Goal: Task Accomplishment & Management: Complete application form

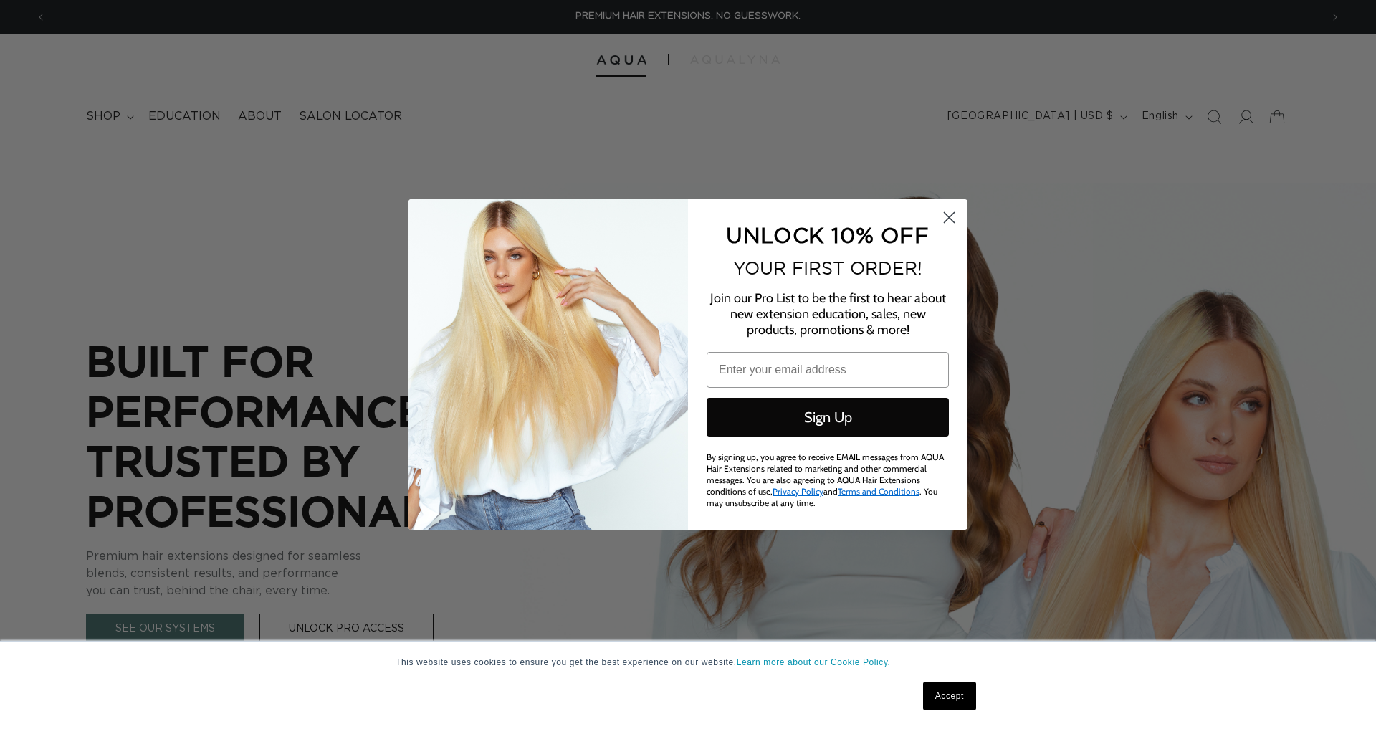
click at [952, 219] on icon "Close dialog" at bounding box center [949, 218] width 10 height 10
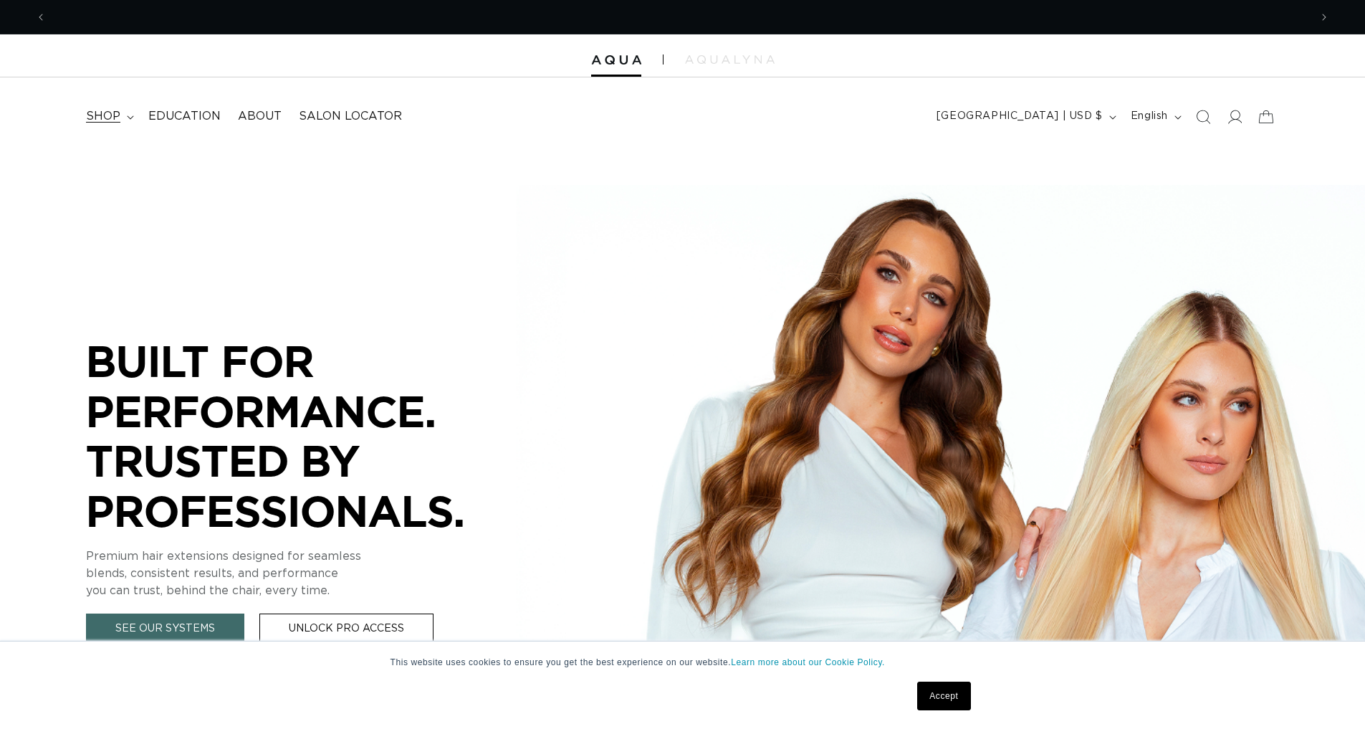
click at [114, 113] on span "shop" at bounding box center [103, 116] width 34 height 15
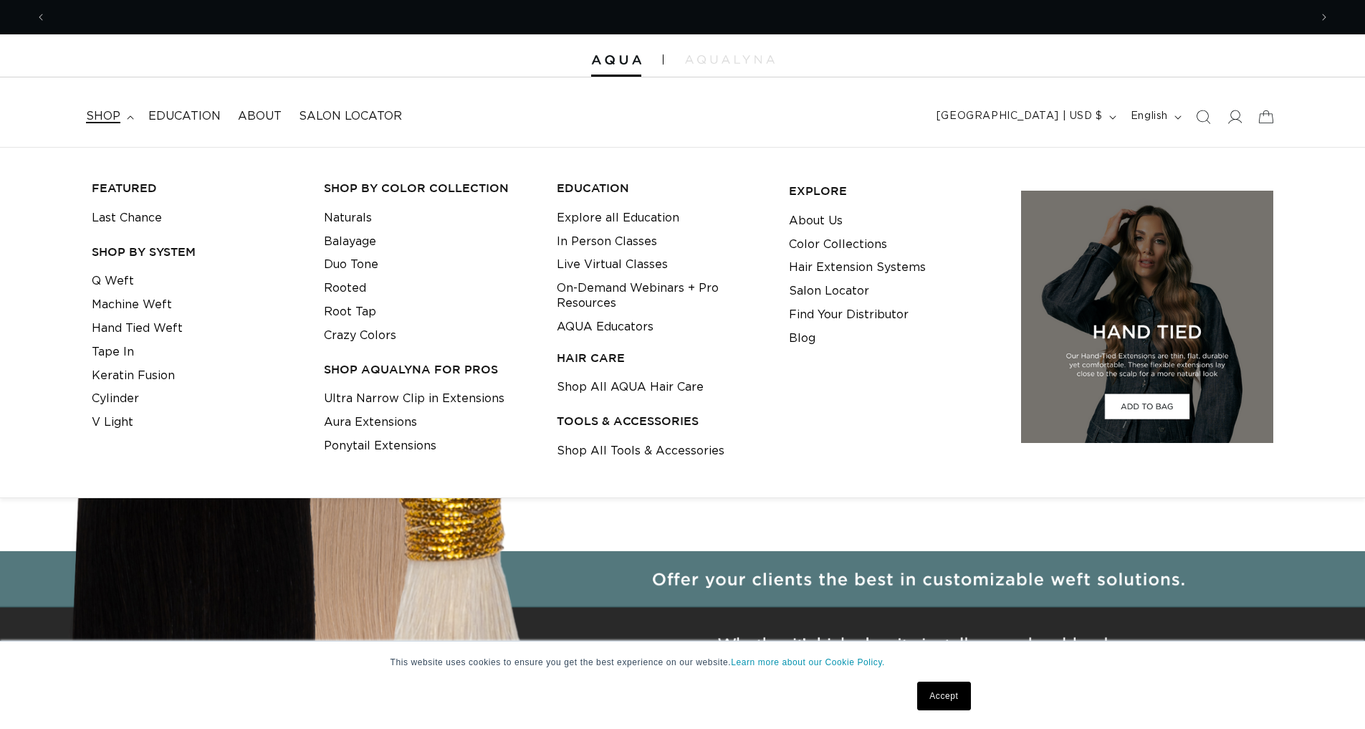
scroll to position [0, 2526]
click at [606, 444] on link "Shop All Tools & Accessories" at bounding box center [641, 451] width 168 height 24
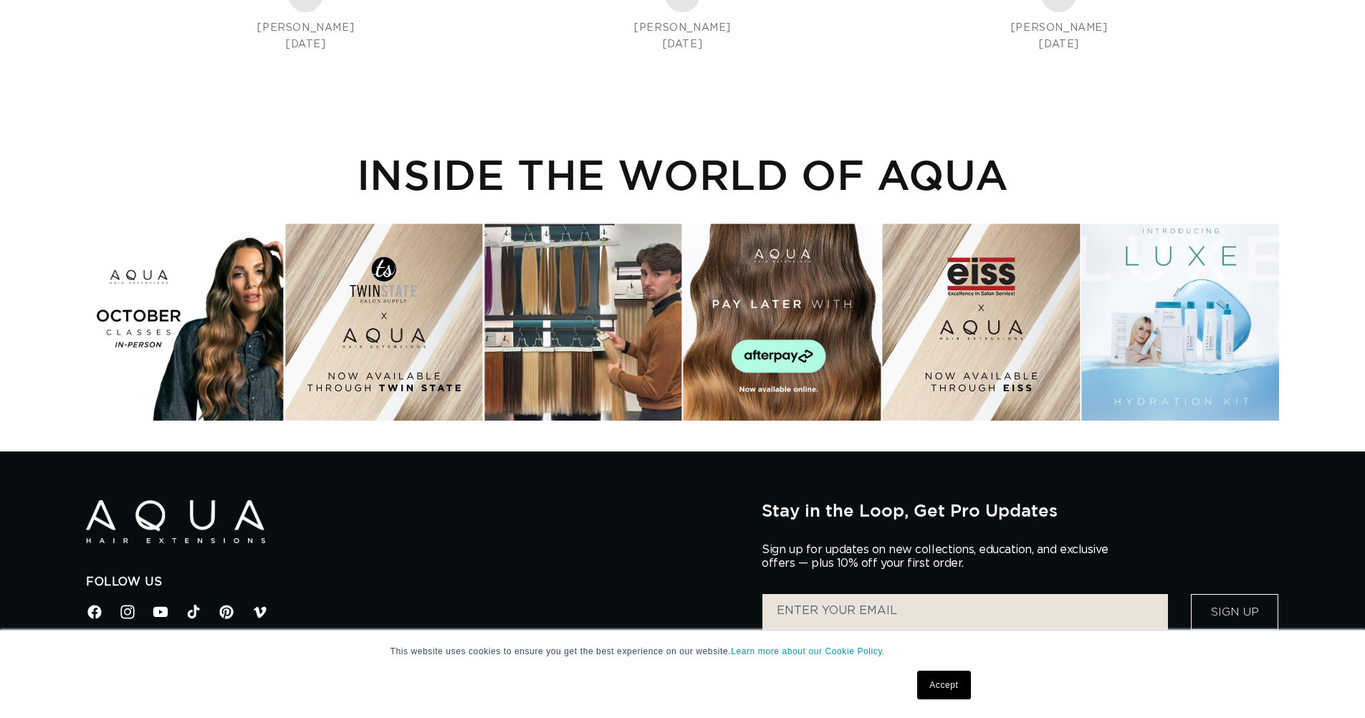
click at [579, 328] on div "Instagram post opens in a popup" at bounding box center [582, 322] width 197 height 197
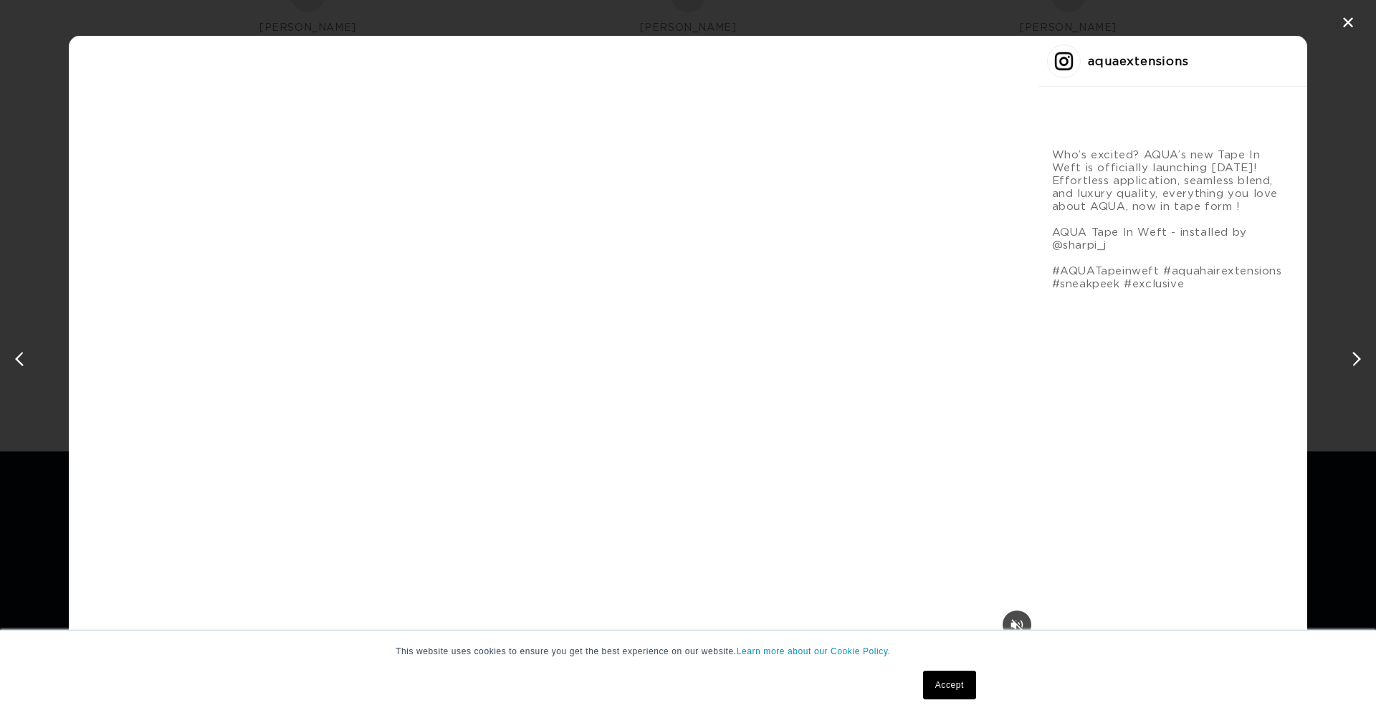
scroll to position [0, 2548]
click at [1353, 356] on div "next post" at bounding box center [1353, 358] width 23 height 23
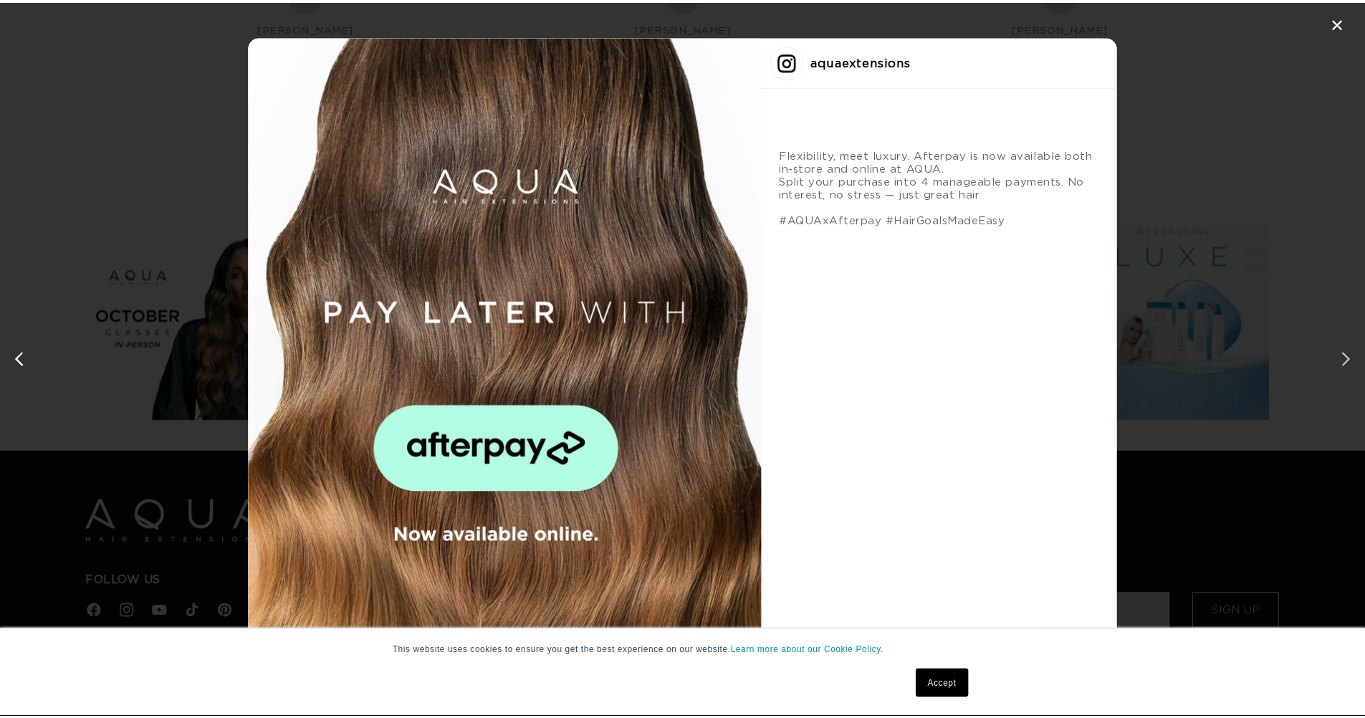
scroll to position [0, 0]
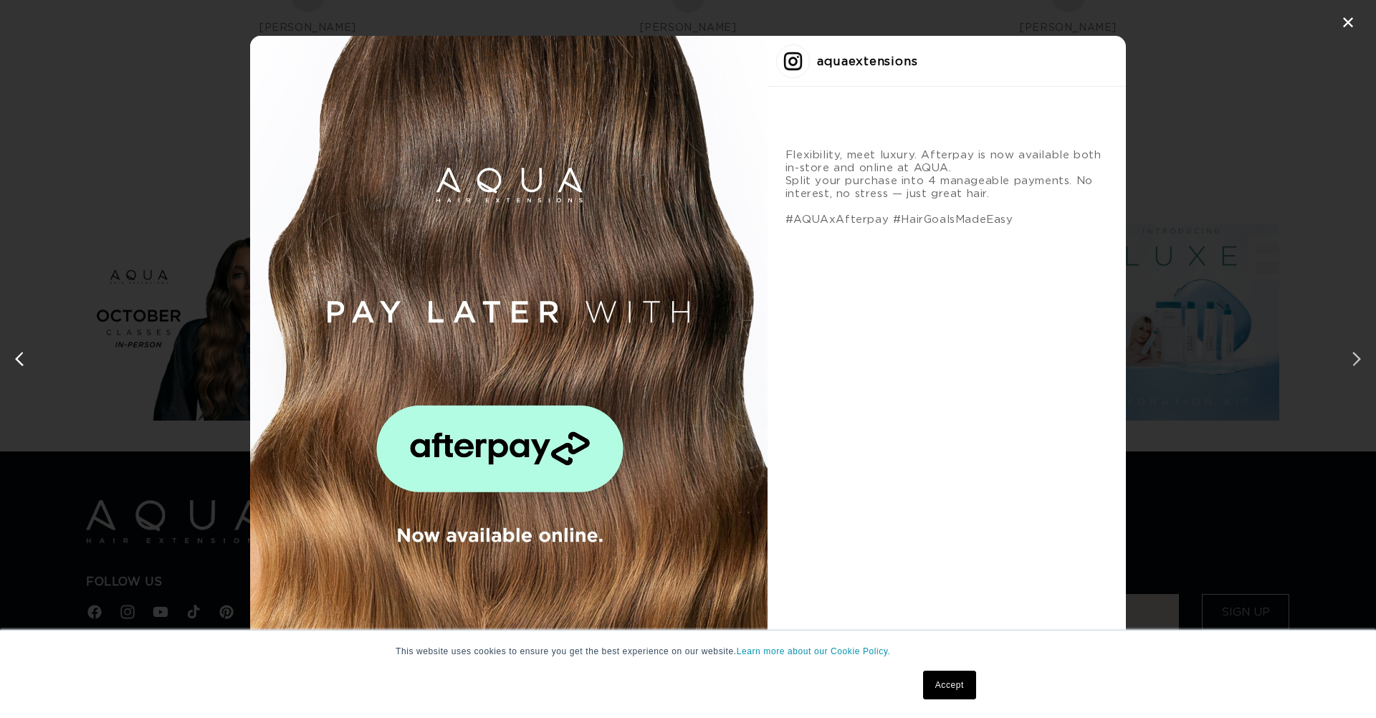
click at [1351, 353] on div "next post" at bounding box center [1353, 358] width 23 height 23
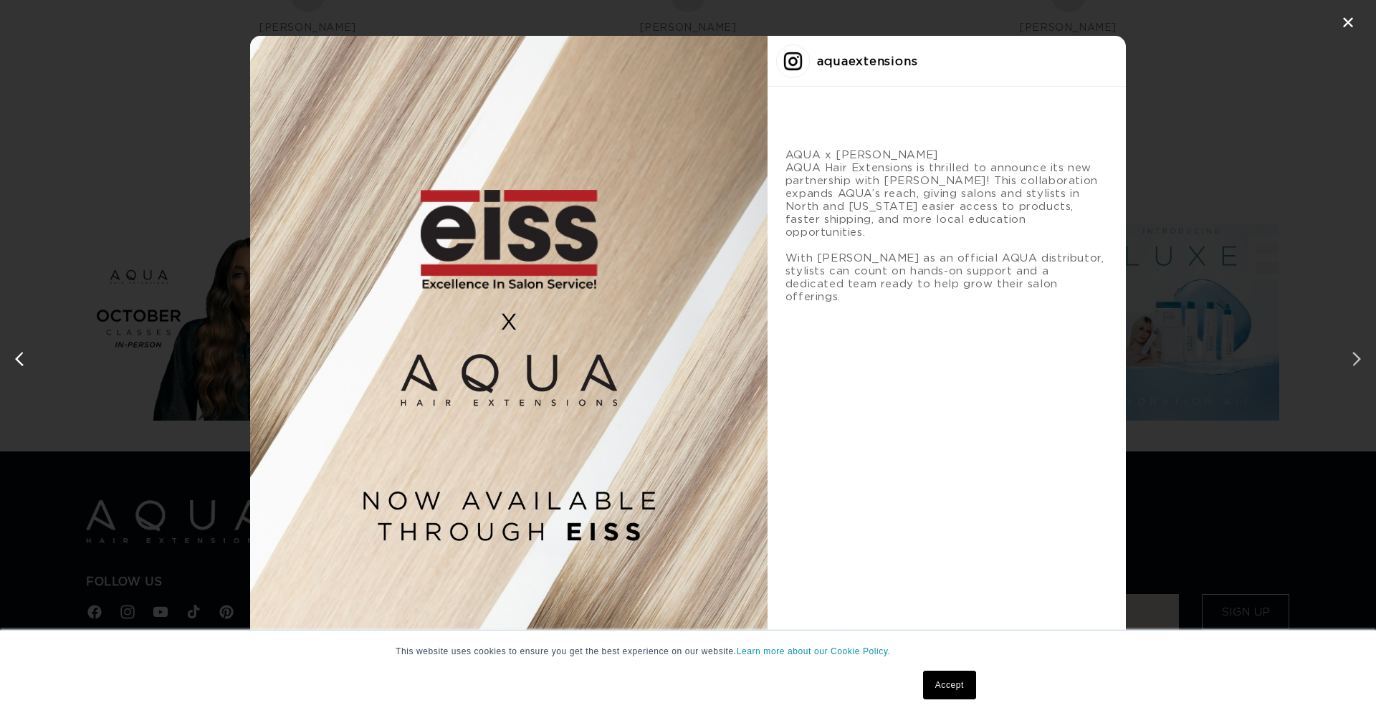
click at [1351, 353] on div "next post" at bounding box center [1353, 358] width 23 height 23
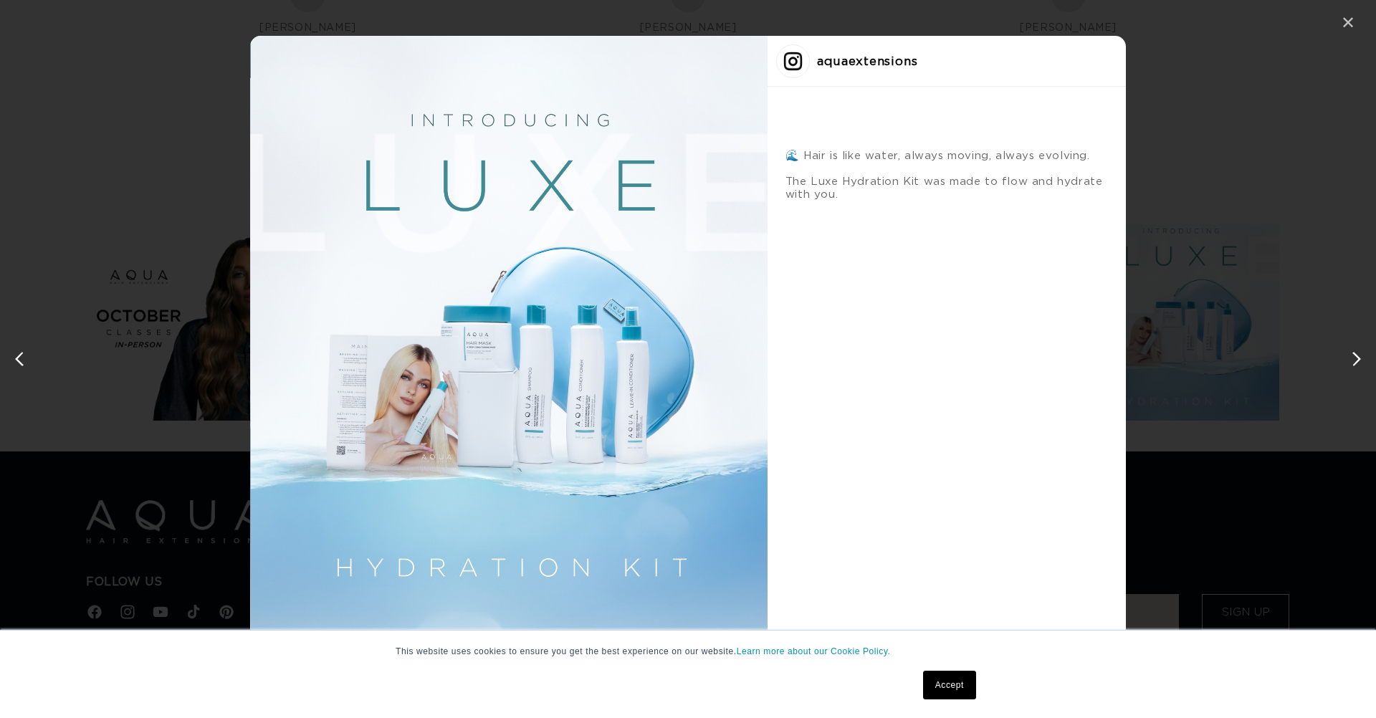
click at [1343, 16] on div "✕" at bounding box center [1347, 22] width 21 height 21
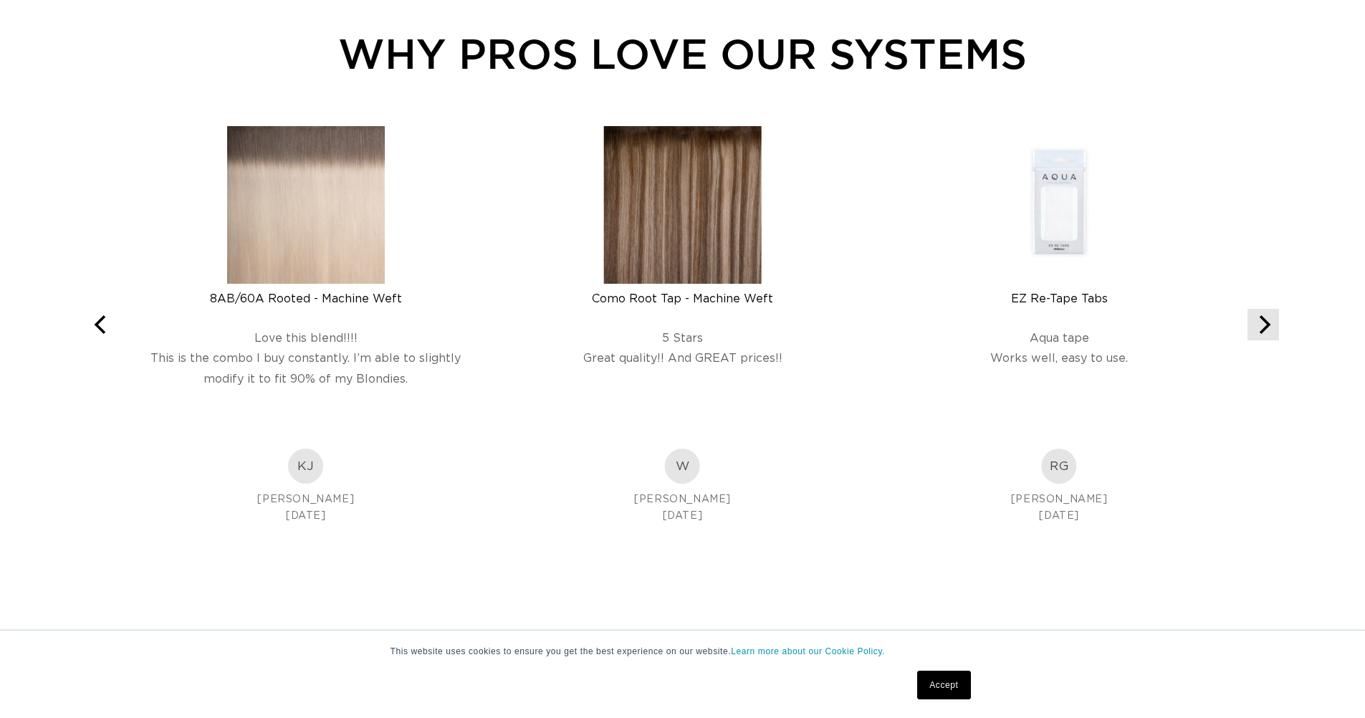
click at [1265, 340] on button "Next" at bounding box center [1263, 325] width 32 height 32
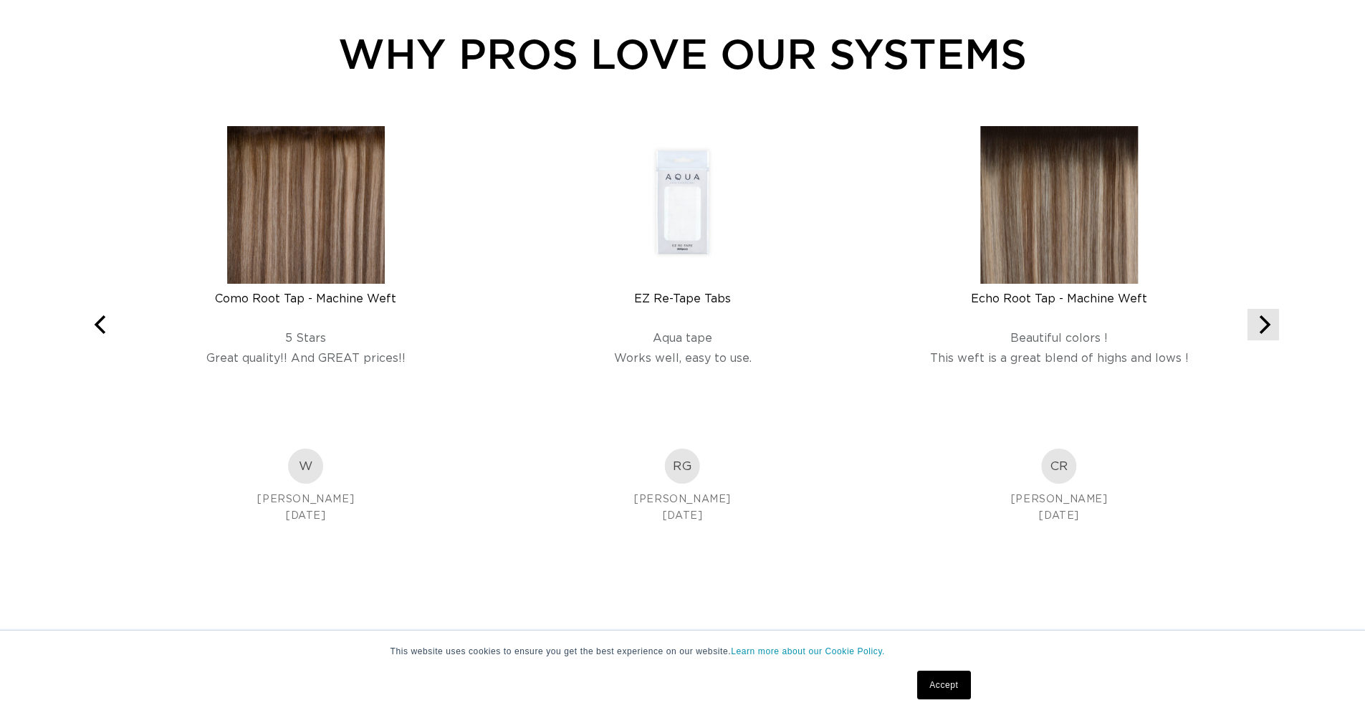
scroll to position [0, 2526]
click at [1265, 334] on icon "Next" at bounding box center [1265, 324] width 11 height 19
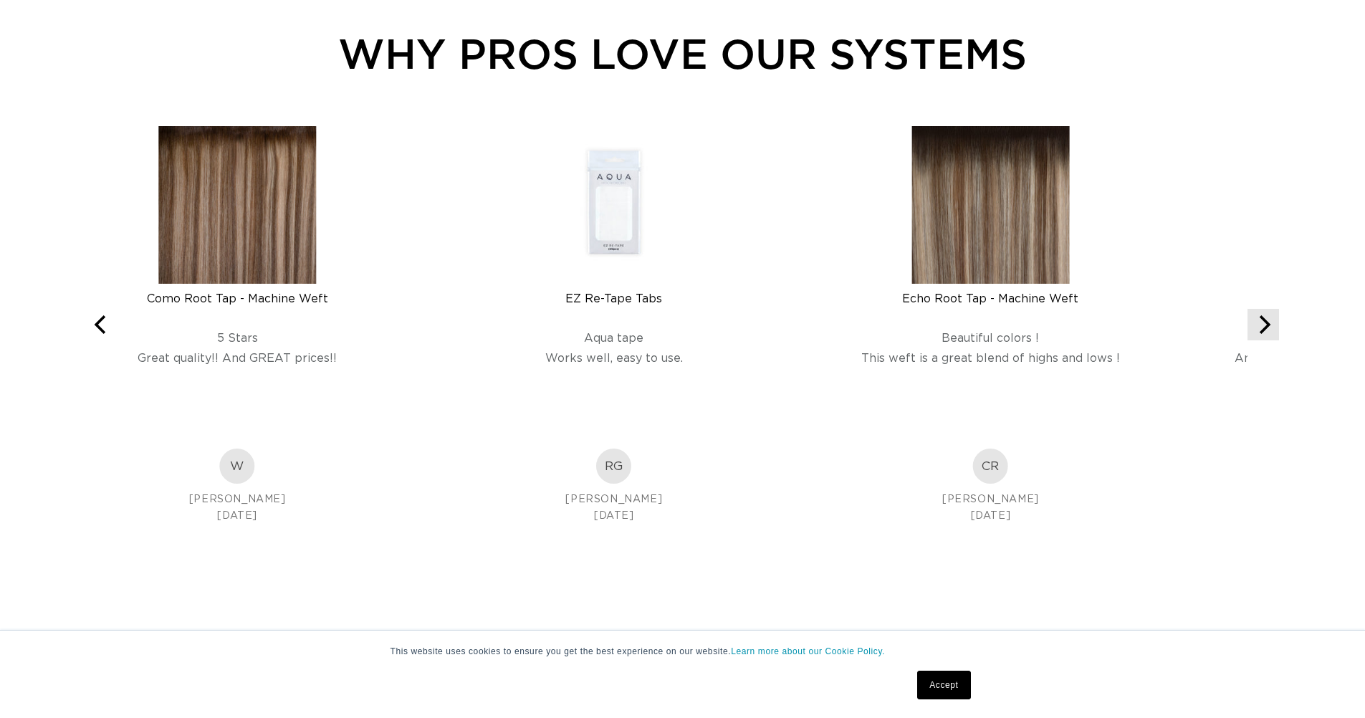
scroll to position [0, 0]
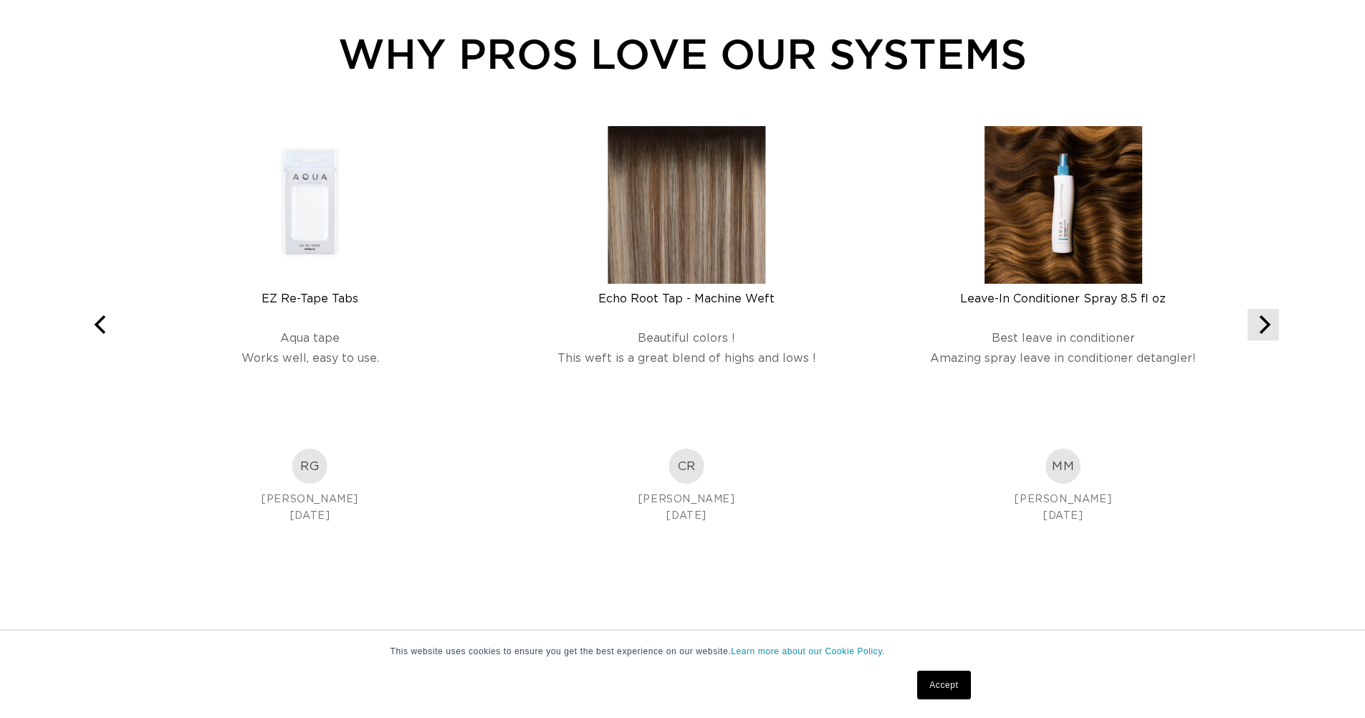
click at [1265, 334] on icon "Next" at bounding box center [1265, 324] width 11 height 19
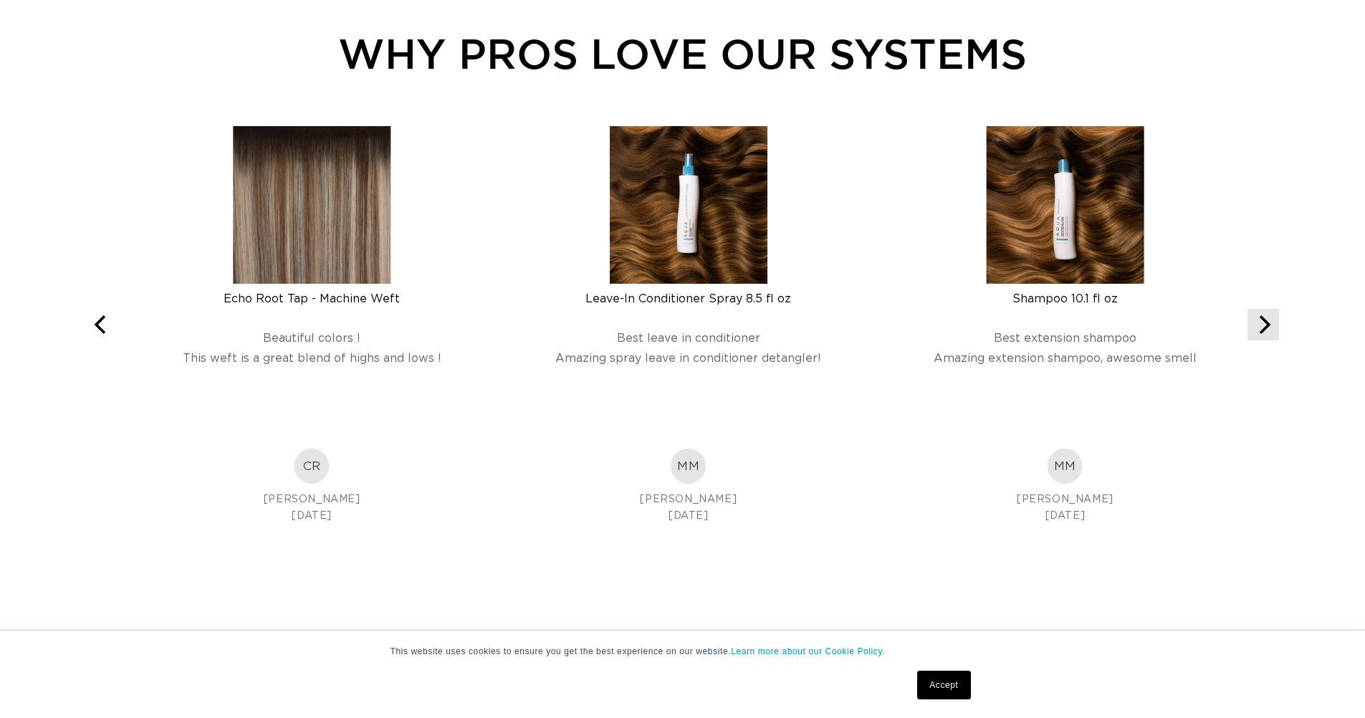
click at [1264, 334] on icon "Next" at bounding box center [1265, 324] width 11 height 19
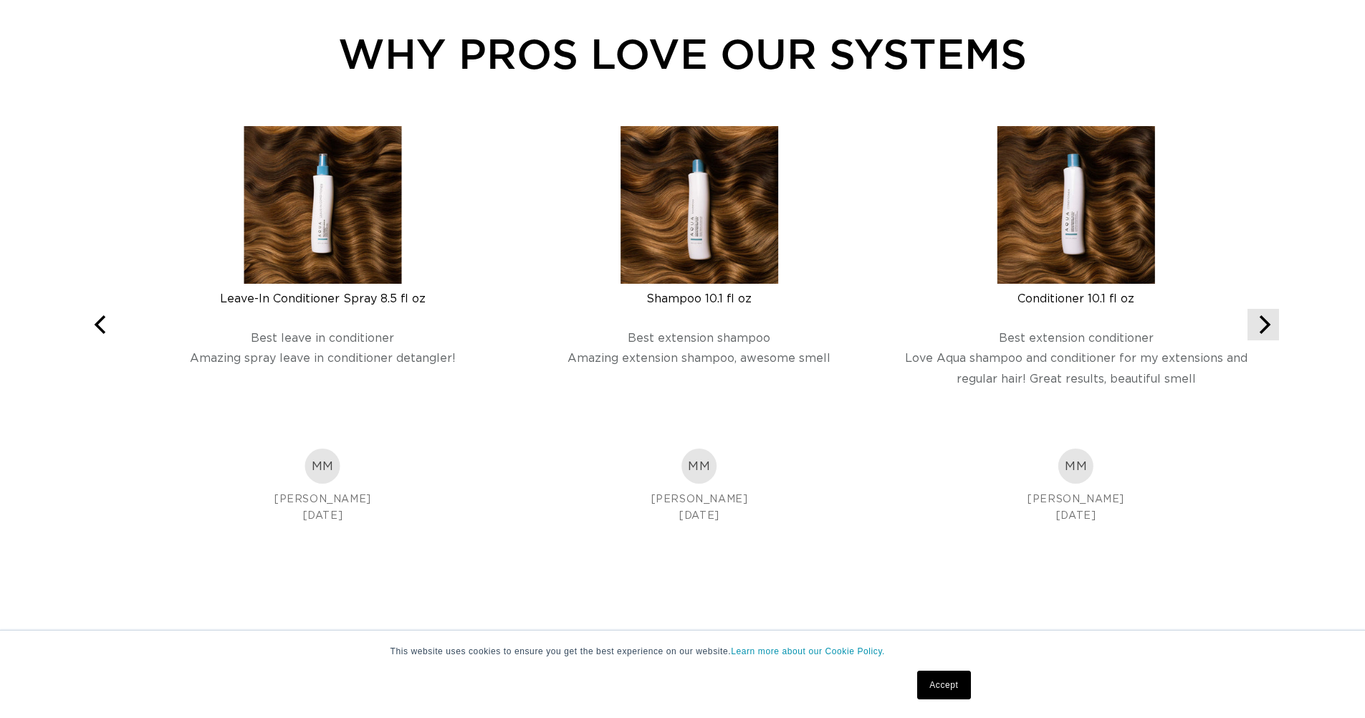
click at [1264, 334] on icon "Next" at bounding box center [1265, 324] width 11 height 19
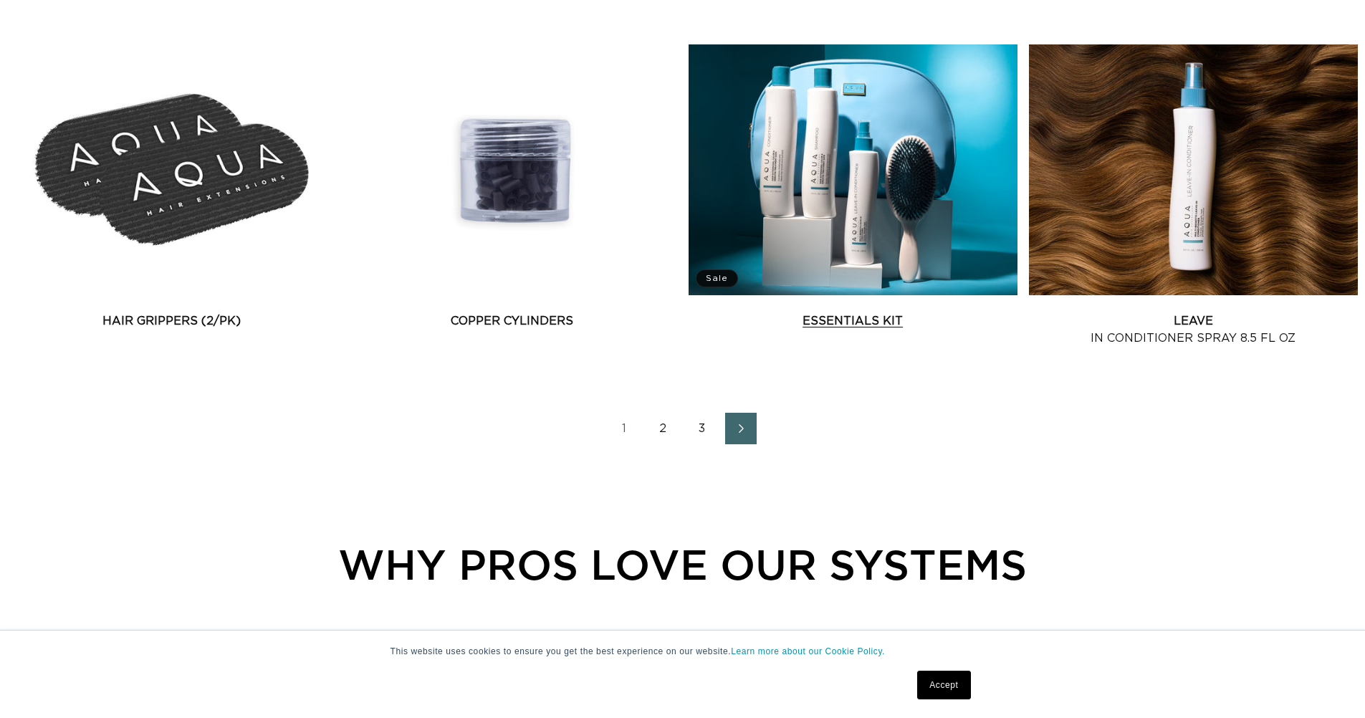
scroll to position [2052, 0]
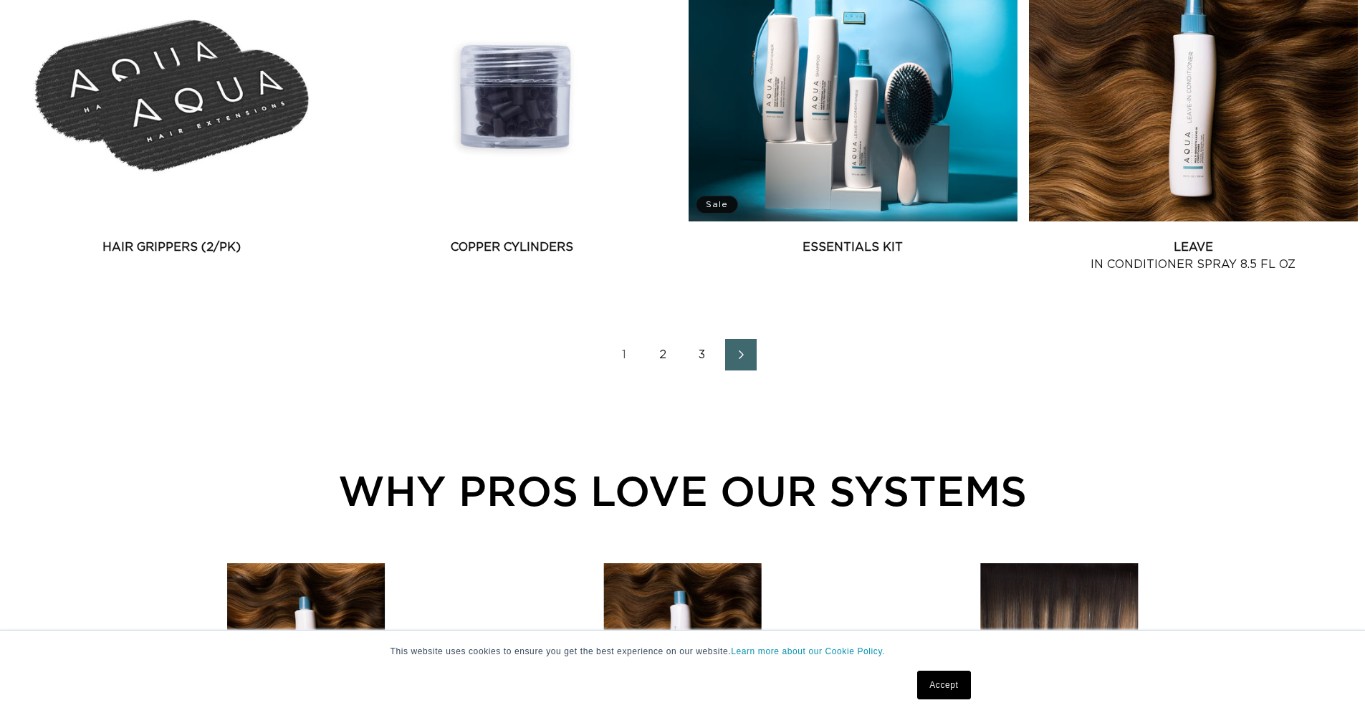
click at [704, 366] on link "3" at bounding box center [702, 355] width 32 height 32
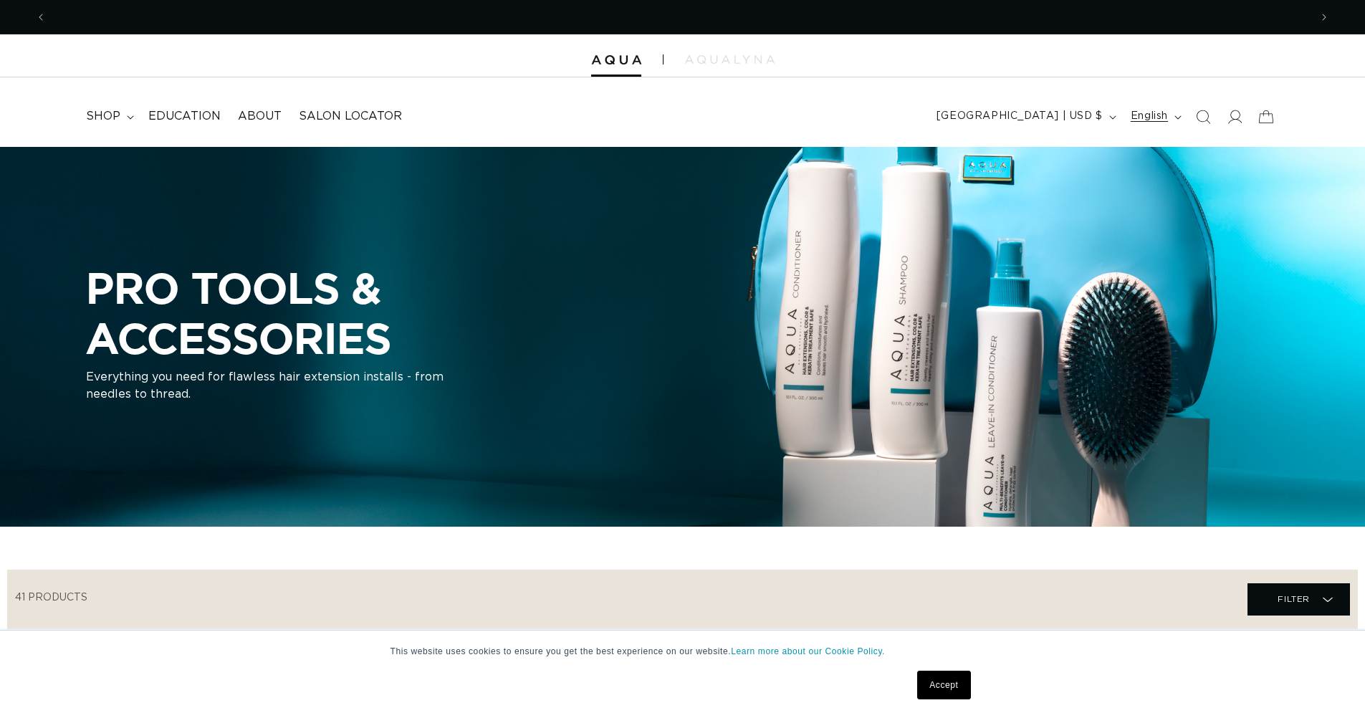
scroll to position [0, 1263]
click at [1235, 122] on span at bounding box center [1235, 117] width 32 height 32
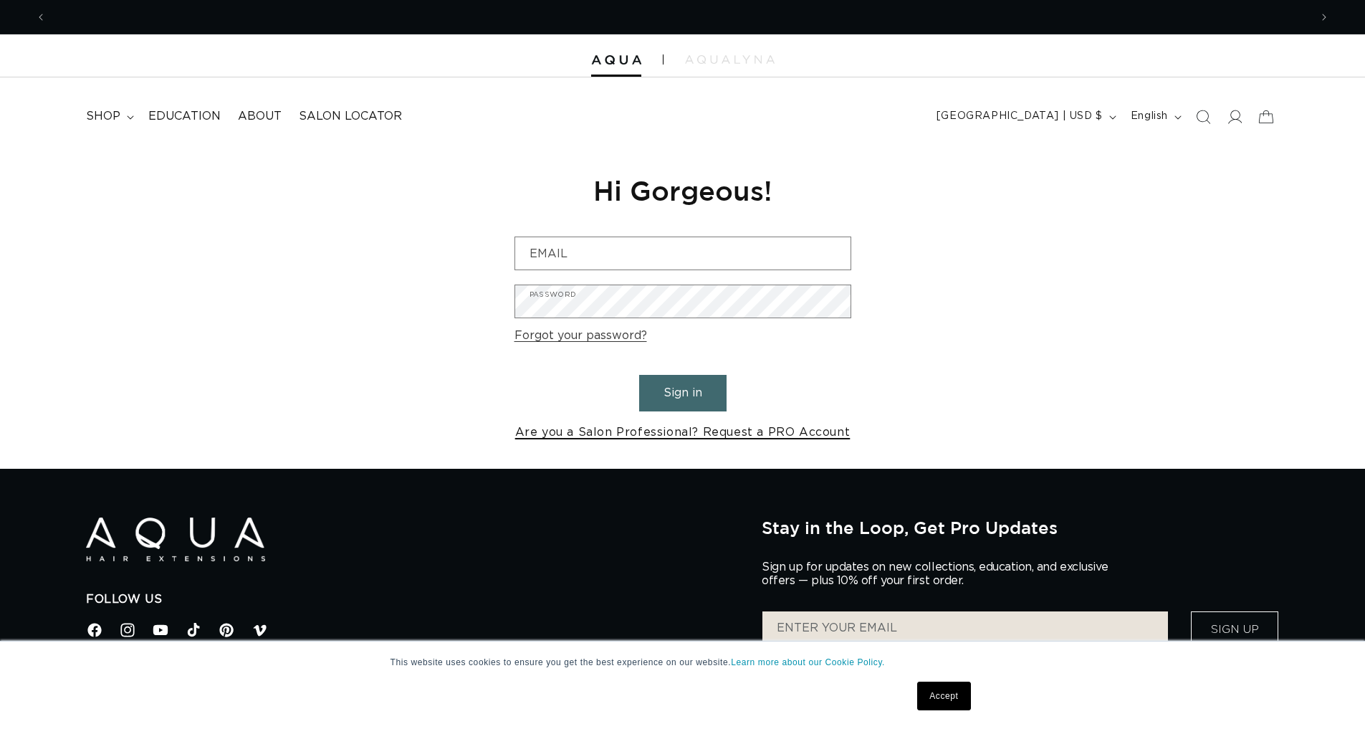
scroll to position [0, 2526]
click at [612, 432] on link "Are you a Salon Professional? Request a PRO Account" at bounding box center [682, 432] width 335 height 21
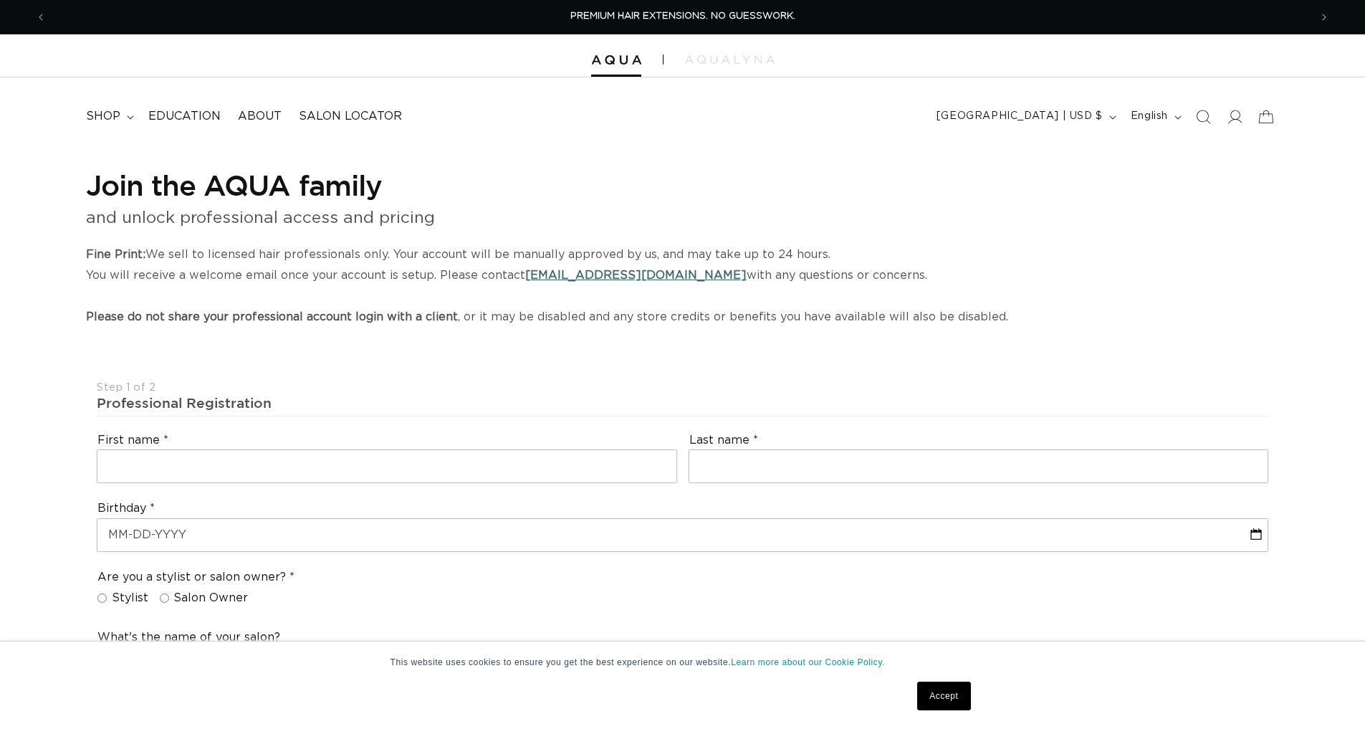
select select "US"
select select "[GEOGRAPHIC_DATA]"
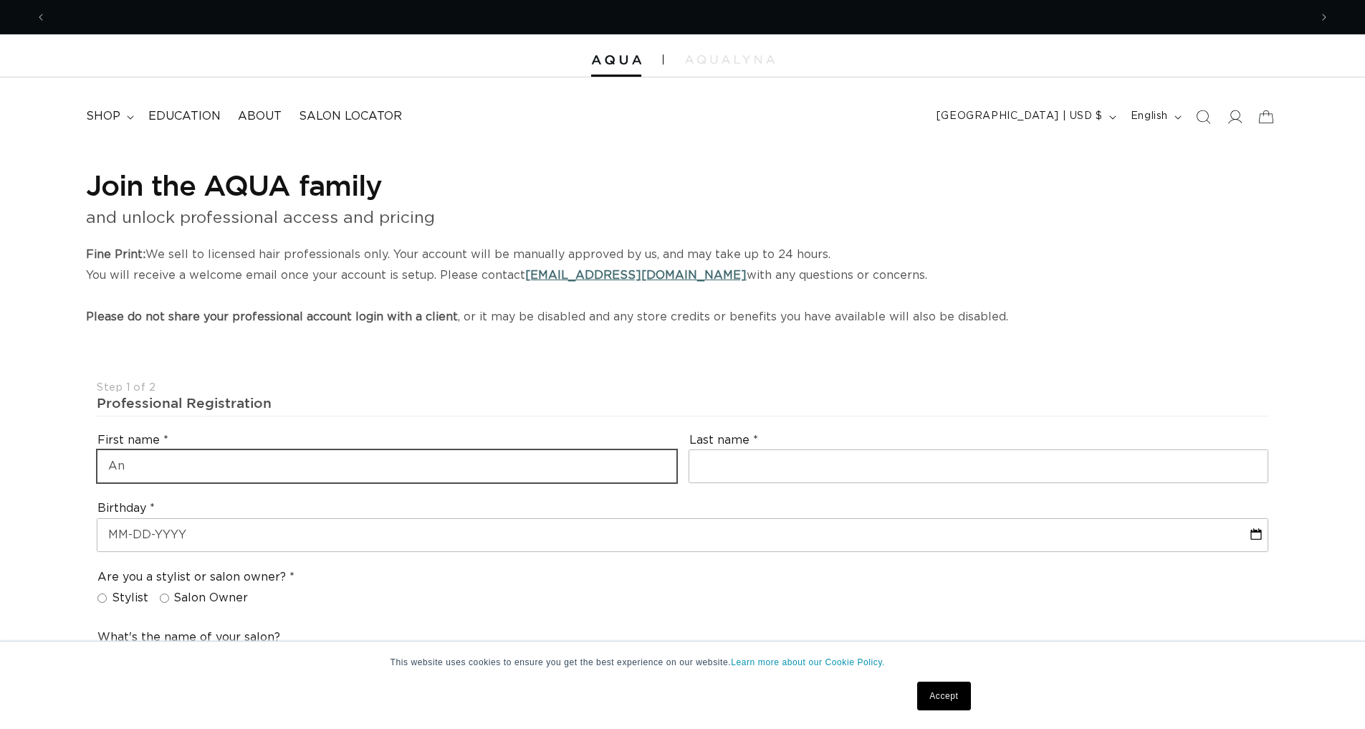
scroll to position [0, 1263]
type input "Andrea"
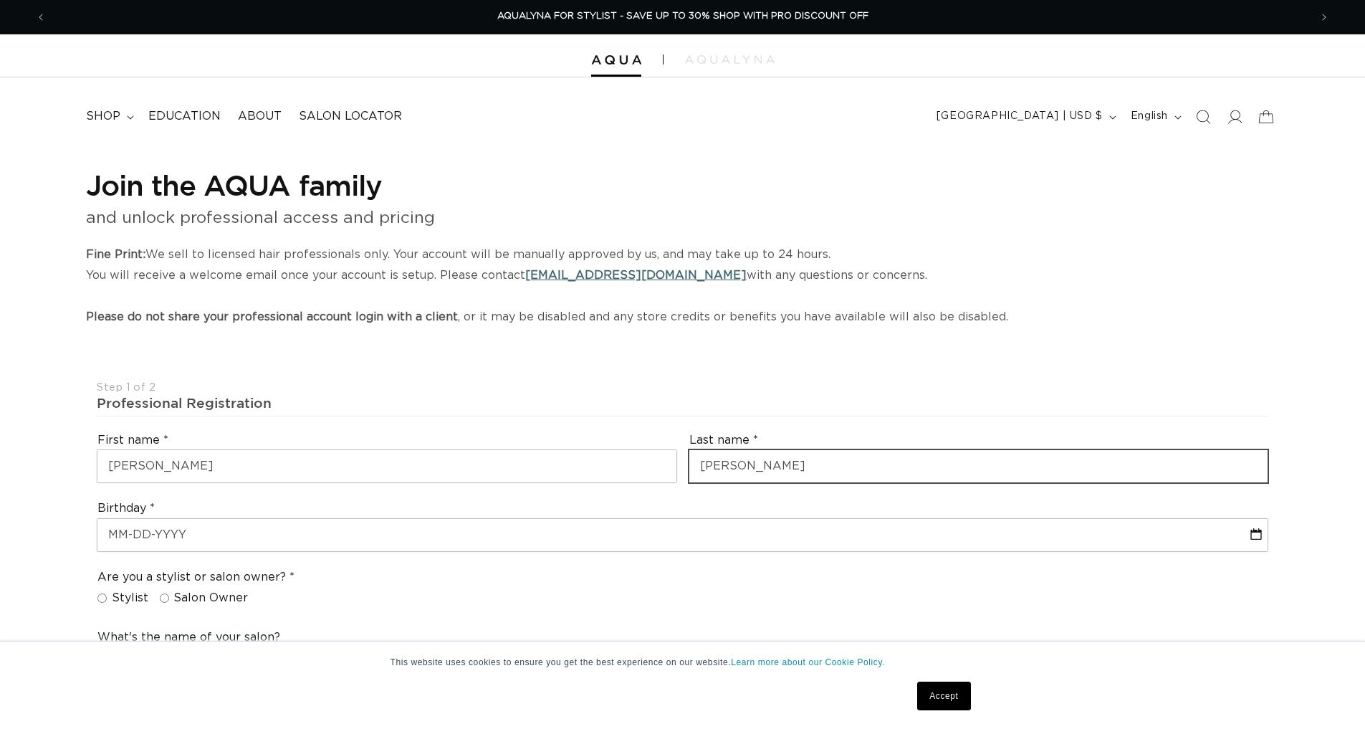
scroll to position [24, 0]
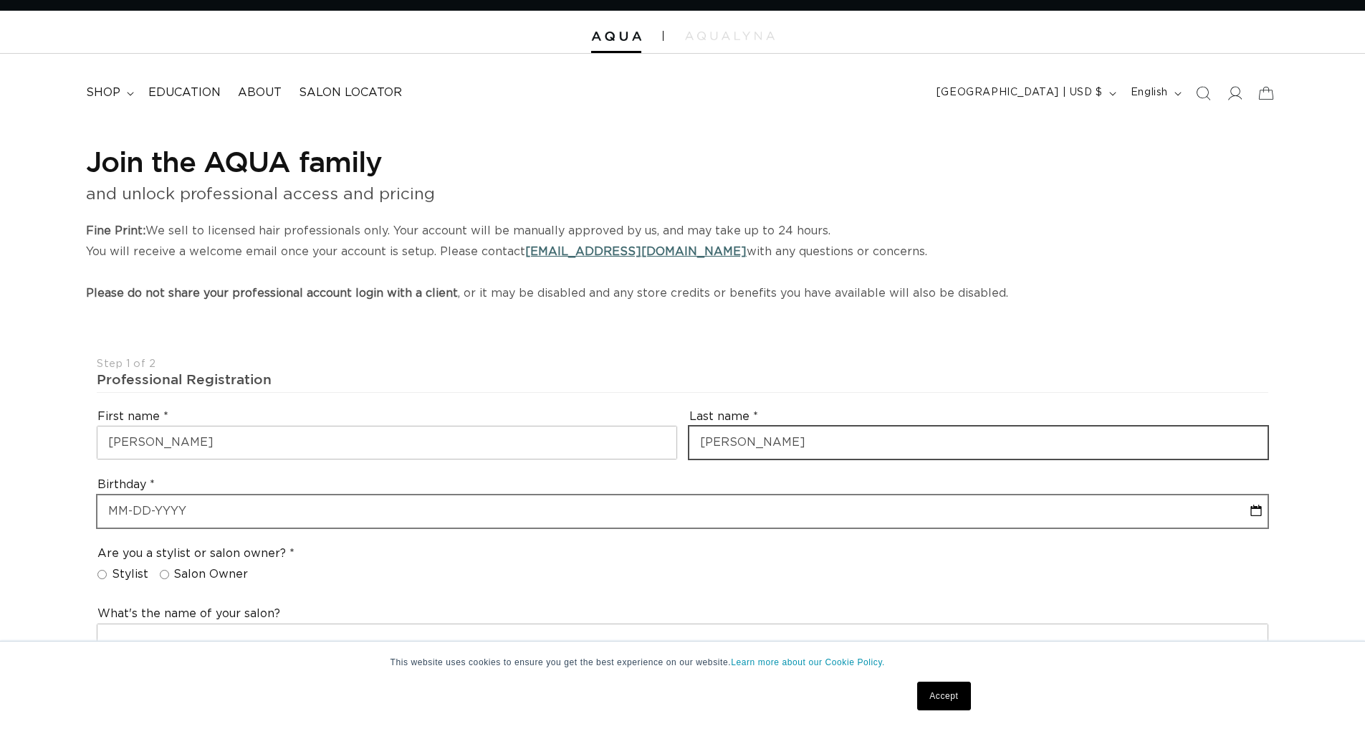
type input "Taylor"
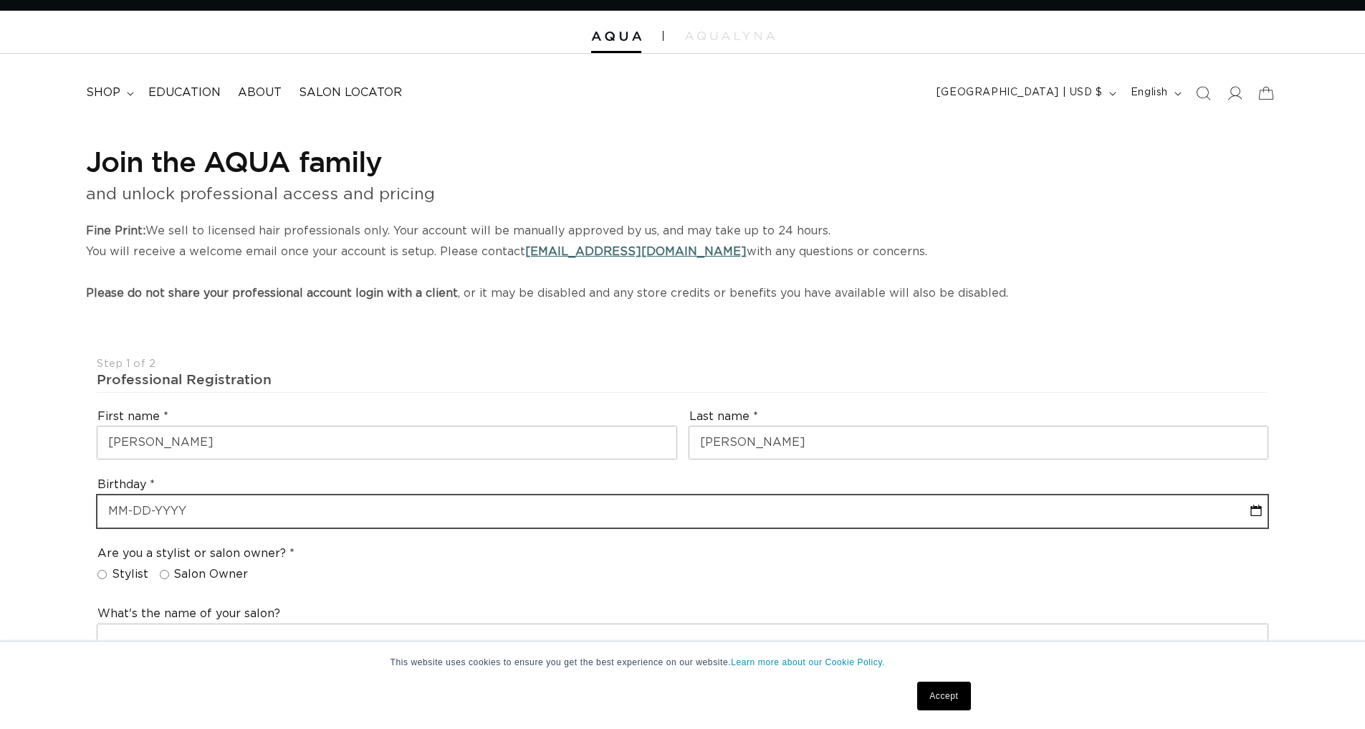
select select "9"
select select "2025"
type input "1"
select select "9"
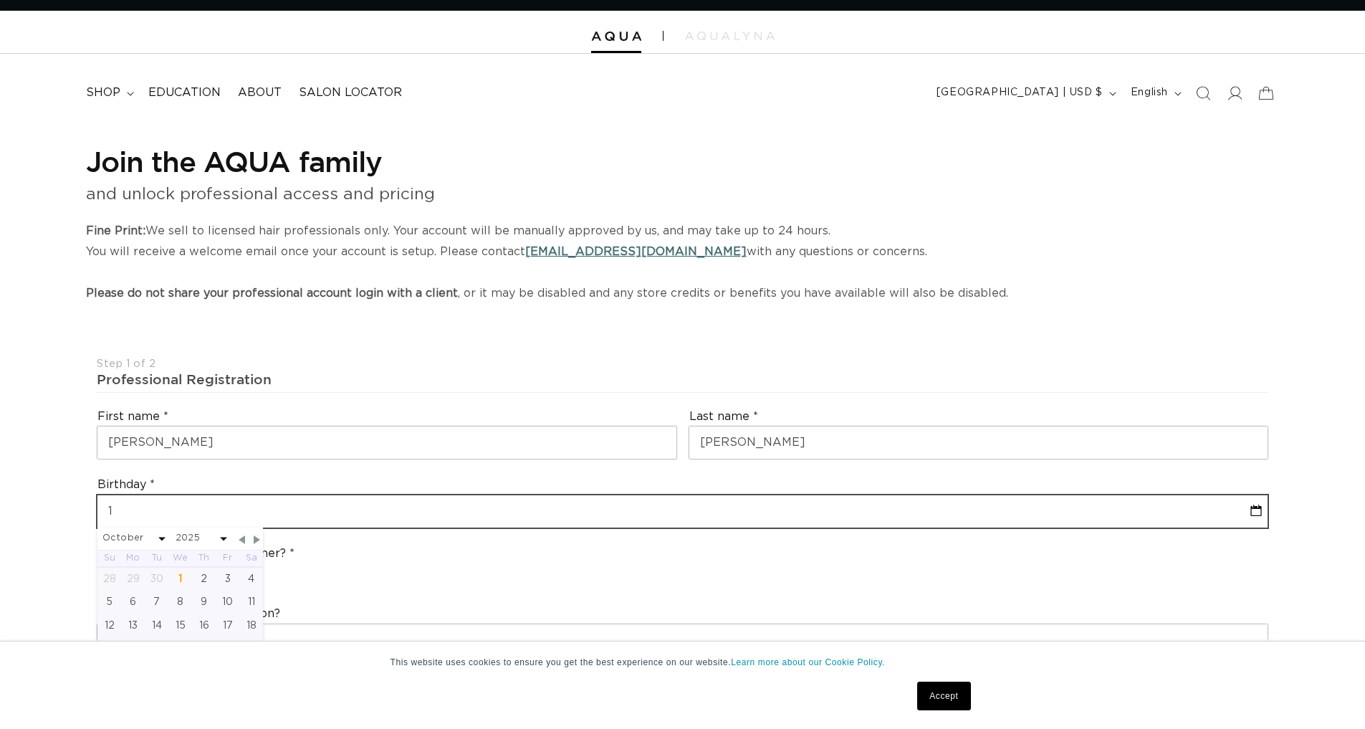
select select "2025"
type input "12"
select select "9"
select select "2025"
type input "12/"
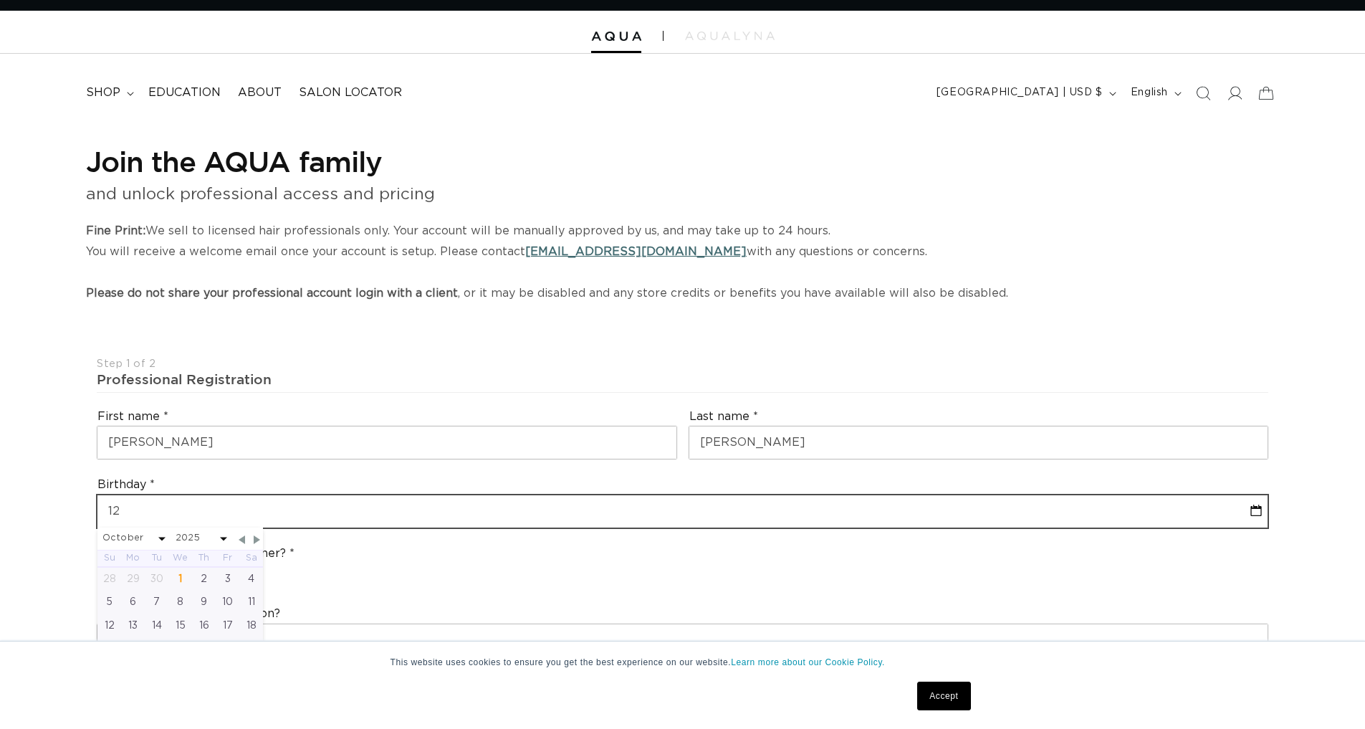
select select "9"
select select "2025"
type input "12/0"
select select "9"
select select "2025"
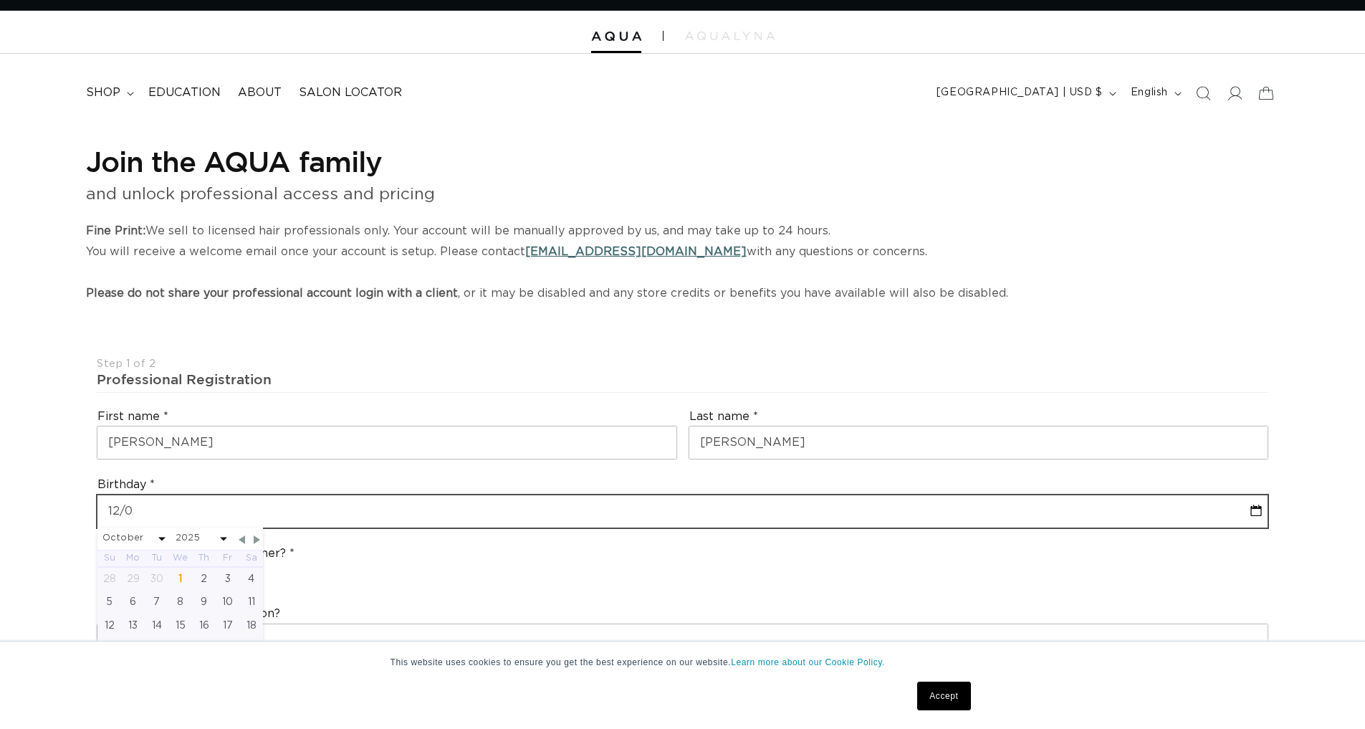
scroll to position [0, 1263]
type input "12/04"
select select "9"
select select "2025"
type input "12/04/"
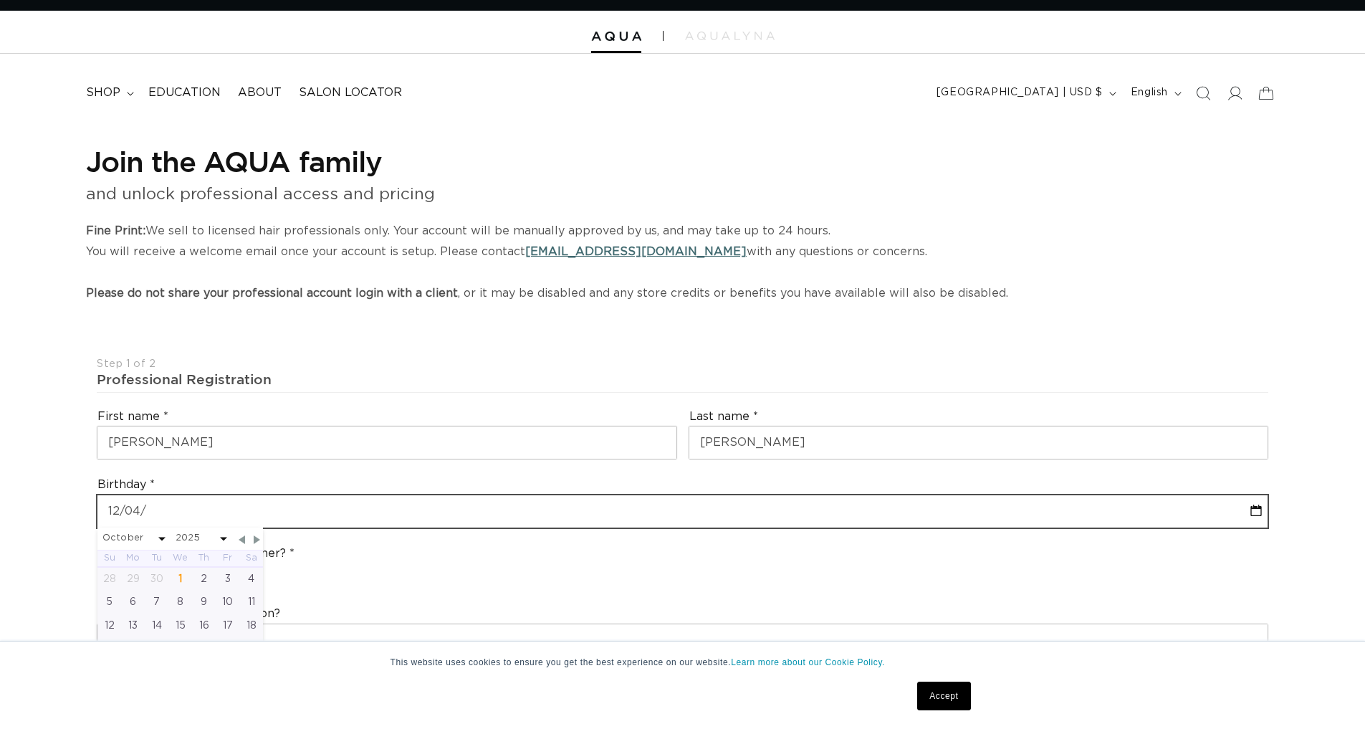
select select "9"
select select "2025"
type input "12/04/1"
select select "9"
select select "2025"
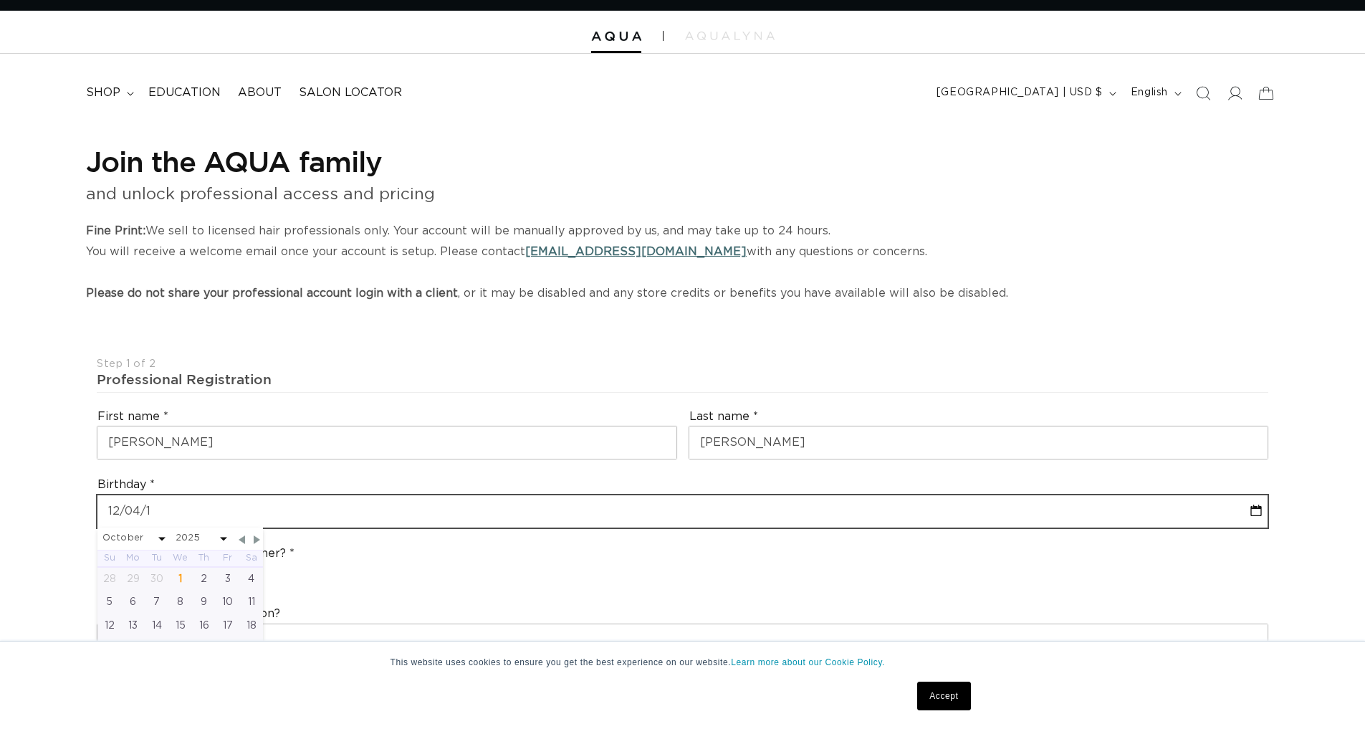
type input "[DATE]"
select select "9"
select select "2025"
type input "12/04/198"
select select "9"
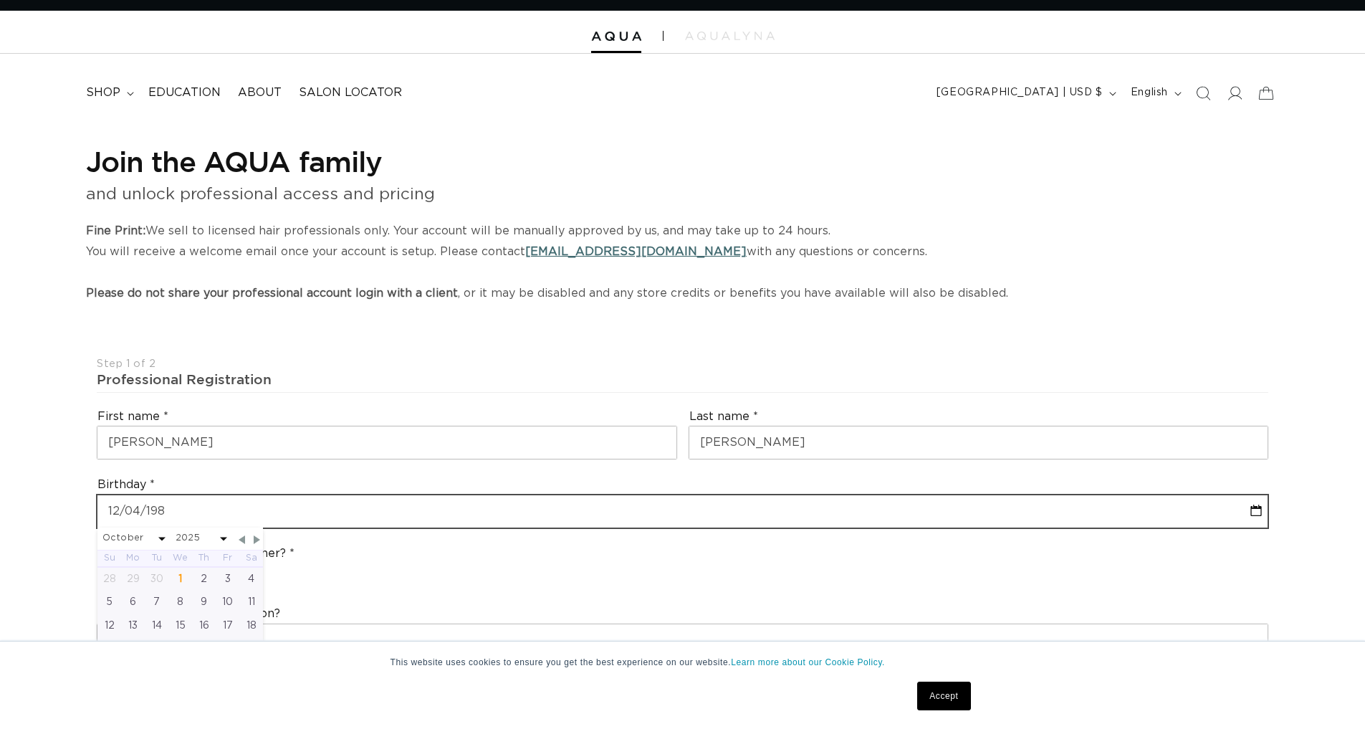
select select "2025"
type input "[DATE]"
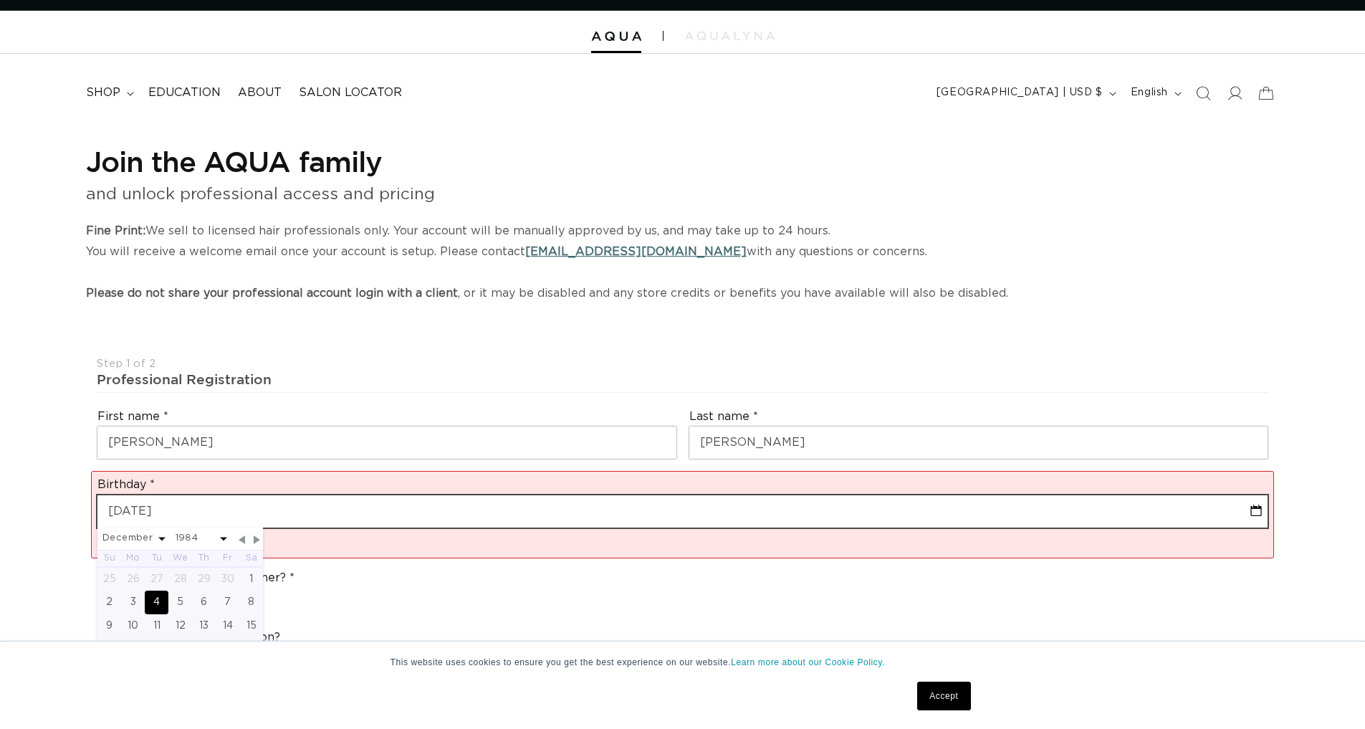
scroll to position [0, 2526]
select select "11"
select select "1984"
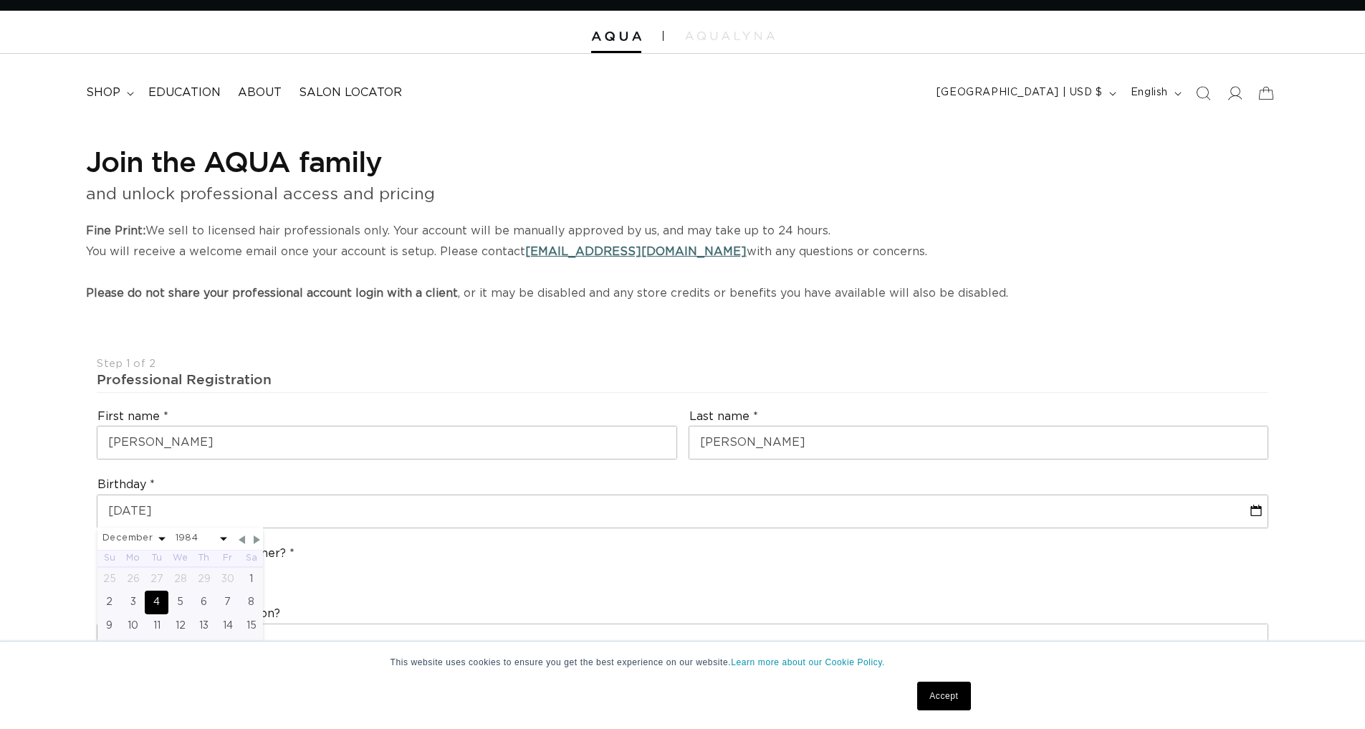
click at [419, 545] on div "Are you a stylist or salon owner? Stylist Salon Owner" at bounding box center [682, 567] width 1183 height 54
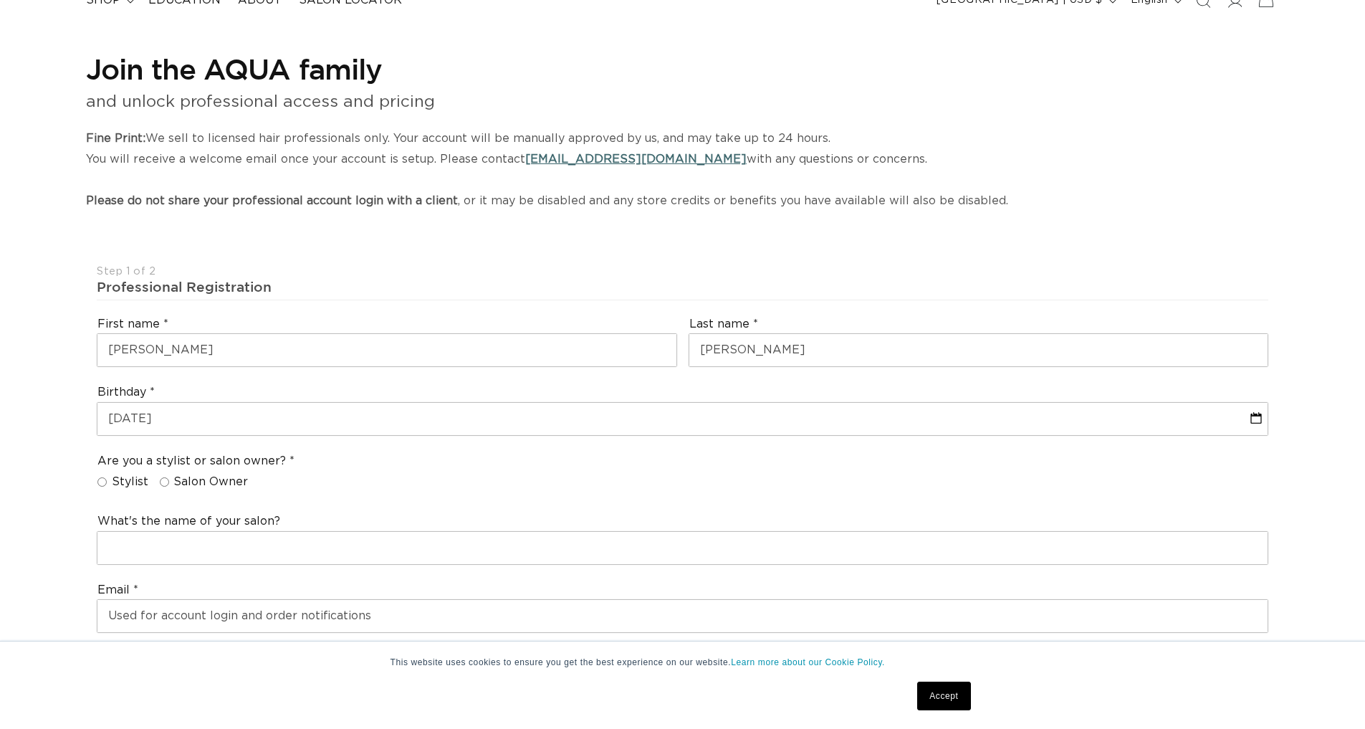
scroll to position [0, 0]
click at [160, 477] on input "Salon Owner" at bounding box center [164, 481] width 9 height 9
radio input "true"
click at [105, 477] on input "Stylist" at bounding box center [101, 481] width 9 height 9
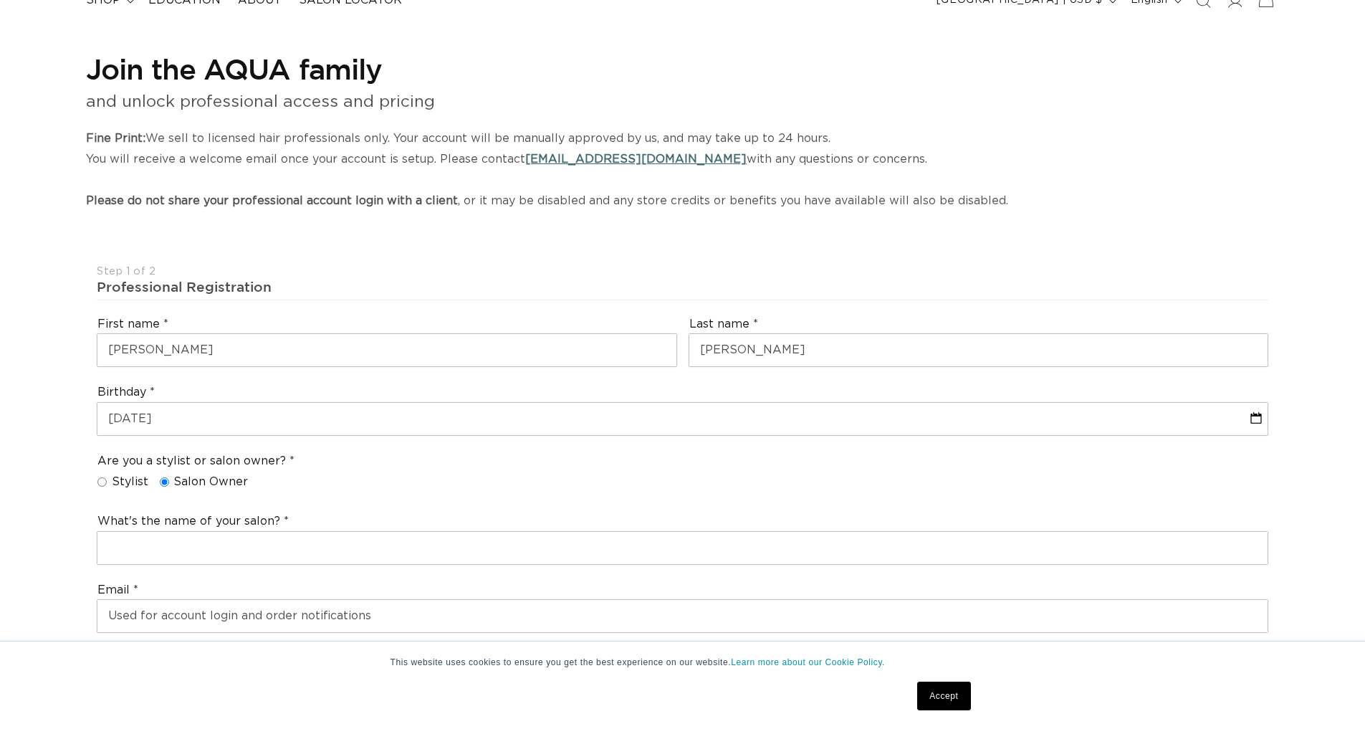
radio input "true"
click at [161, 479] on input "Salon Owner" at bounding box center [164, 481] width 9 height 9
radio input "true"
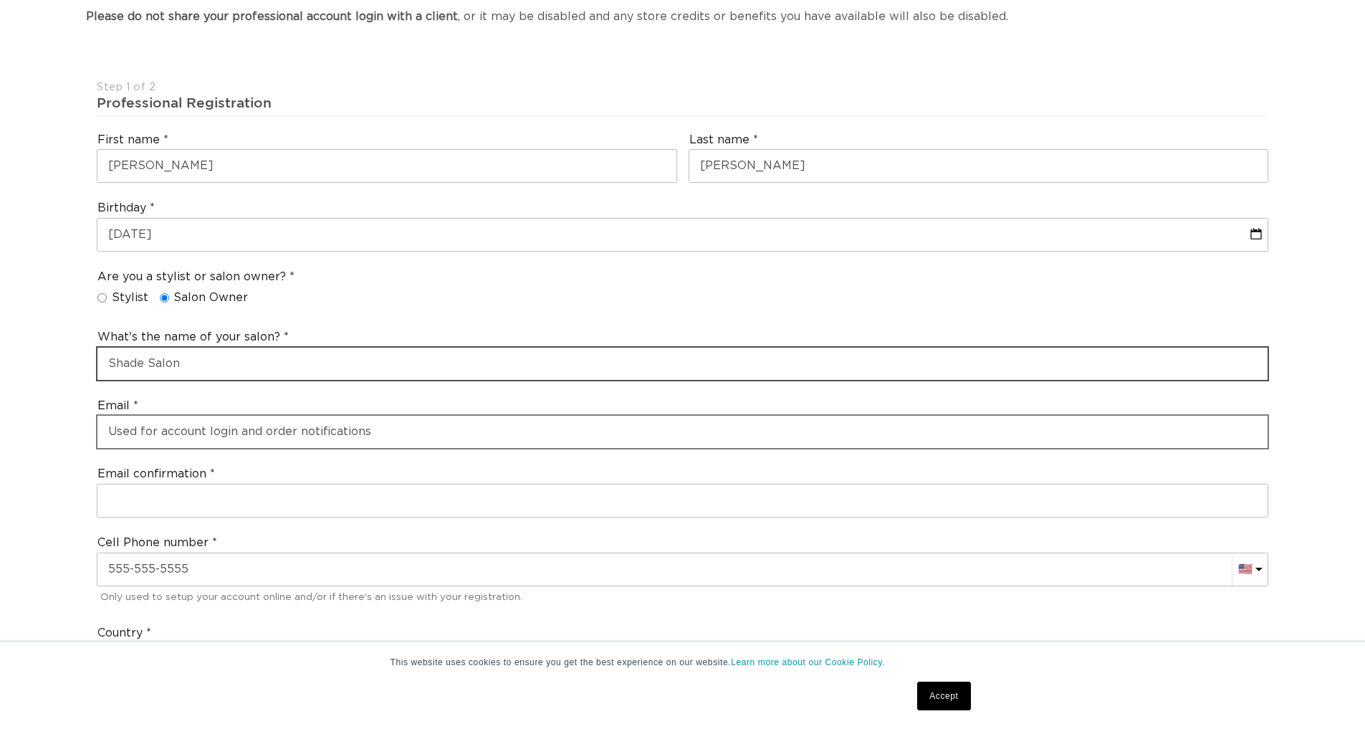
scroll to position [0, 2526]
type input "Shade Salon"
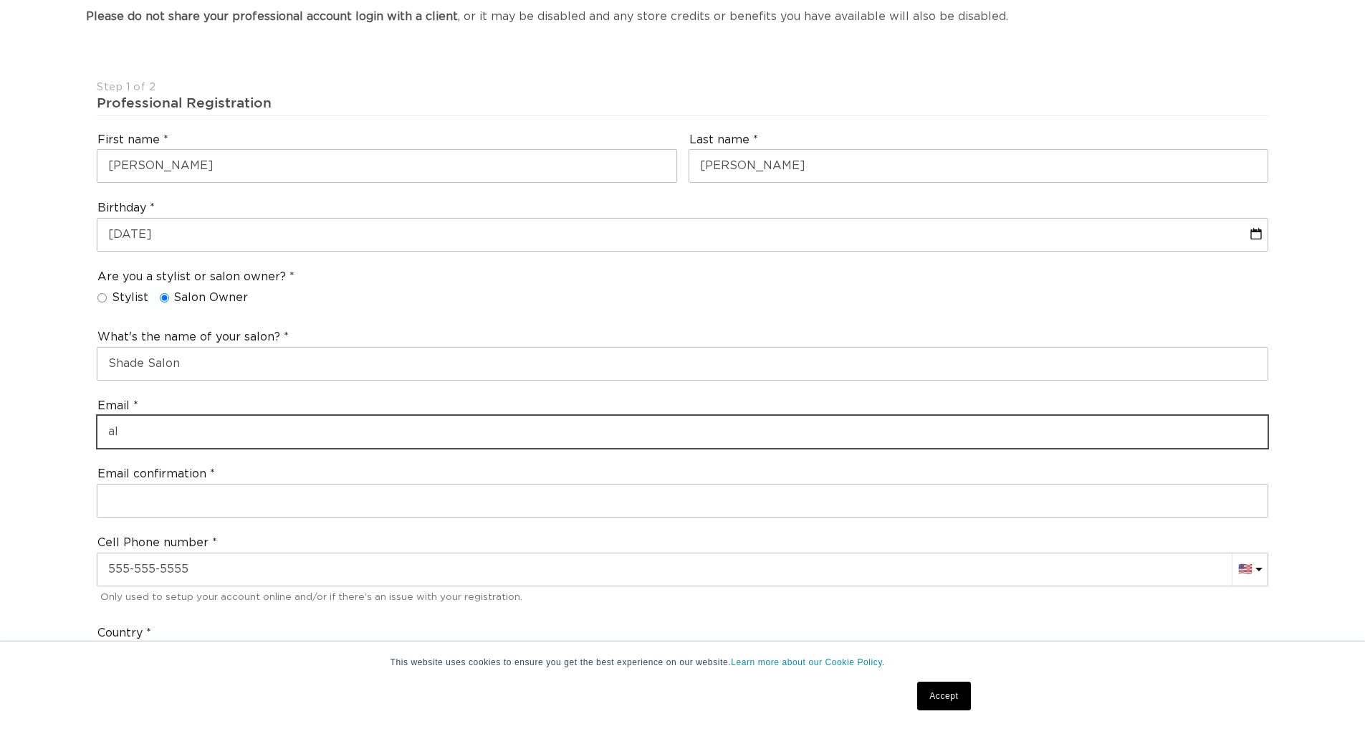
scroll to position [0, 1263]
type input "a"
type input "[EMAIL_ADDRESS][DOMAIN_NAME]"
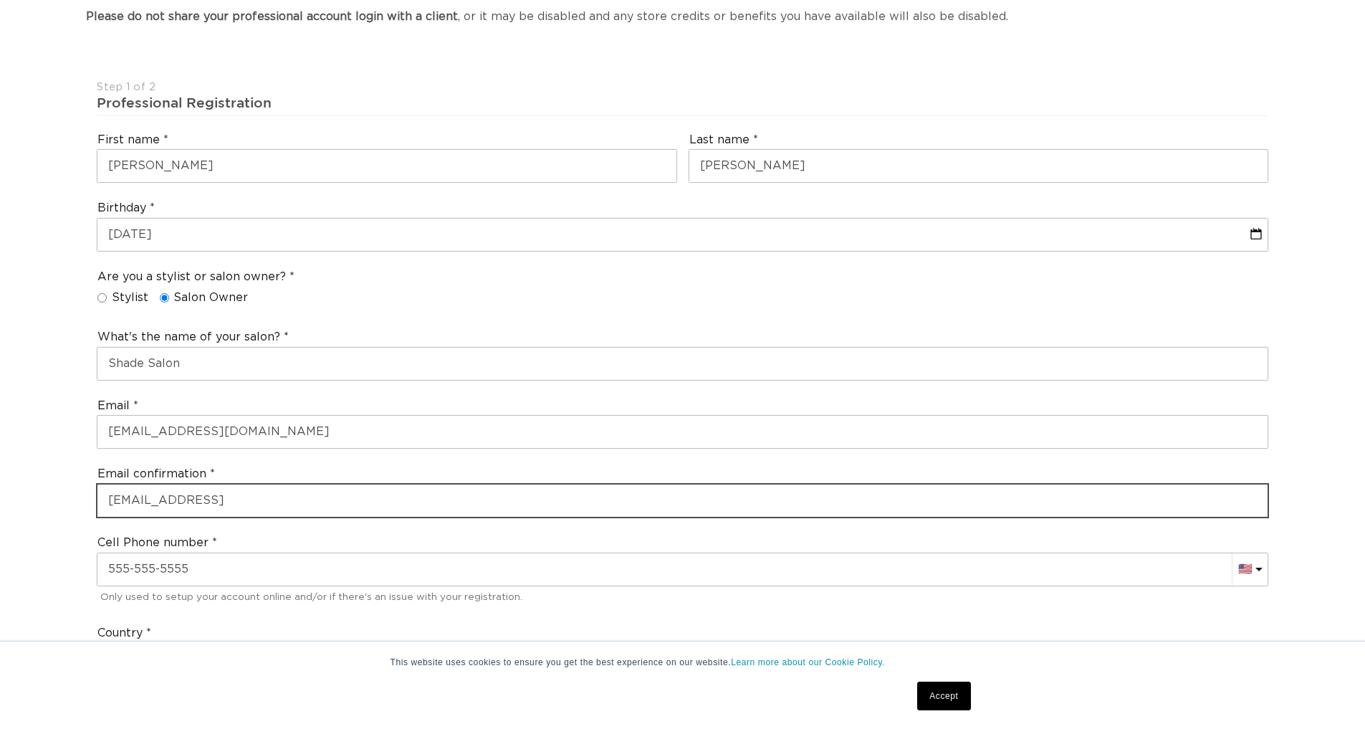
scroll to position [0, 2526]
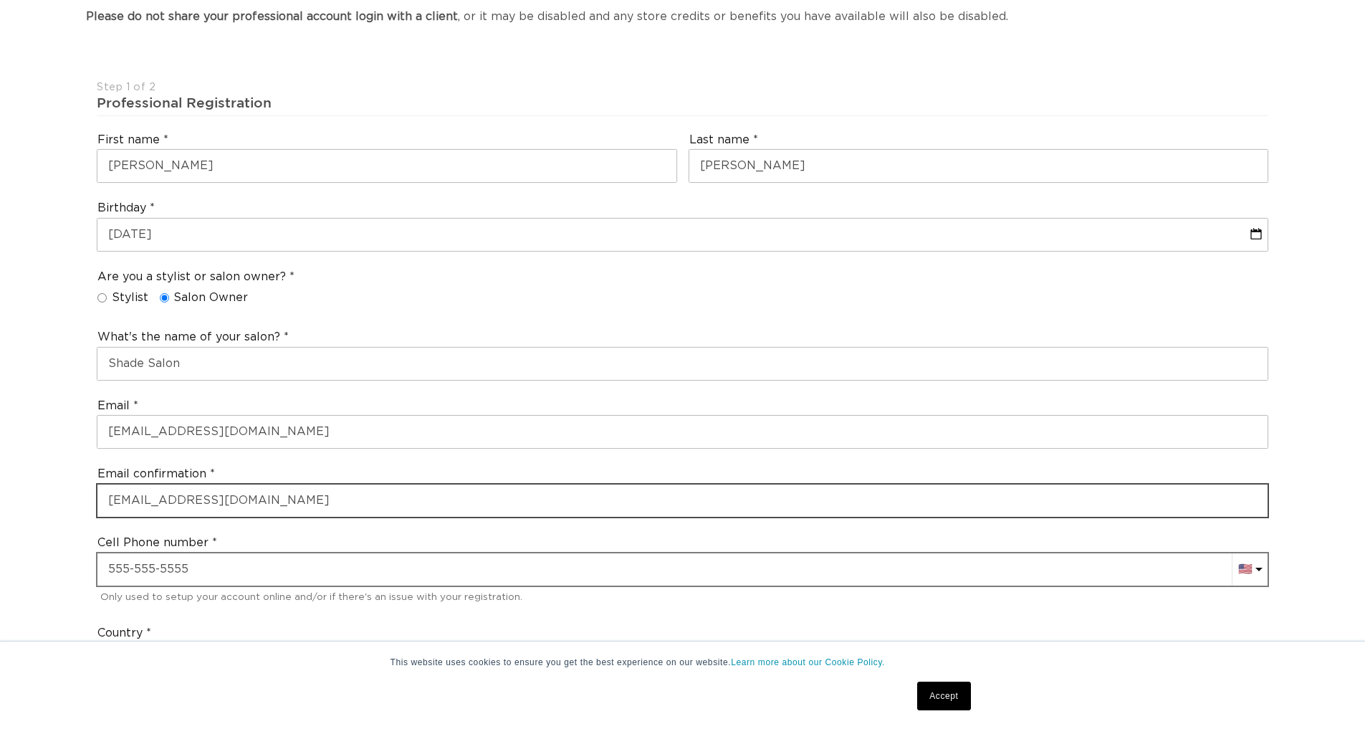
type input "[EMAIL_ADDRESS][DOMAIN_NAME]"
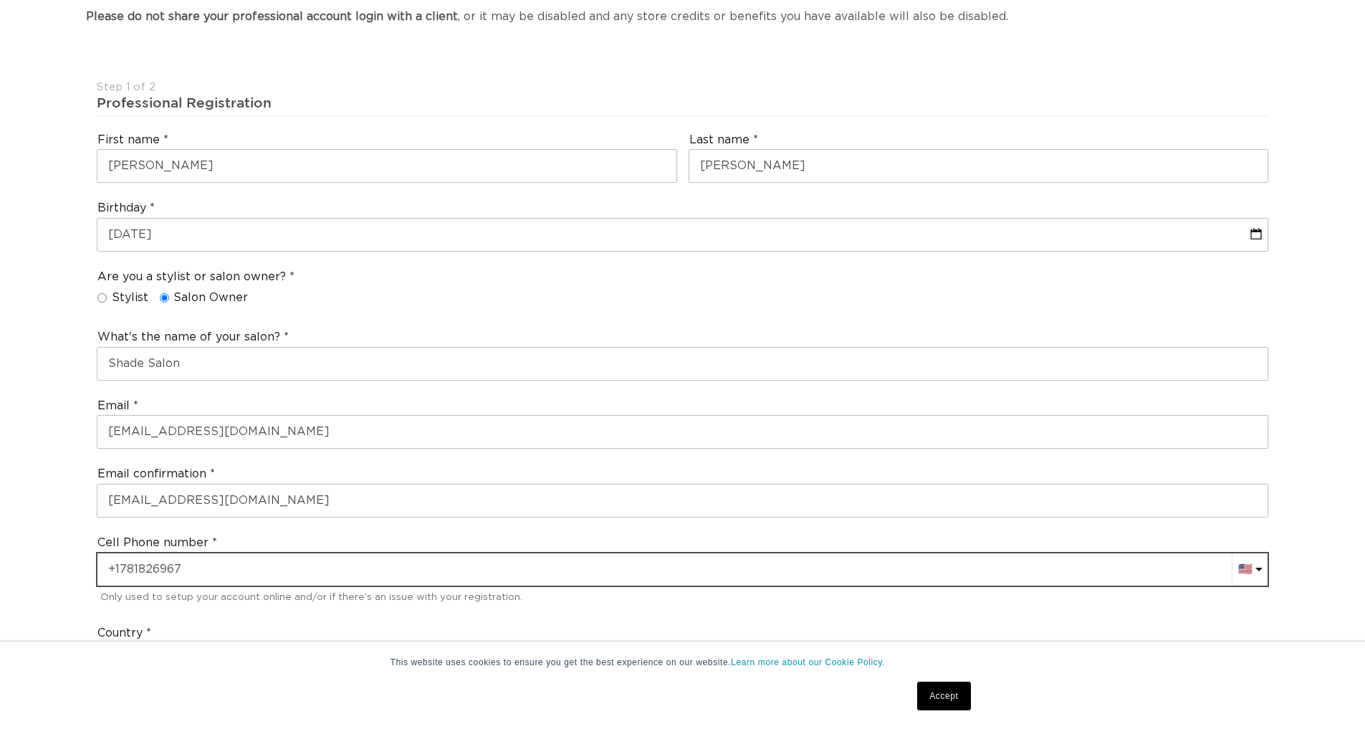
scroll to position [0, 0]
type input "[PHONE_NUMBER]"
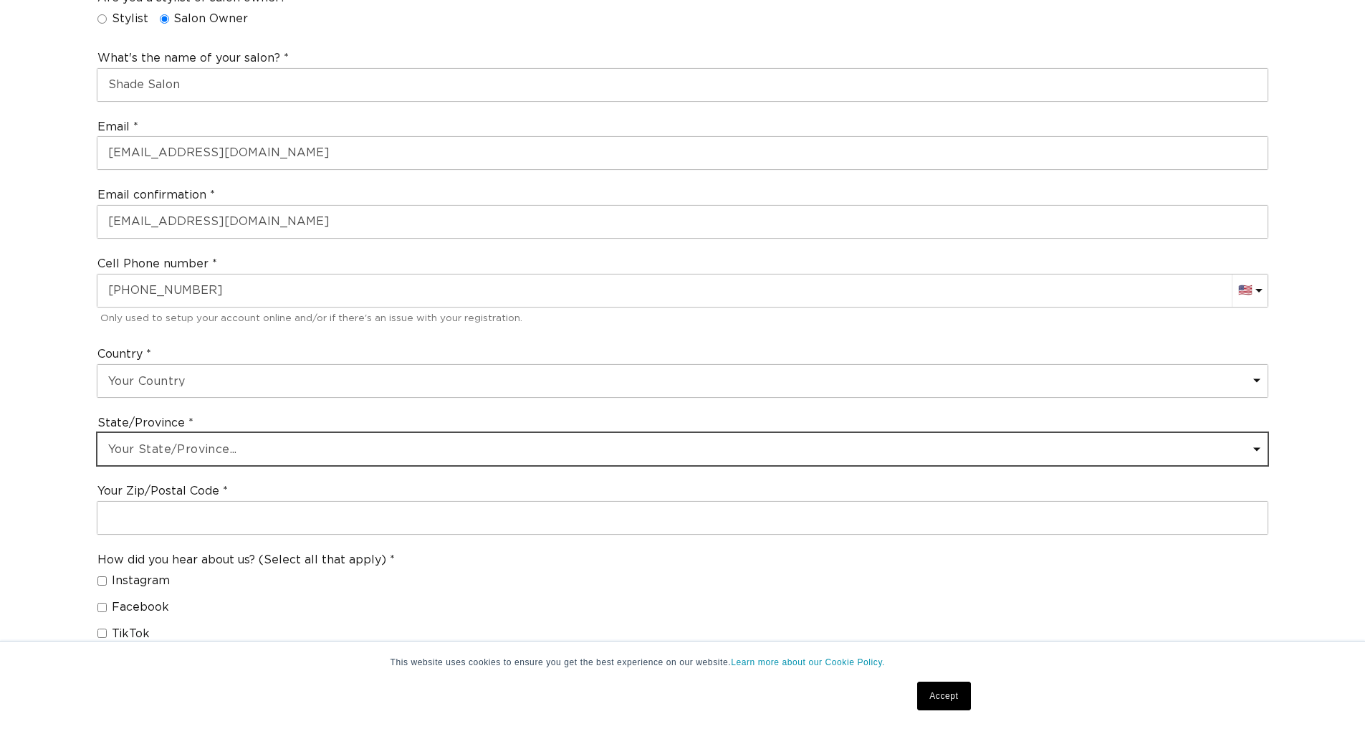
scroll to position [0, 1263]
select select "[US_STATE]"
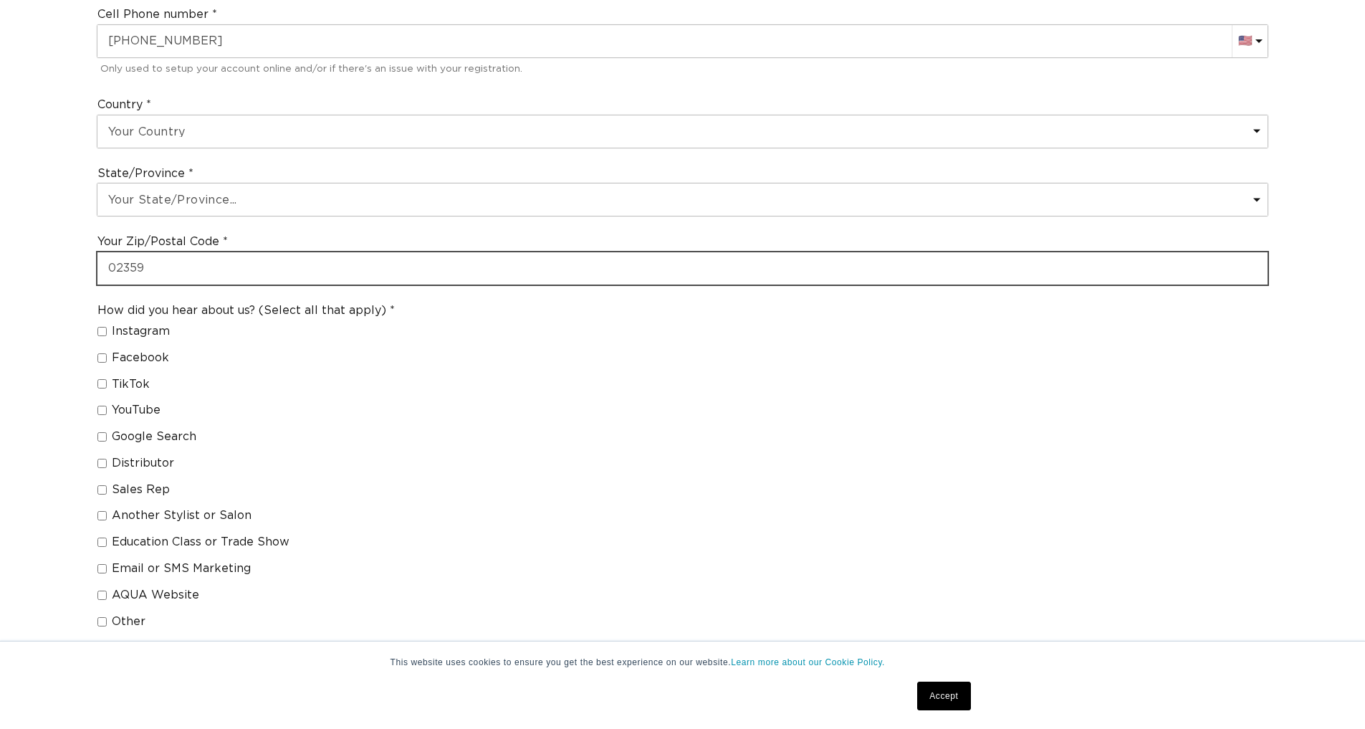
scroll to position [0, 2526]
type input "02359"
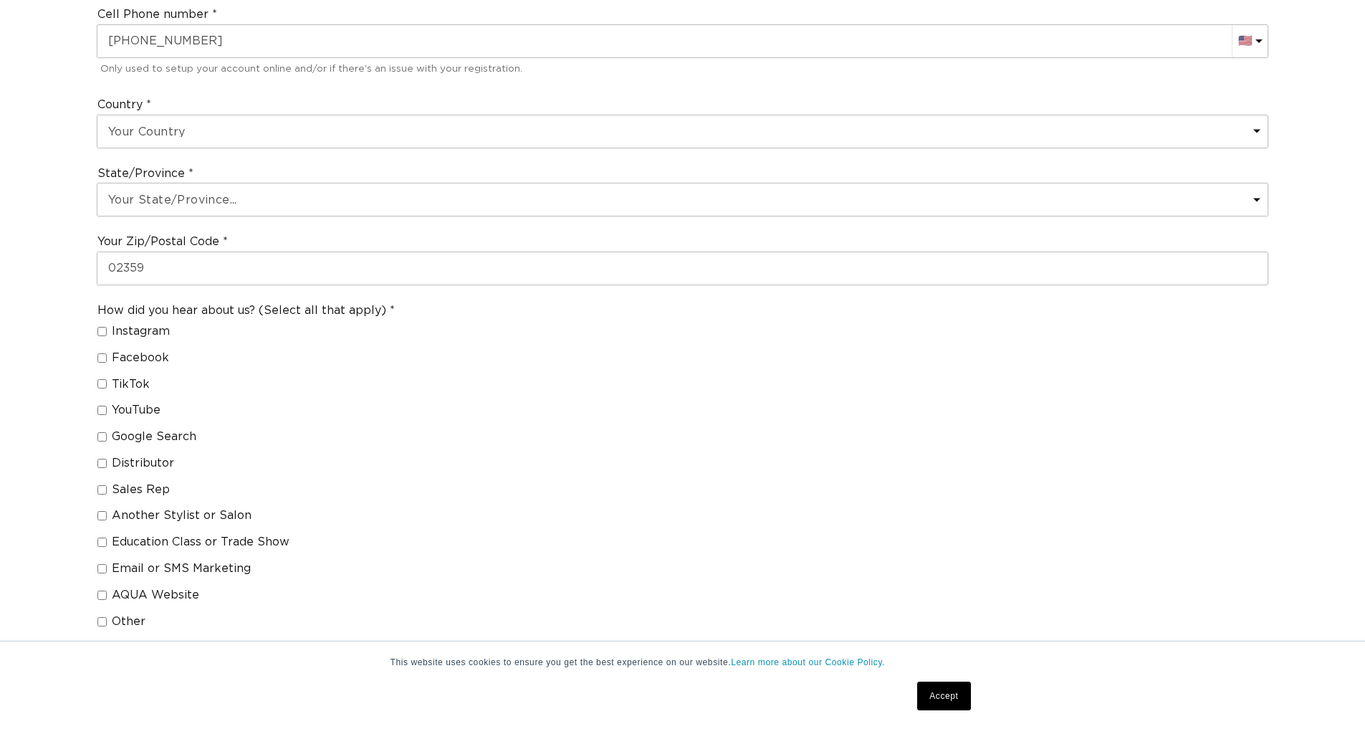
click at [105, 485] on input "Sales Rep" at bounding box center [101, 489] width 9 height 9
checkbox input "true"
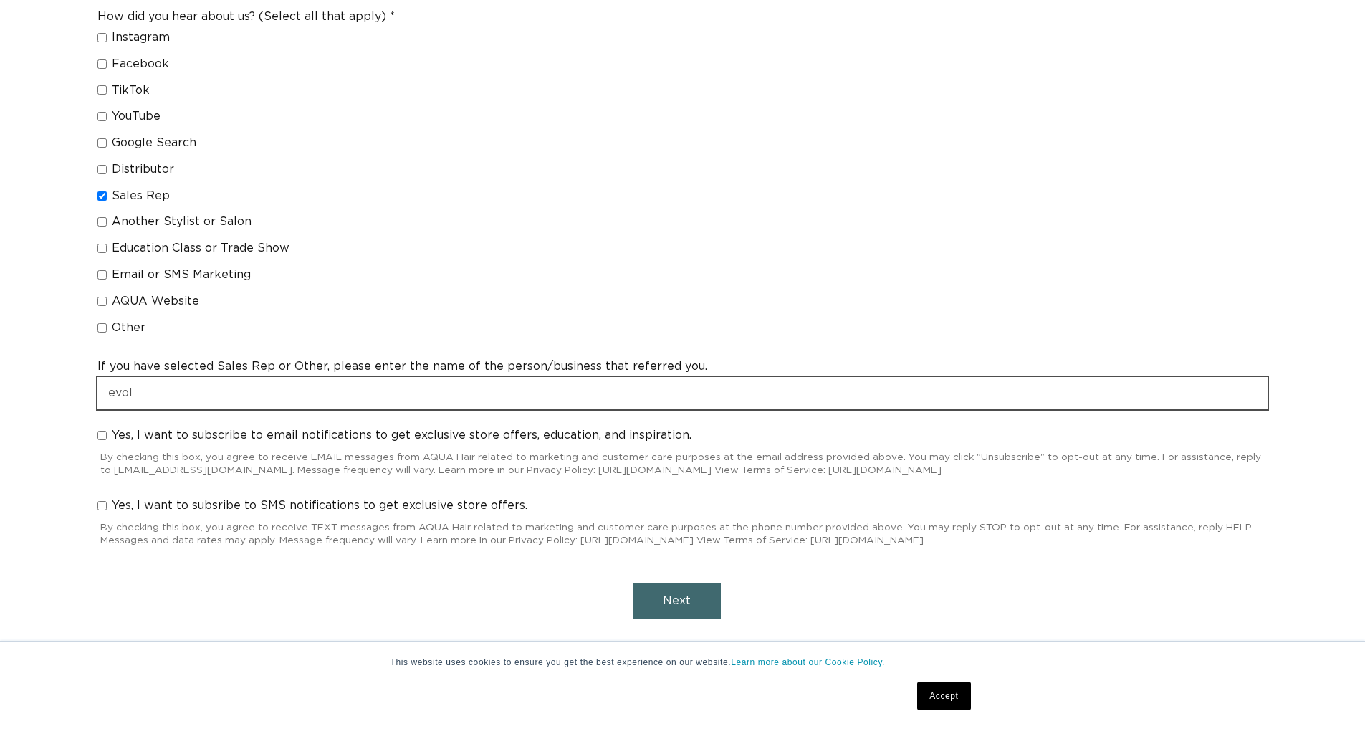
scroll to position [0, 0]
type input "e"
type input "Evolve salon systems"
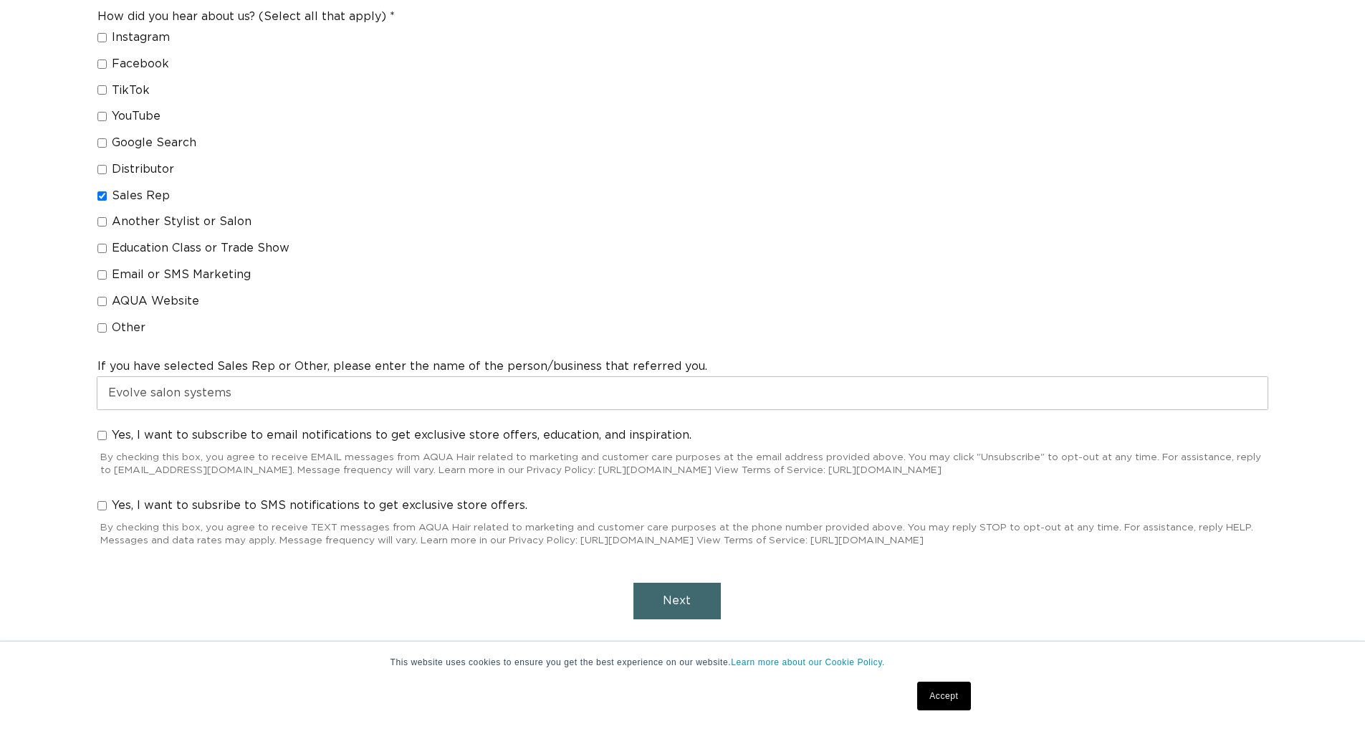
click at [102, 431] on input "Yes, I want to subscribe to email notifications to get exclusive store offers, …" at bounding box center [101, 435] width 9 height 9
checkbox input "true"
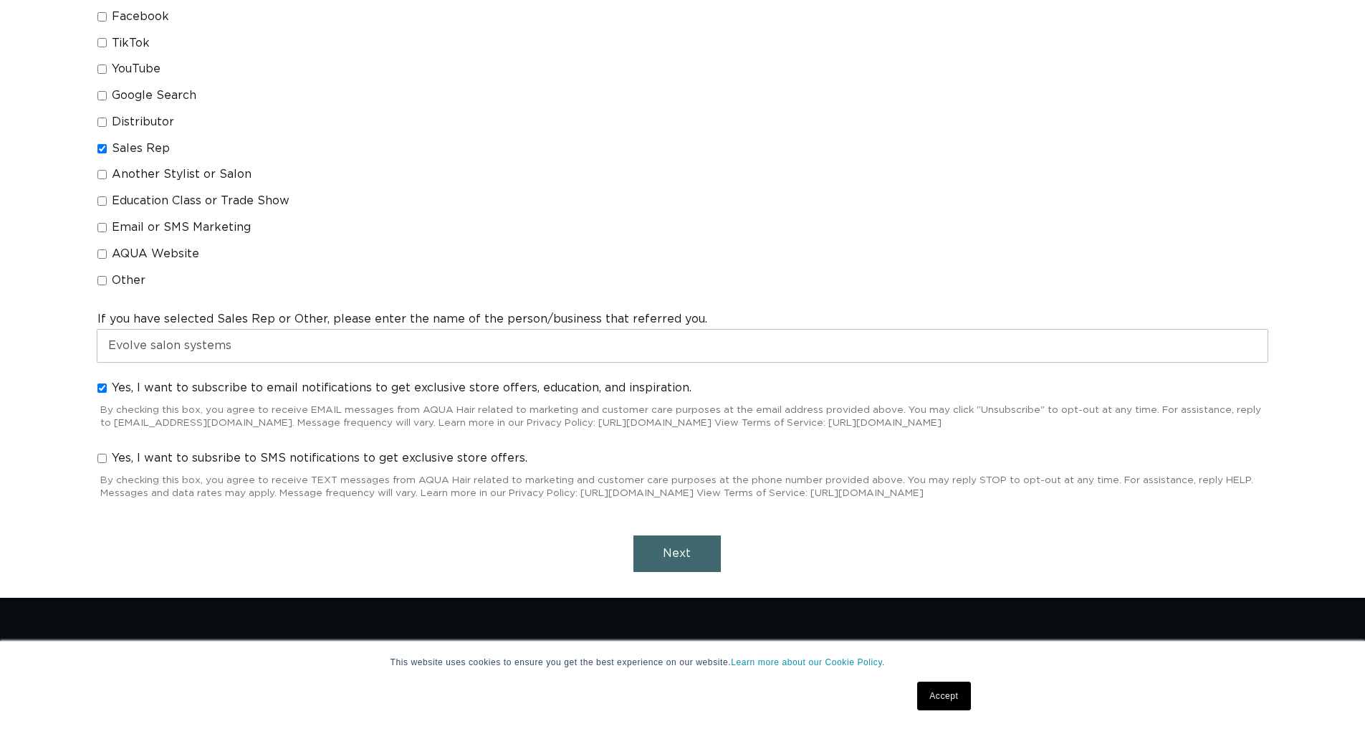
scroll to position [0, 0]
click at [687, 550] on span "Next" at bounding box center [677, 552] width 28 height 11
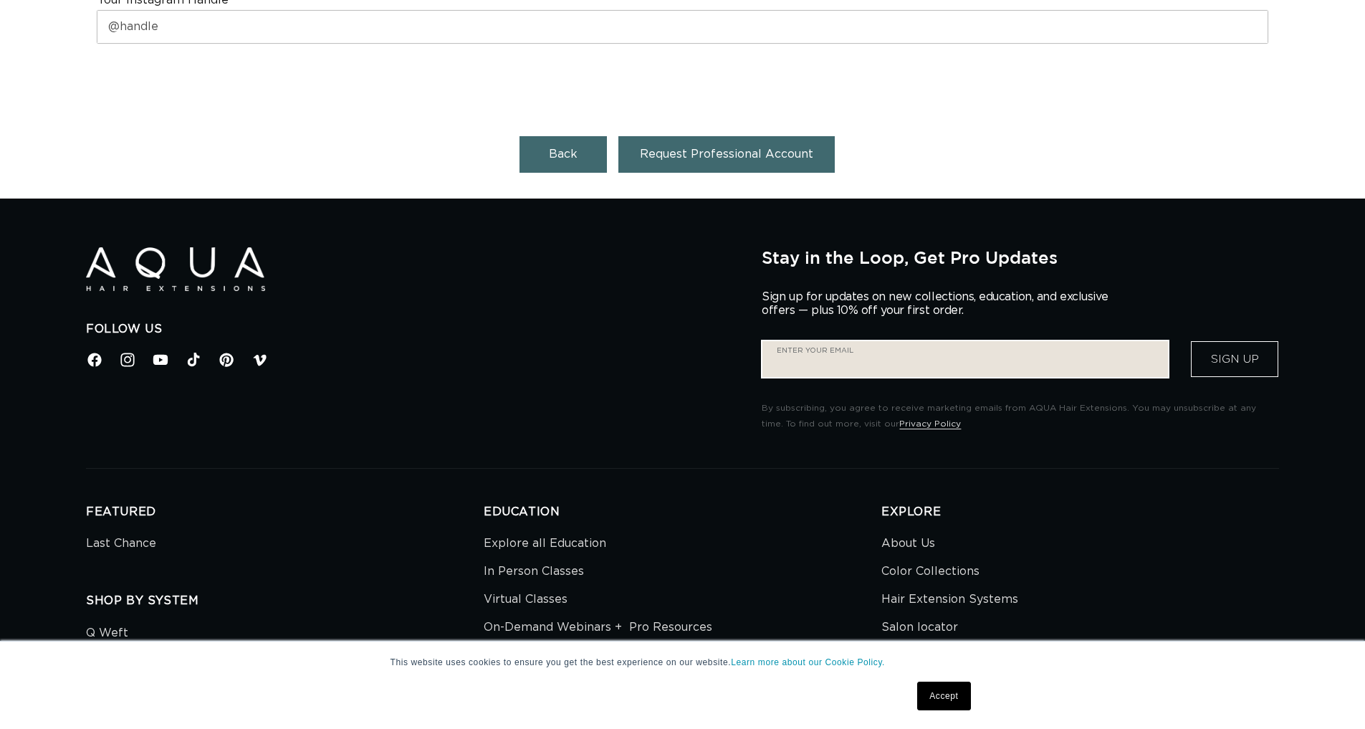
click at [820, 351] on input "Enter your email" at bounding box center [965, 359] width 406 height 36
type input "shadesalonandsuites@gmail.com"
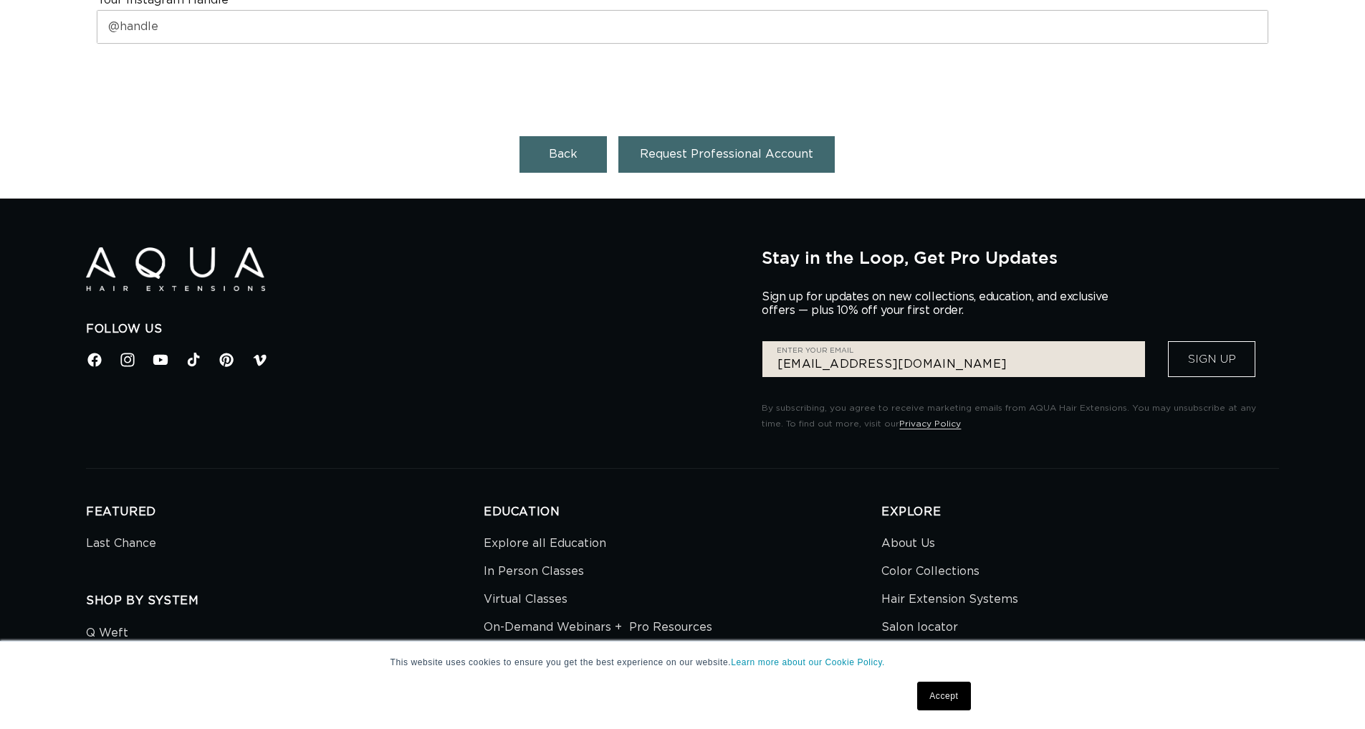
click at [1220, 347] on button "Sign Up" at bounding box center [1211, 359] width 87 height 36
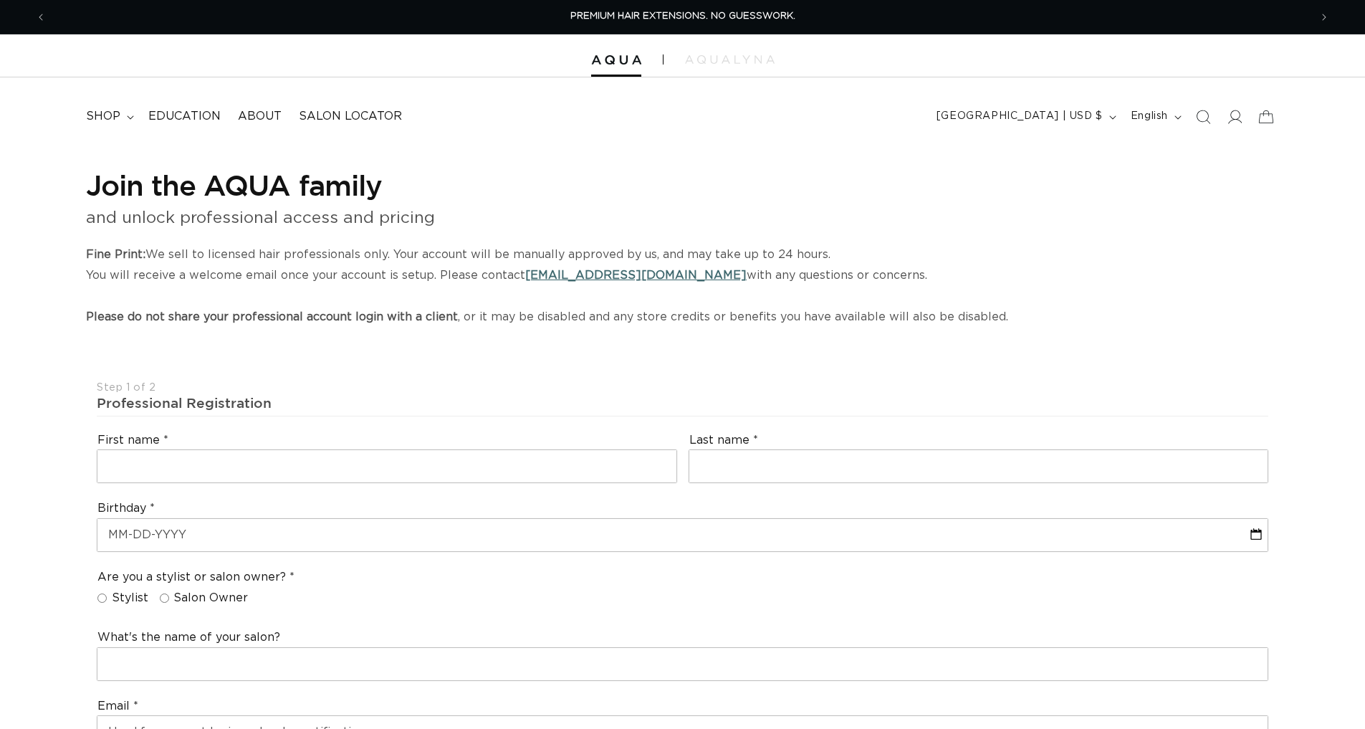
select select "US"
select select "[GEOGRAPHIC_DATA]"
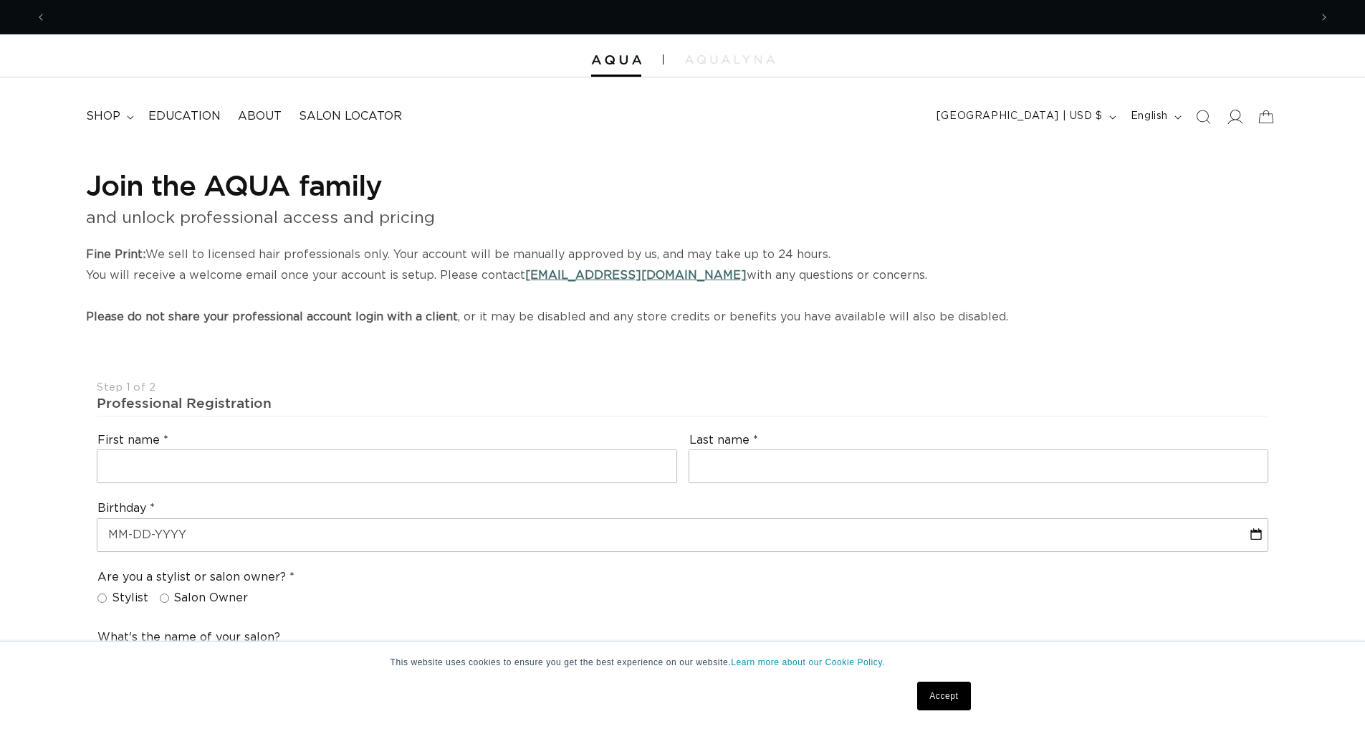
scroll to position [0, 1263]
click at [1229, 112] on icon at bounding box center [1234, 116] width 15 height 15
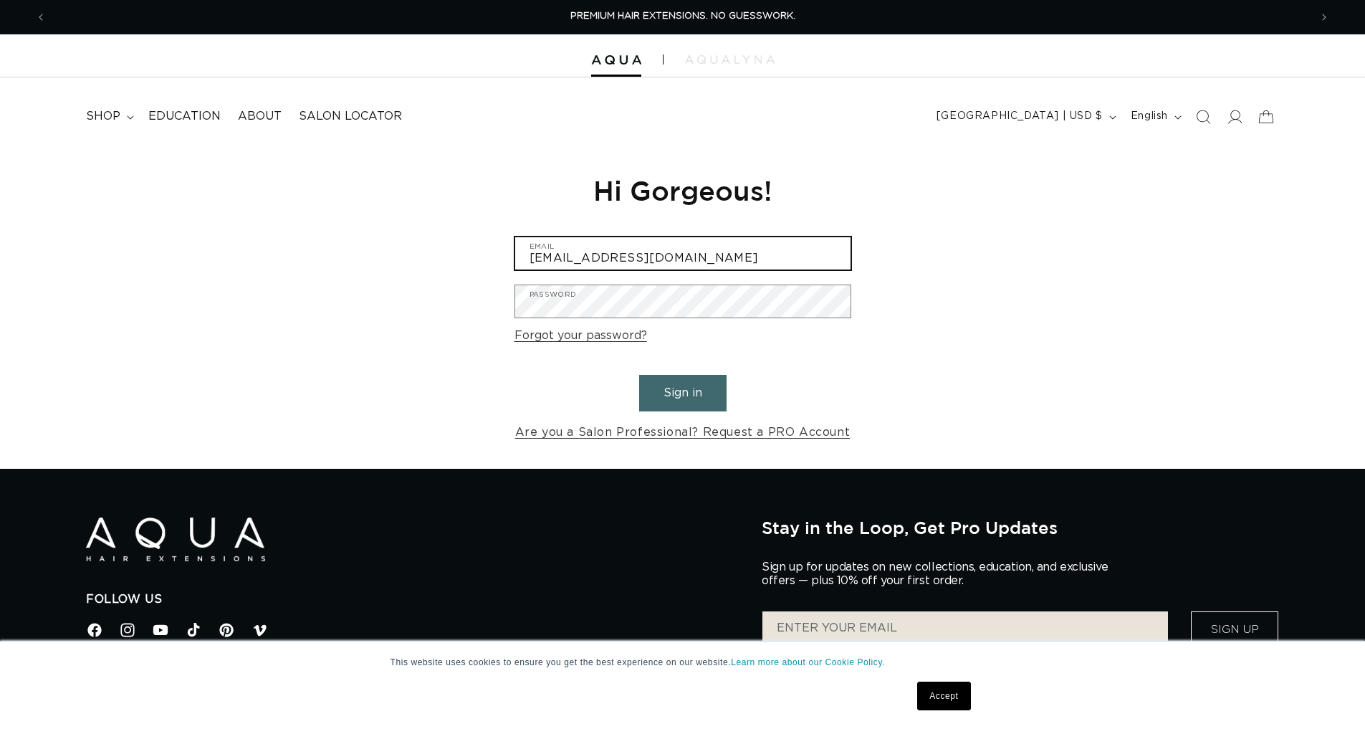
type input "[EMAIL_ADDRESS][DOMAIN_NAME]"
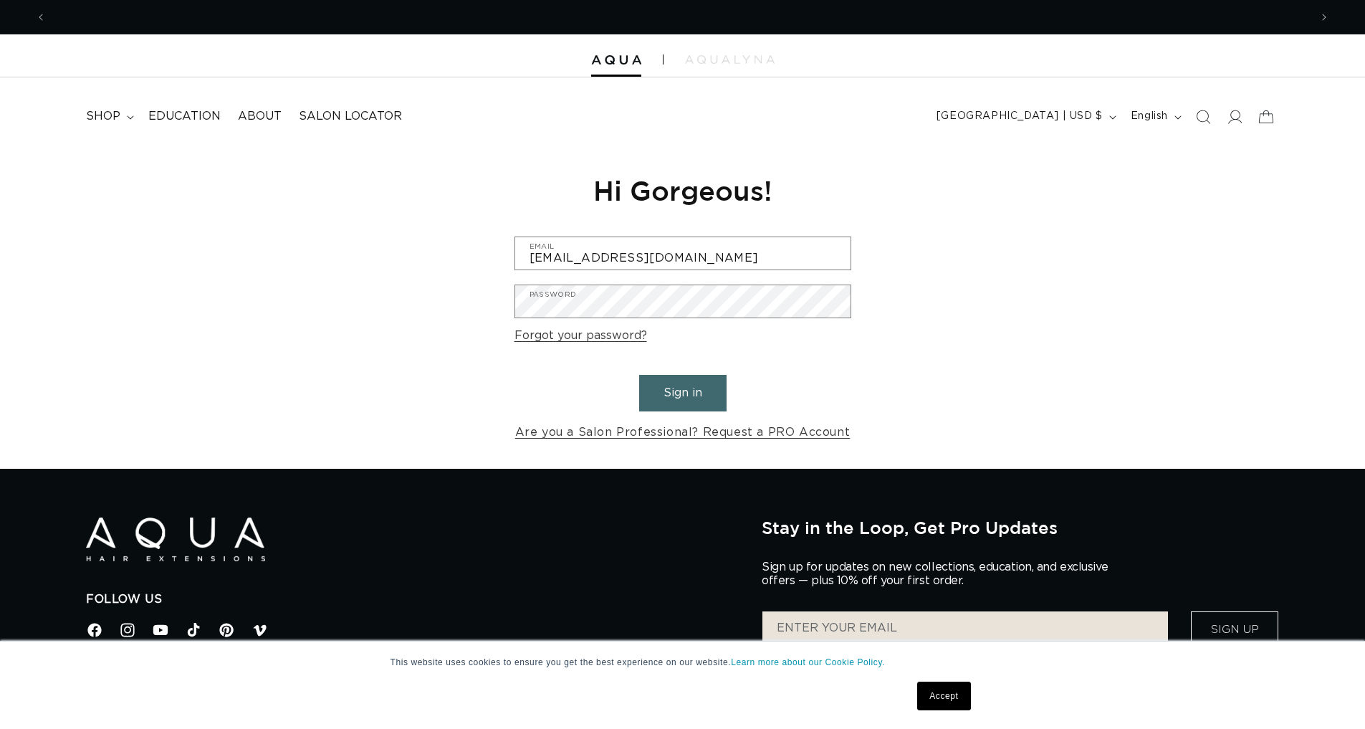
scroll to position [0, 1263]
click at [699, 392] on button "Sign in" at bounding box center [682, 393] width 87 height 37
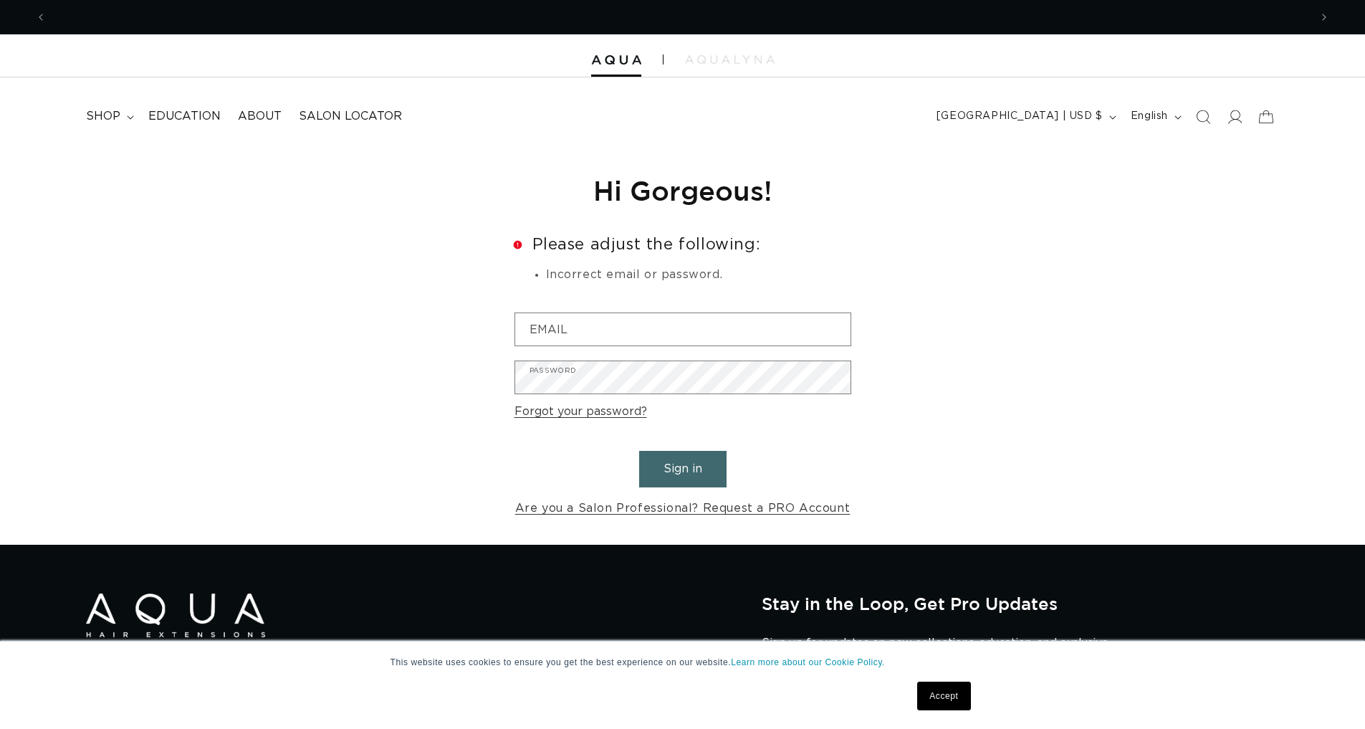
scroll to position [0, 2526]
click at [941, 696] on link "Accept" at bounding box center [943, 695] width 53 height 29
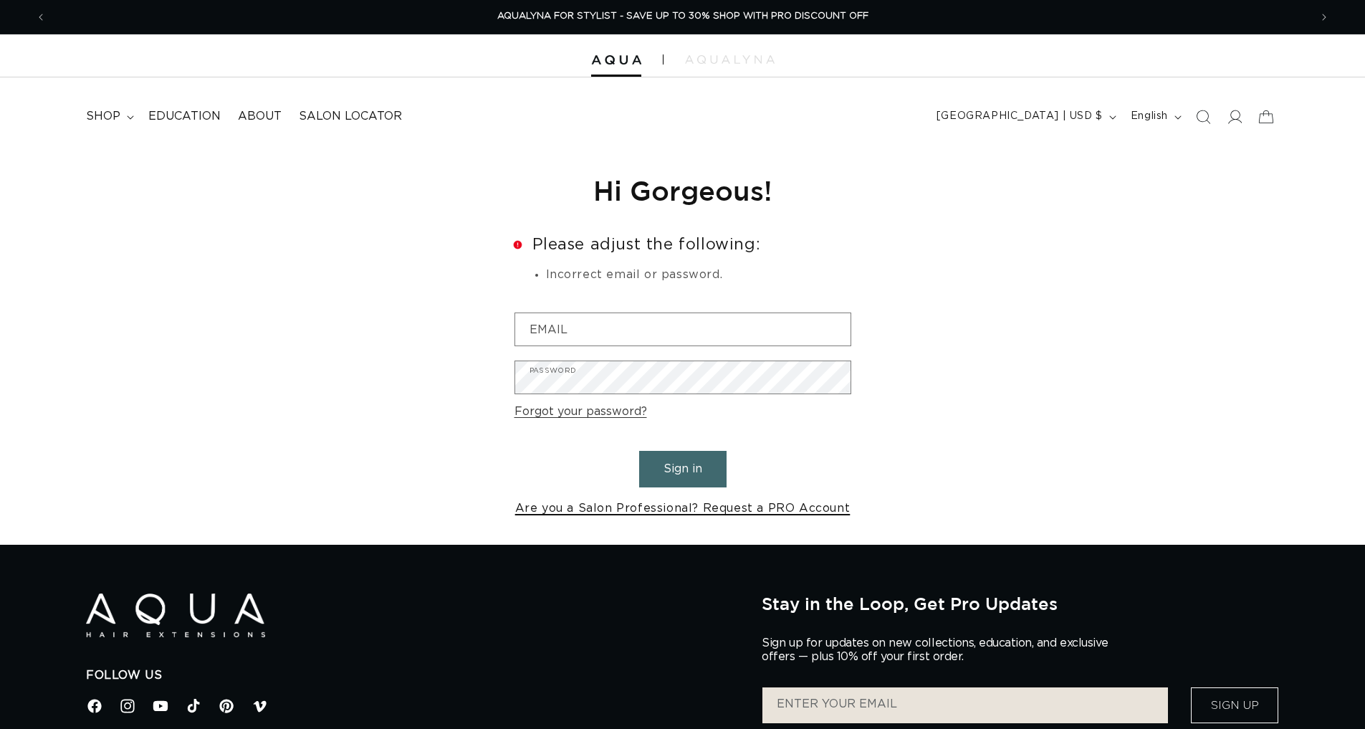
click at [665, 506] on link "Are you a Salon Professional? Request a PRO Account" at bounding box center [682, 508] width 335 height 21
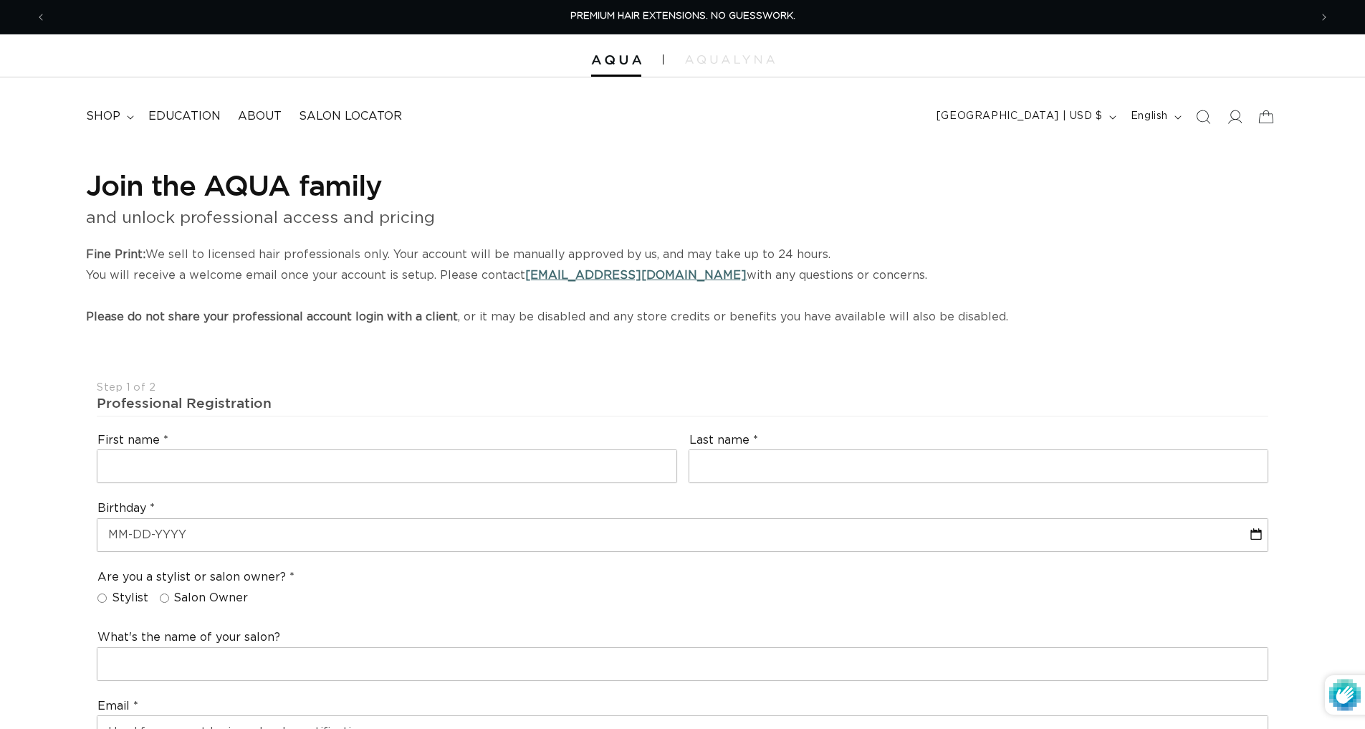
select select "US"
select select "[GEOGRAPHIC_DATA]"
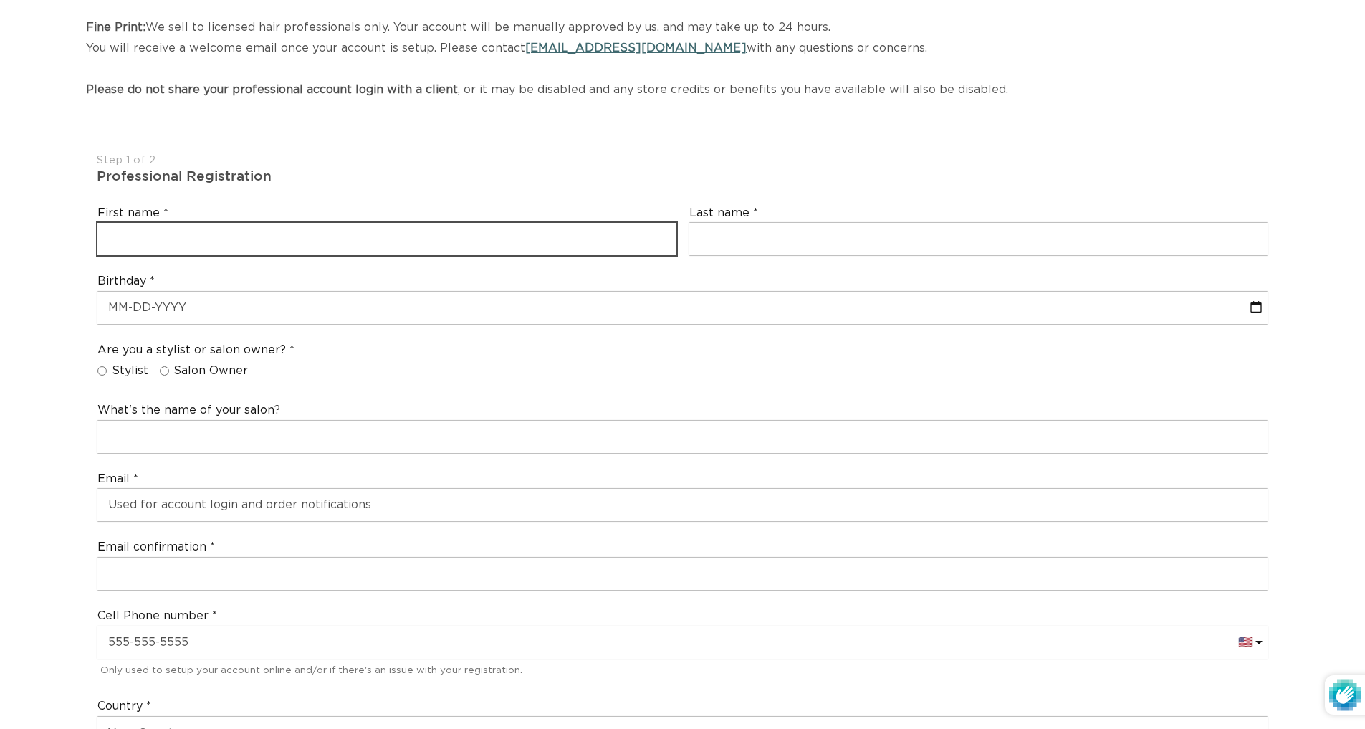
scroll to position [0, 2526]
type input "[PERSON_NAME]"
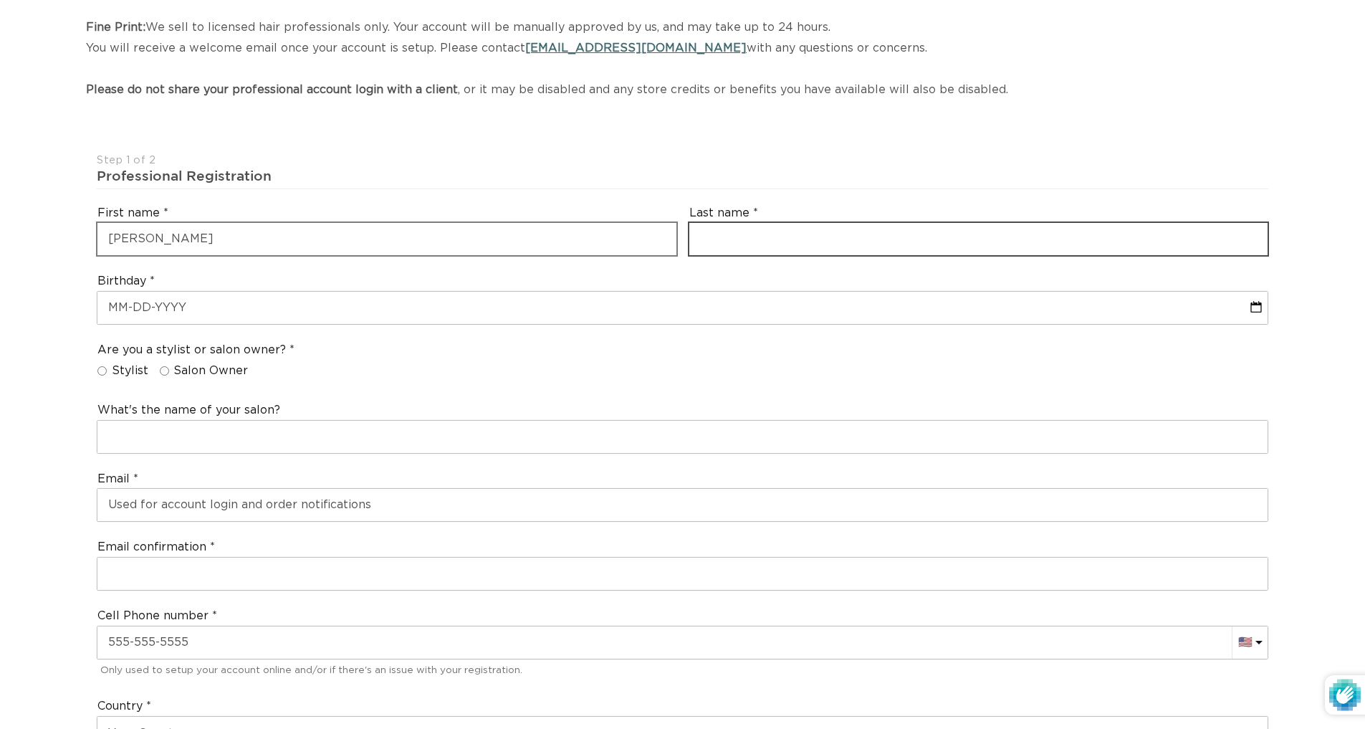
scroll to position [0, 0]
type input "[PERSON_NAME]"
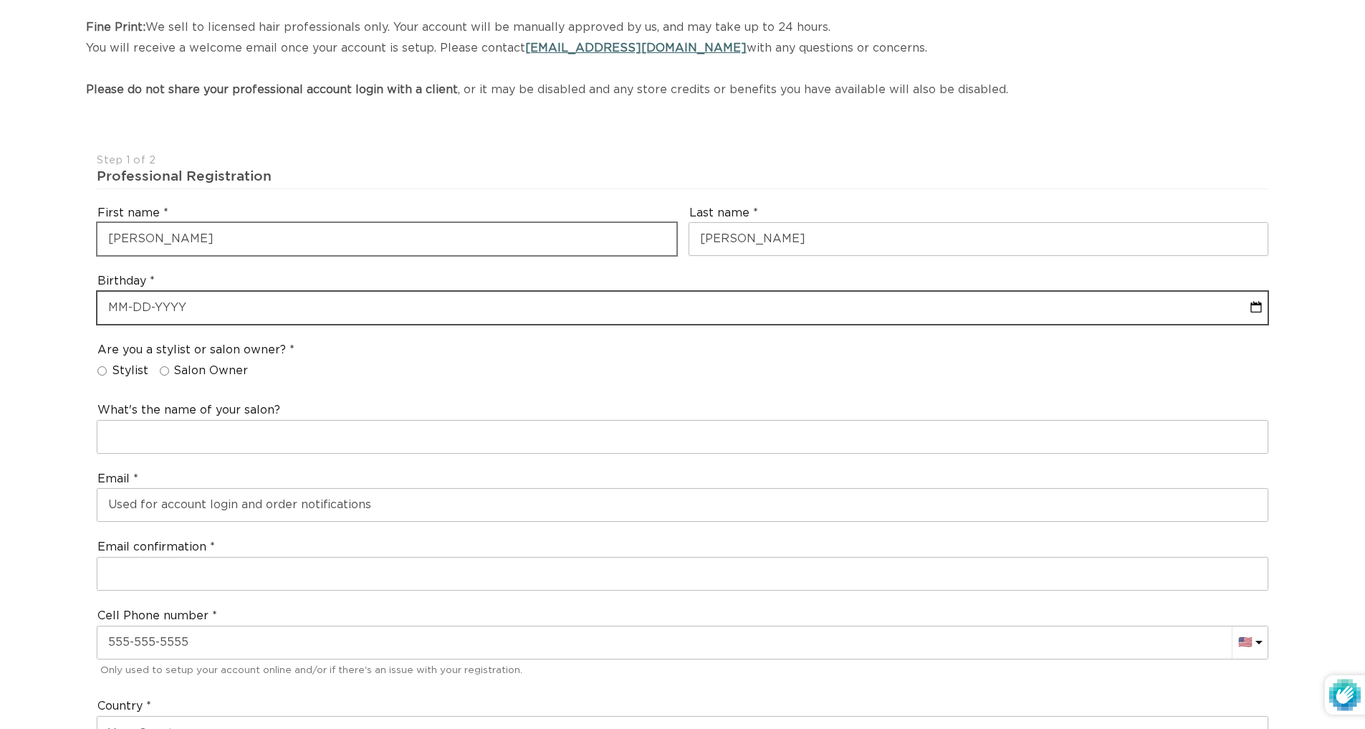
select select "9"
select select "2025"
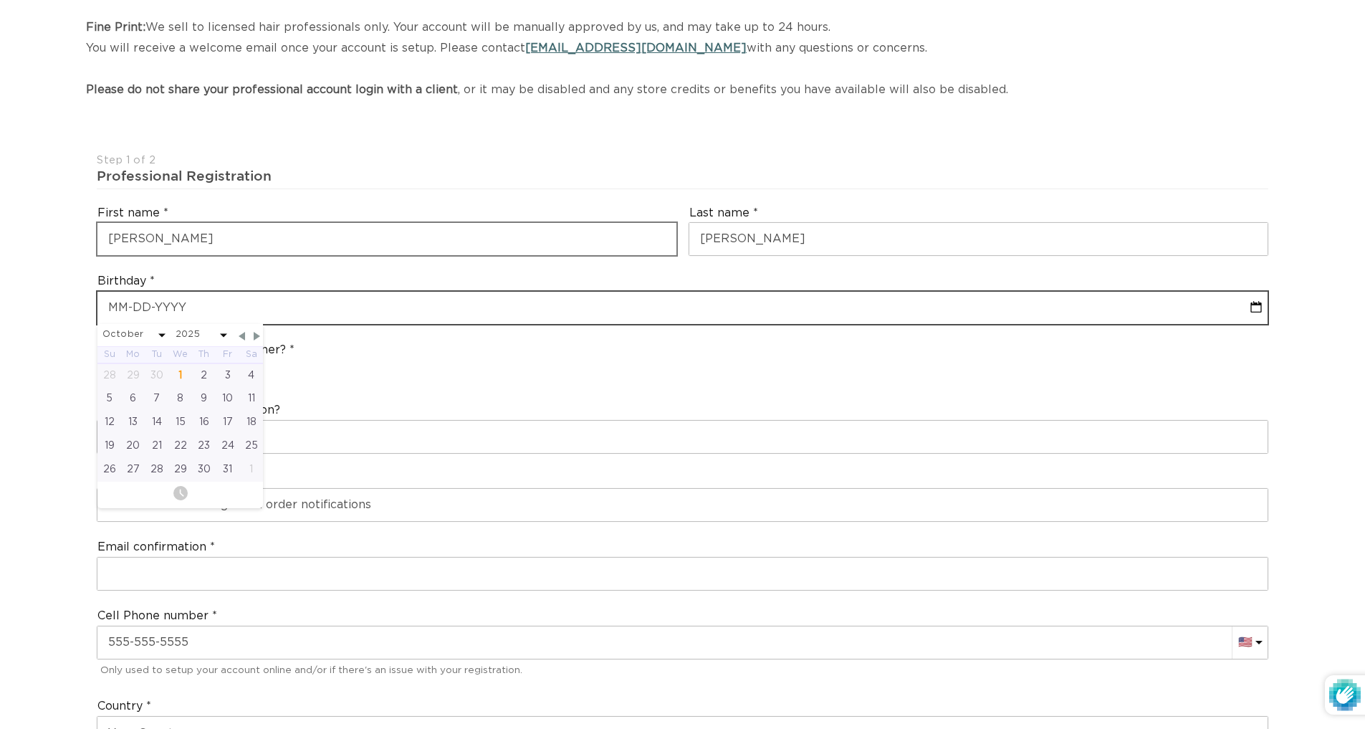
scroll to position [0, 1263]
type input "12"
select select "9"
select select "2025"
type input "12/"
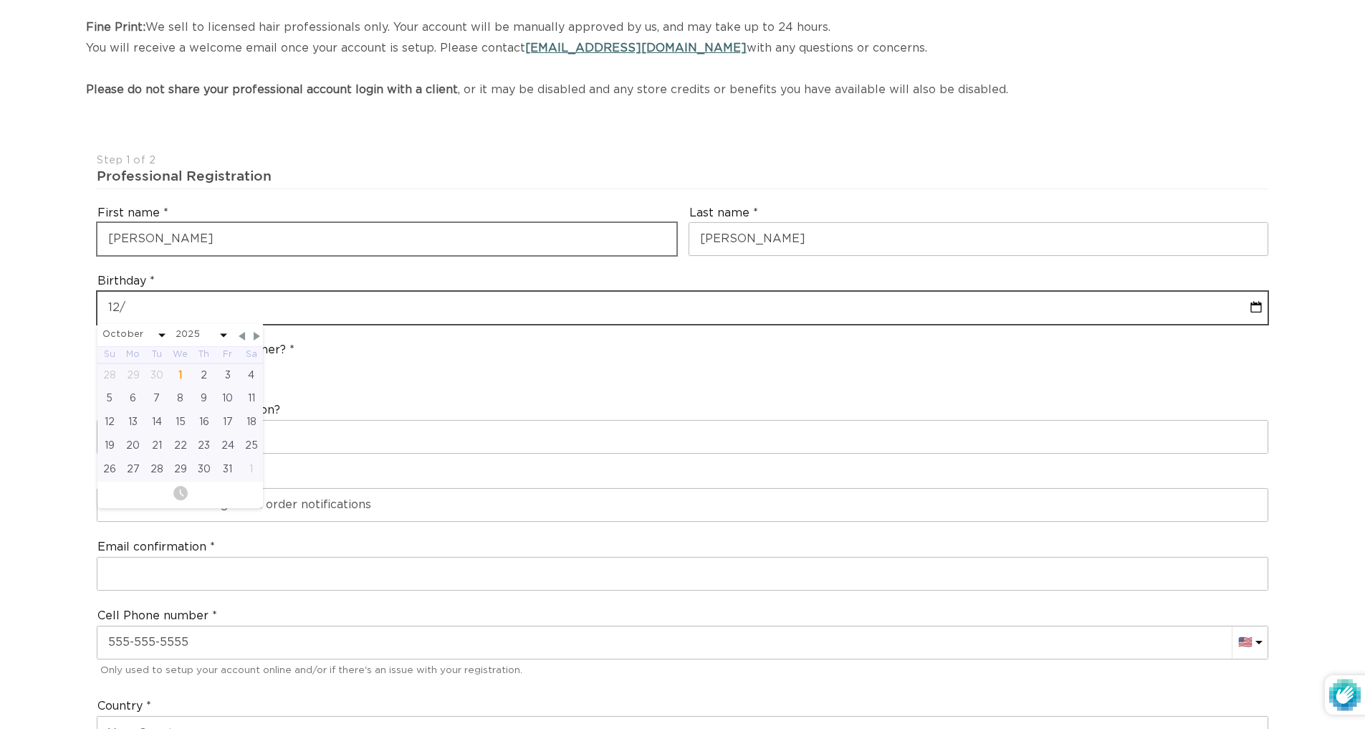
select select "9"
select select "2025"
type input "12/0"
select select "9"
select select "2025"
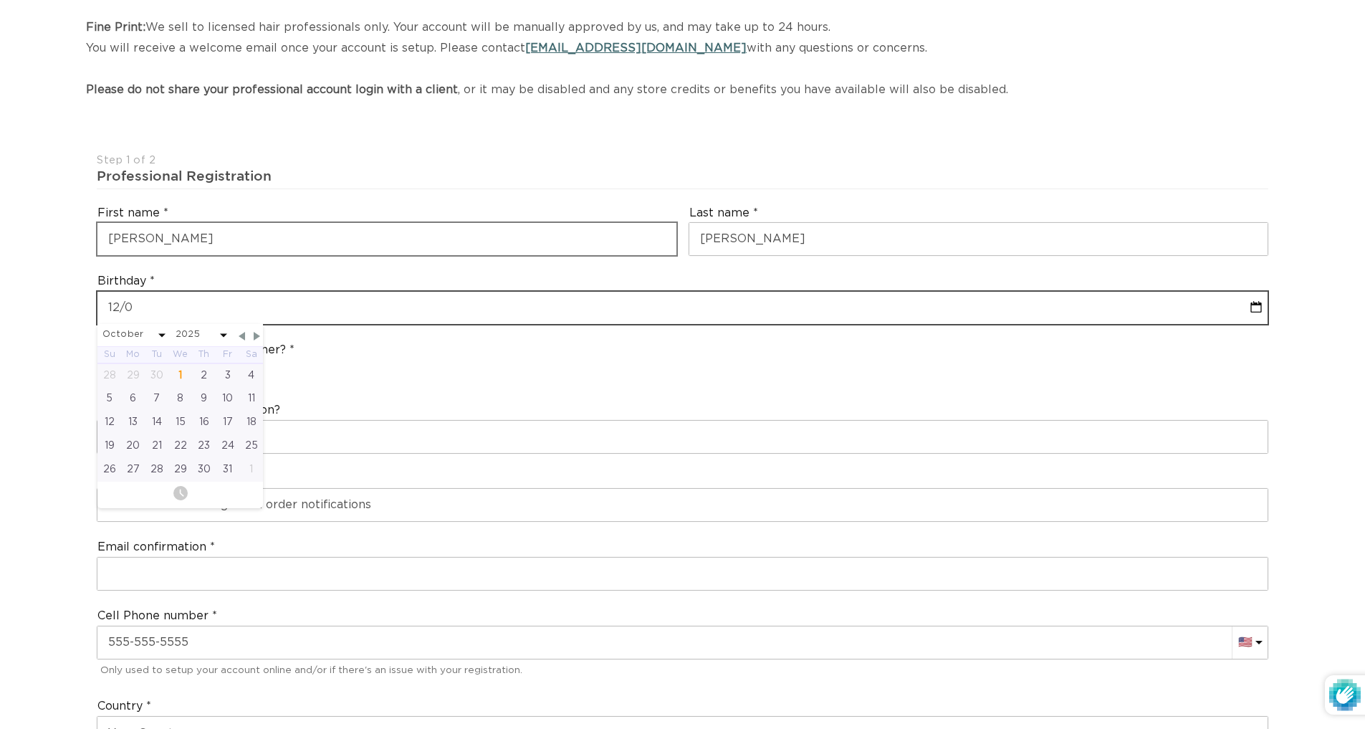
type input "12/04"
select select "9"
select select "2025"
type input "12/04/"
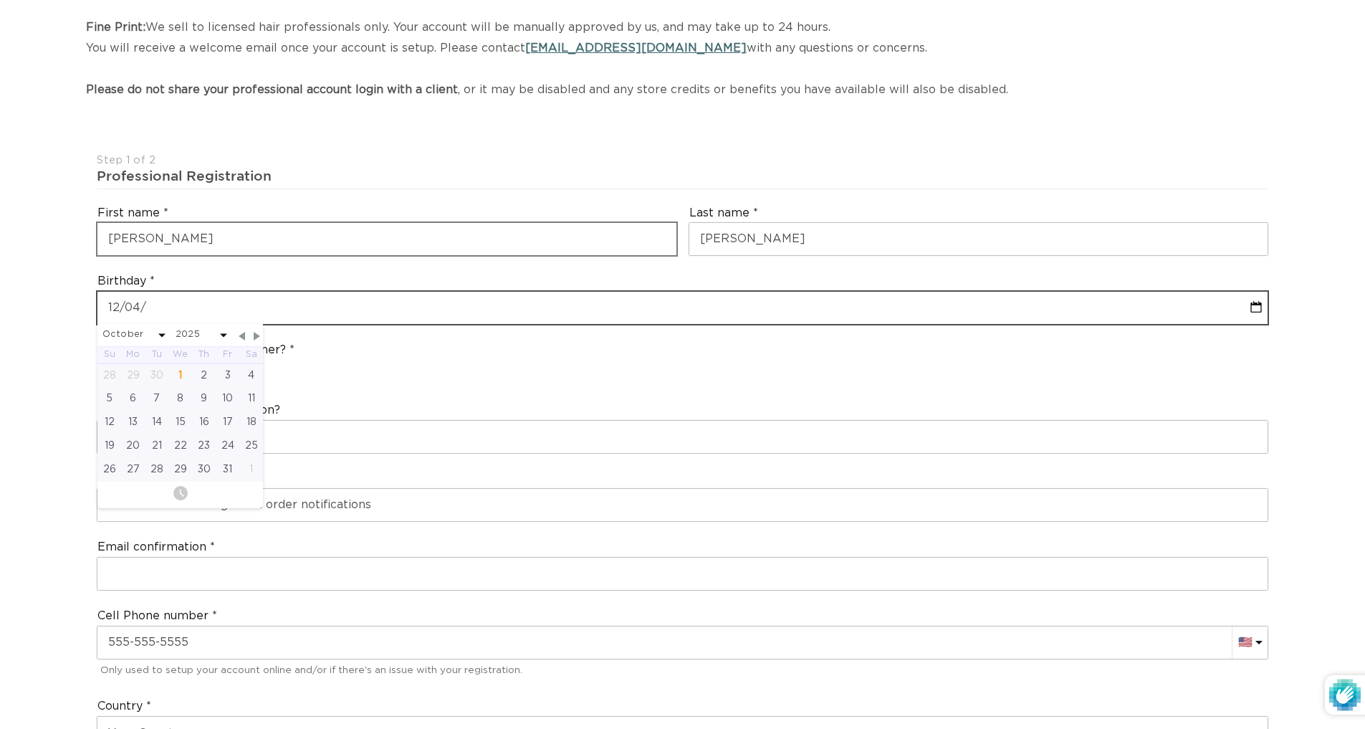
select select "9"
select select "2025"
type input "12/04/1"
select select "9"
select select "2025"
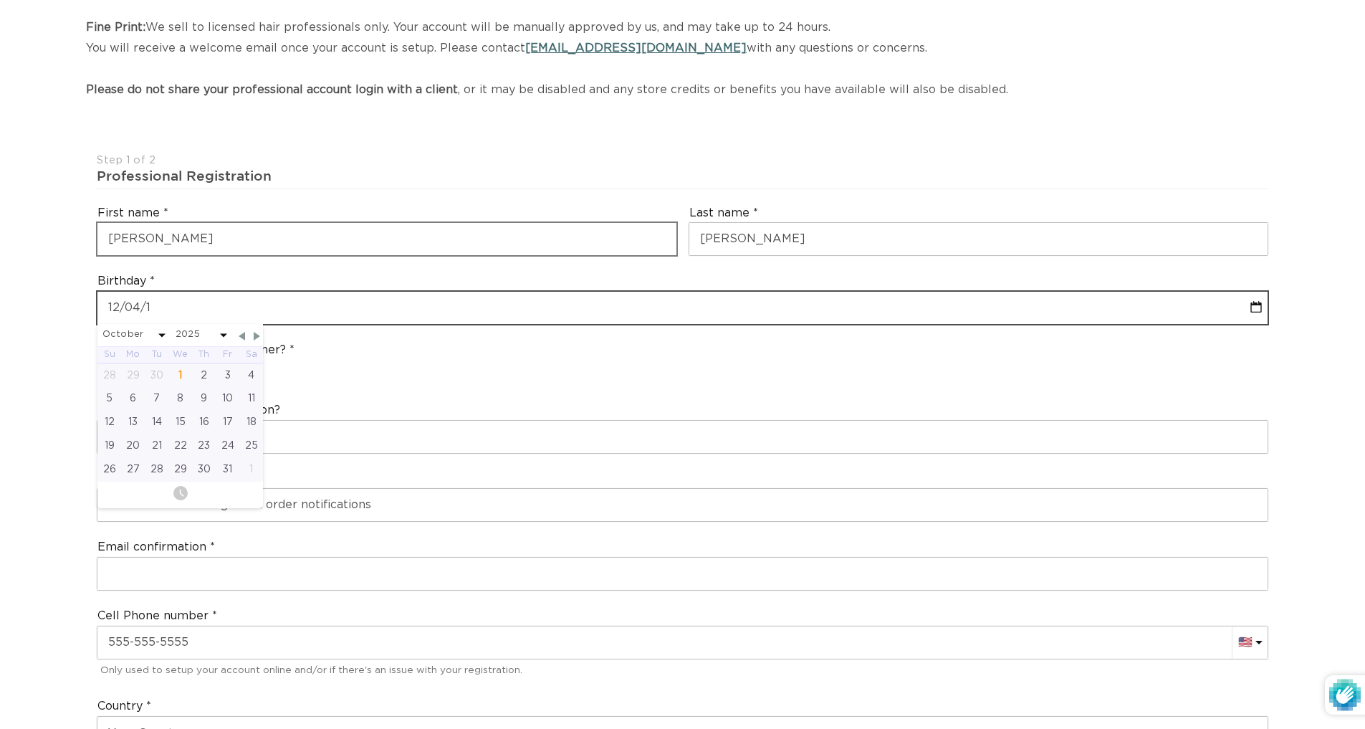
type input "[DATE]"
select select "9"
select select "2025"
type input "12/04/198"
select select "9"
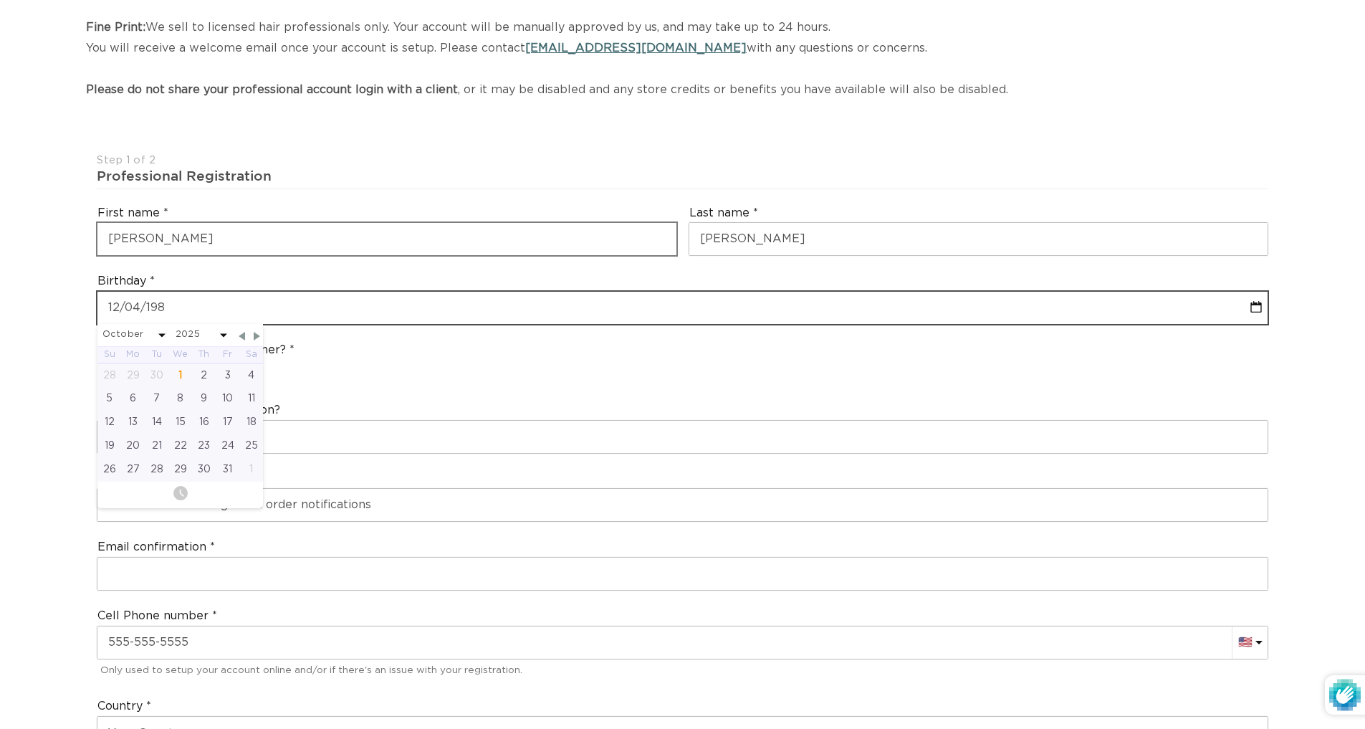
select select "2025"
type input "[DATE]"
select select "11"
select select "1984"
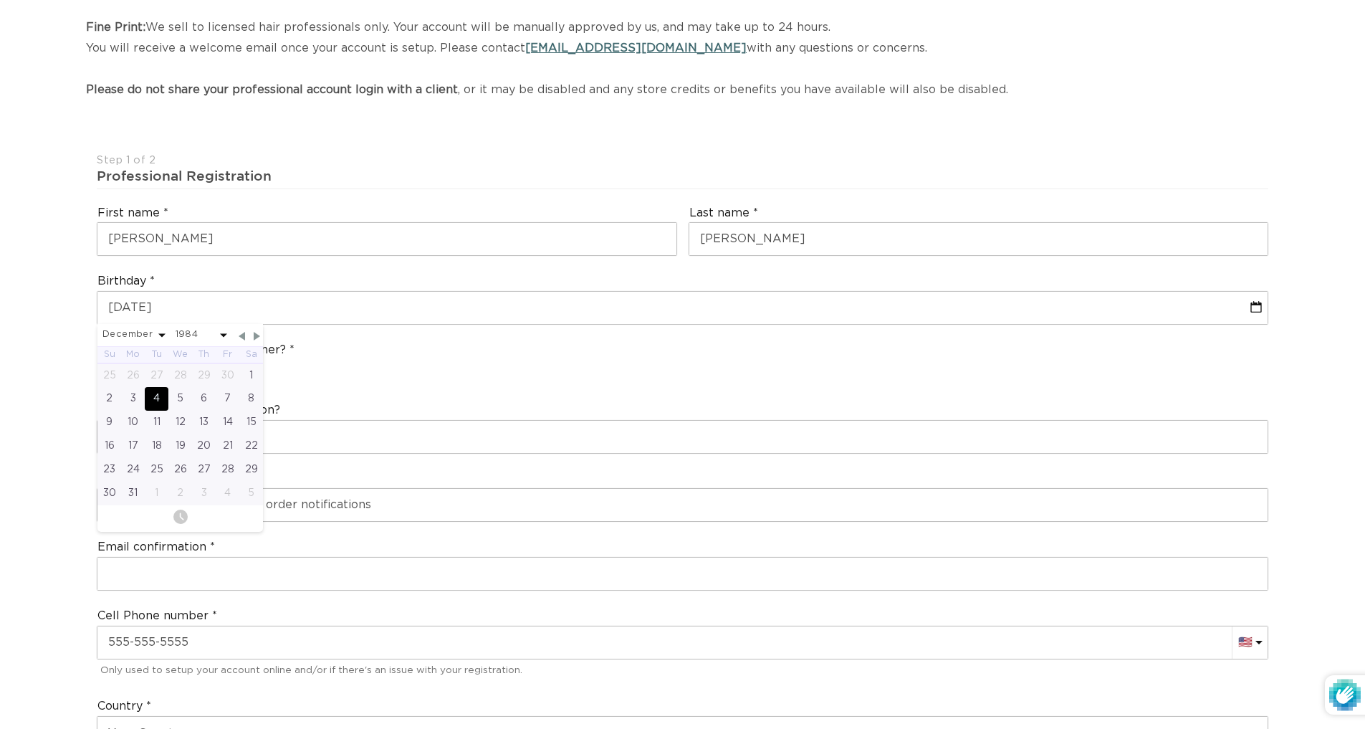
click at [409, 370] on div "Are you a stylist or salon owner? Stylist Salon Owner" at bounding box center [682, 363] width 1183 height 54
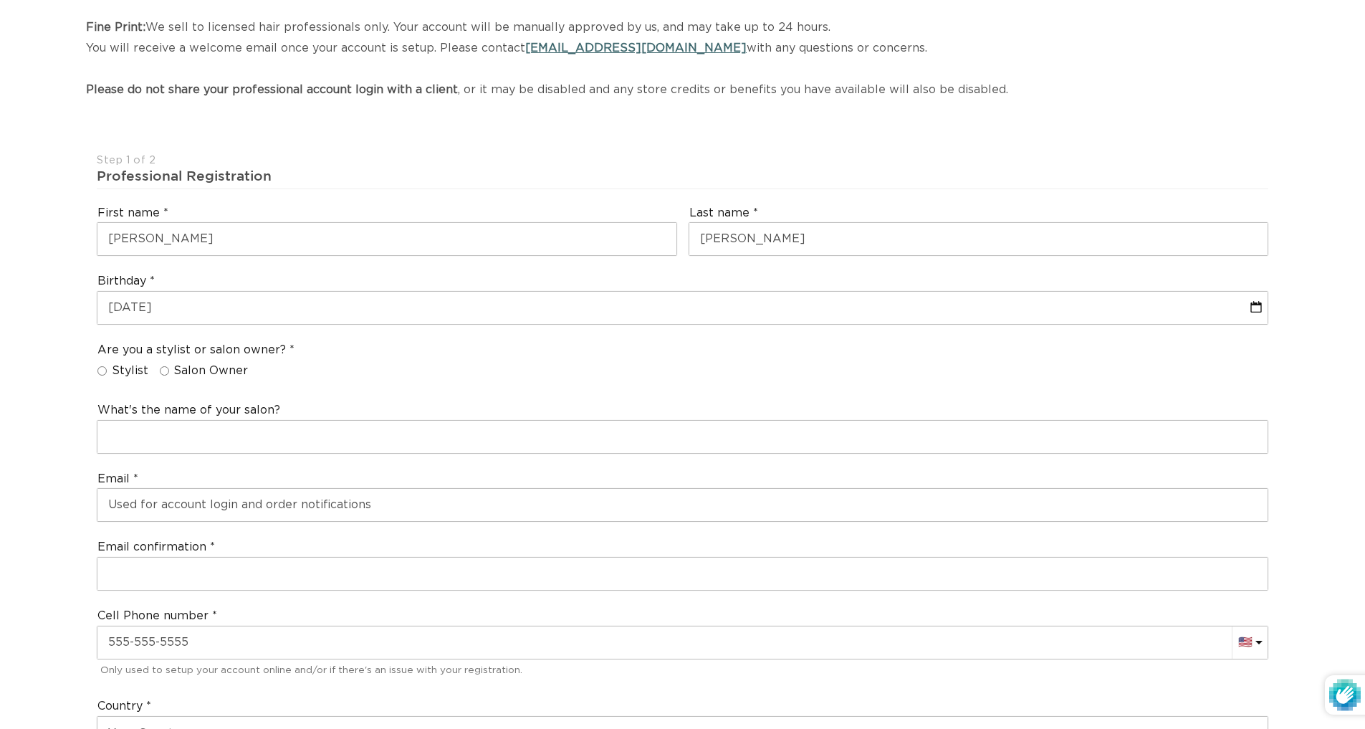
click at [166, 363] on label "Salon Owner" at bounding box center [204, 370] width 89 height 15
click at [166, 366] on input "Salon Owner" at bounding box center [164, 370] width 9 height 9
radio input "true"
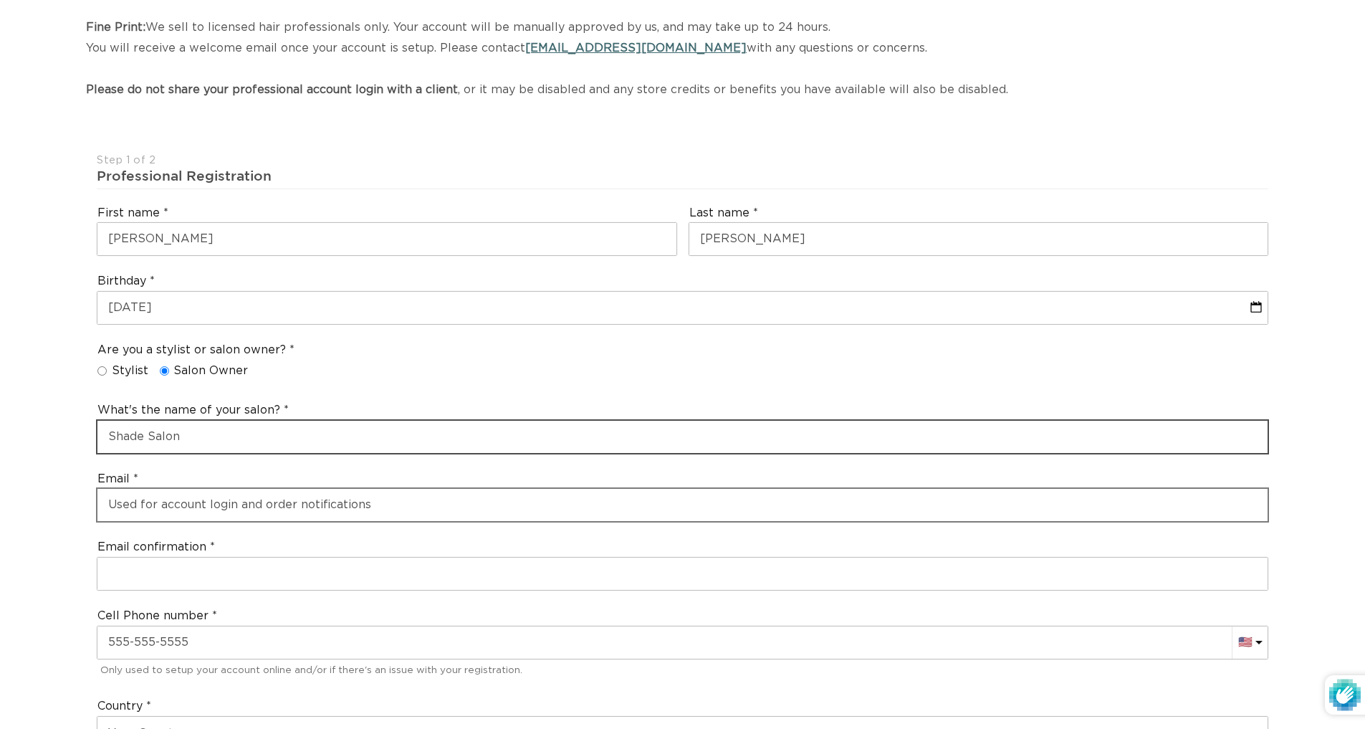
type input "Shade Salon"
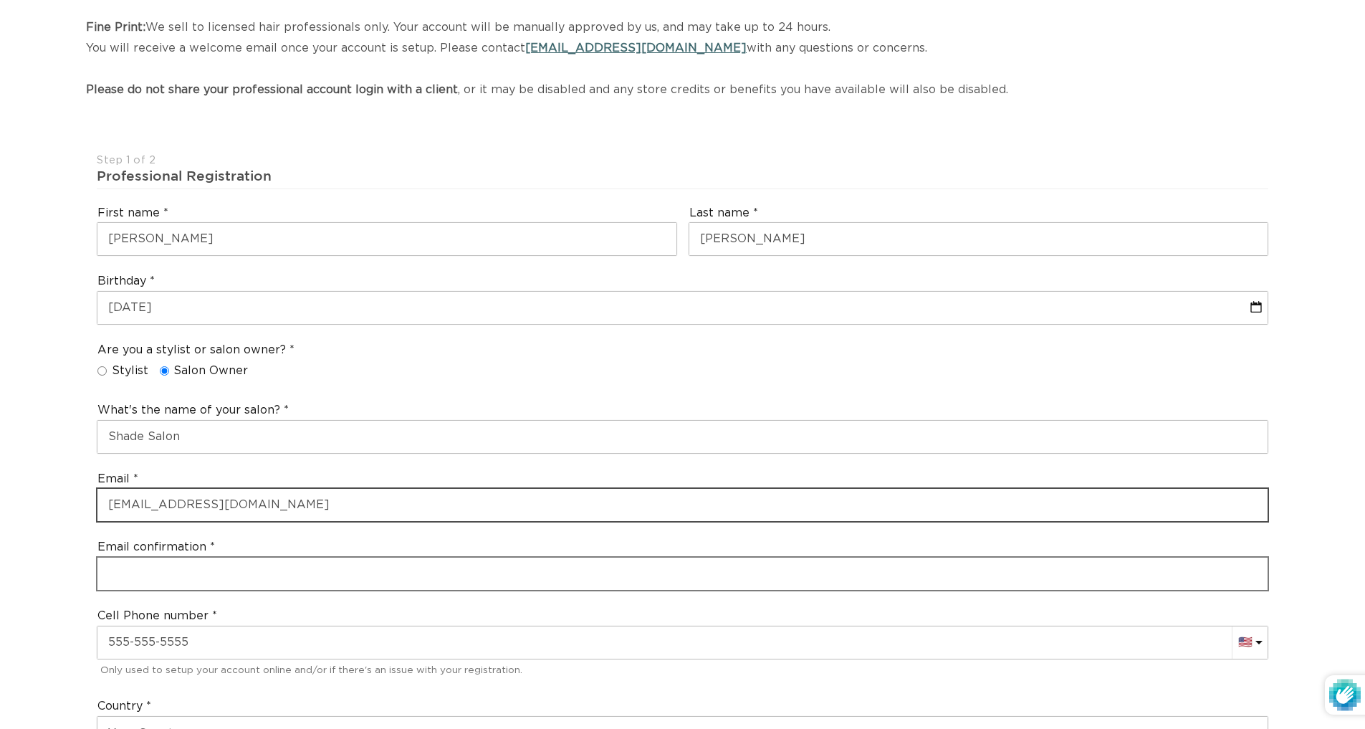
type input "[EMAIL_ADDRESS][DOMAIN_NAME]"
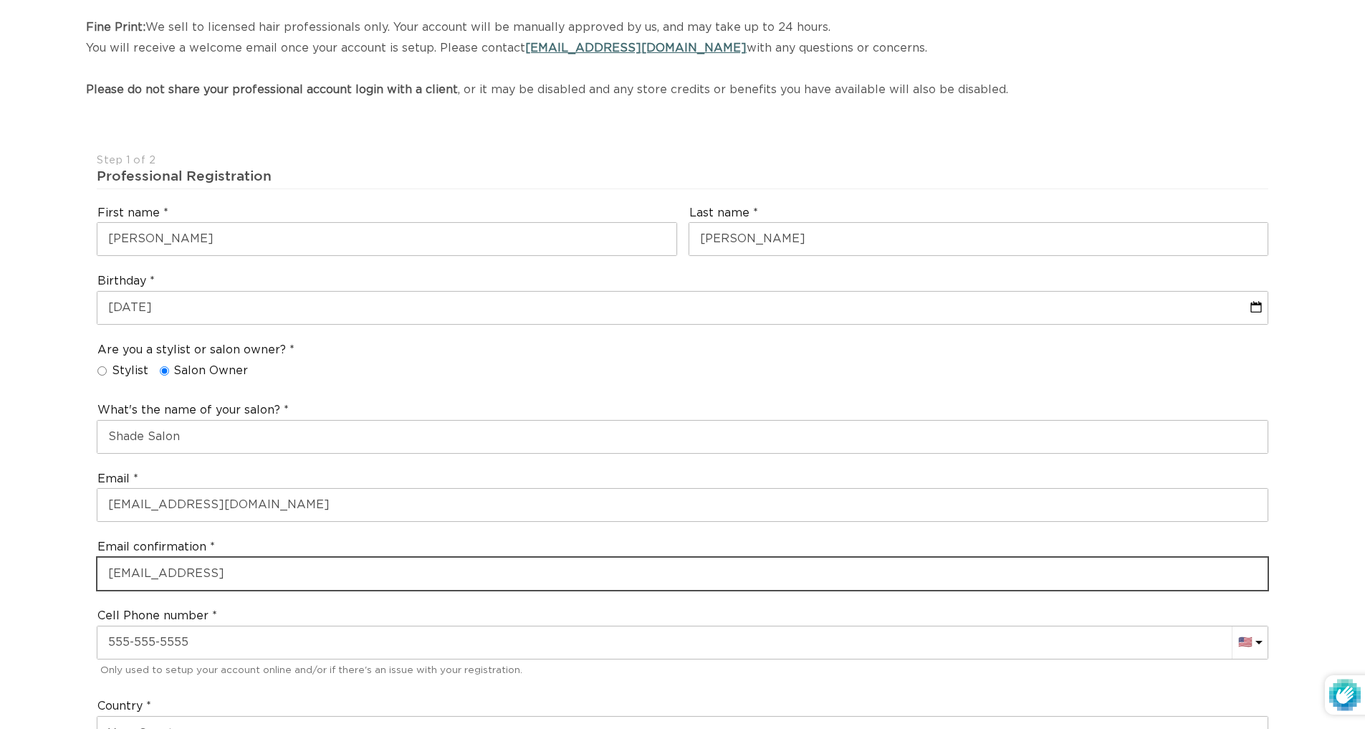
scroll to position [0, 1263]
type input "[EMAIL_ADDRESS][DOMAIN_NAME]"
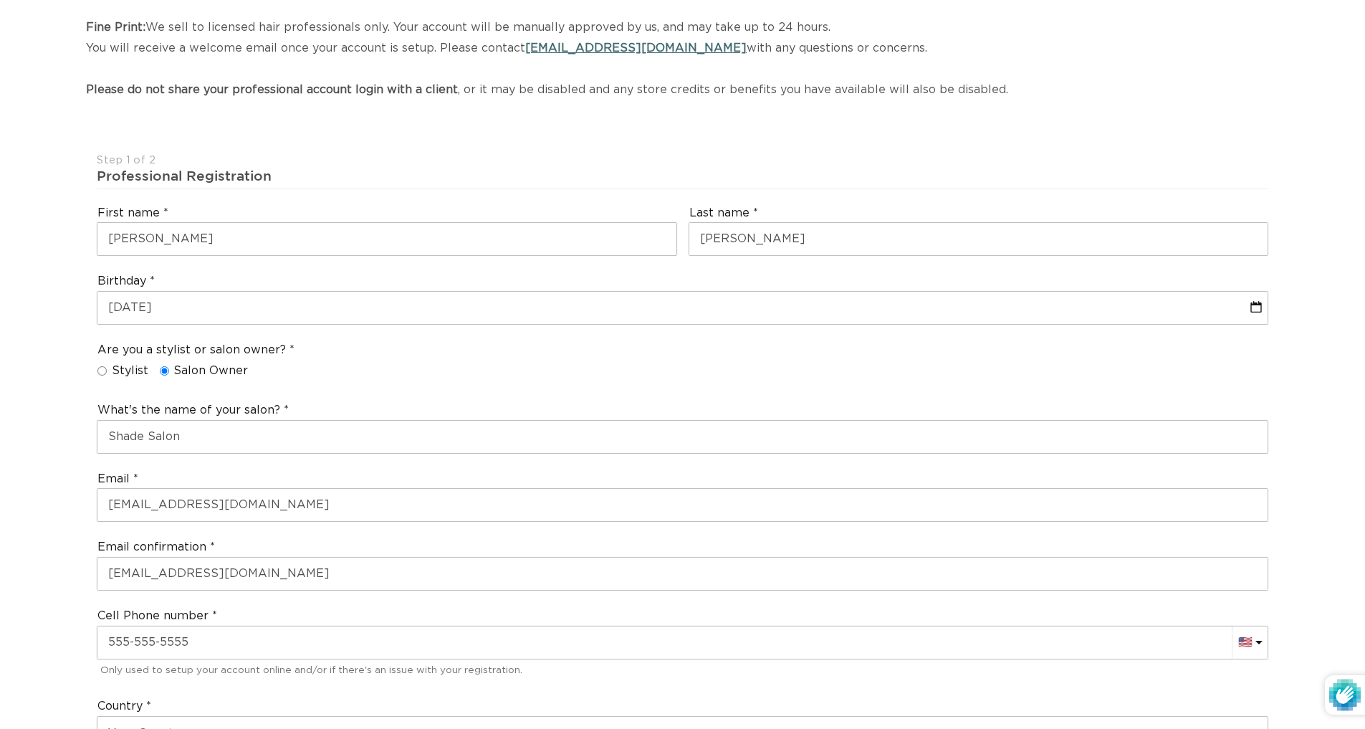
click at [183, 658] on div "Only used to setup your account online and/or if there's an issue with your reg…" at bounding box center [682, 668] width 1170 height 21
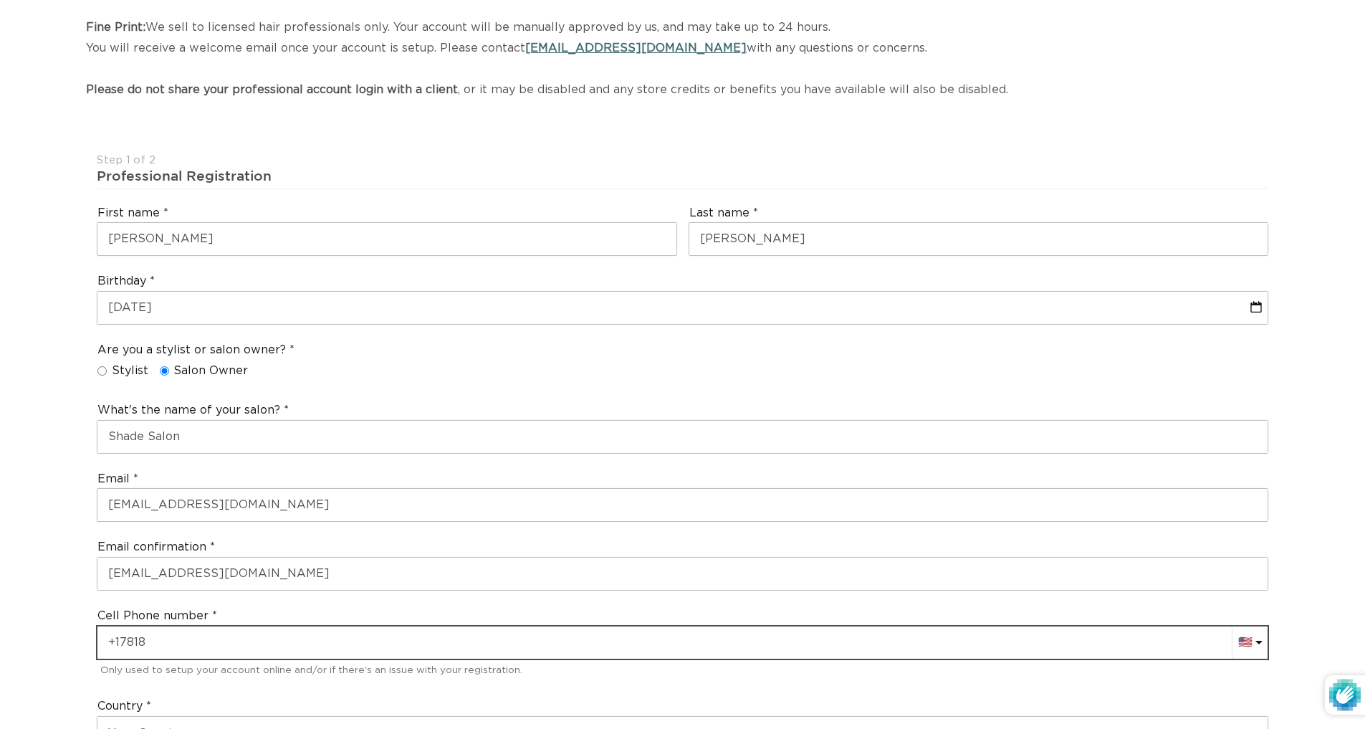
scroll to position [0, 0]
type input "[PHONE_NUMBER]"
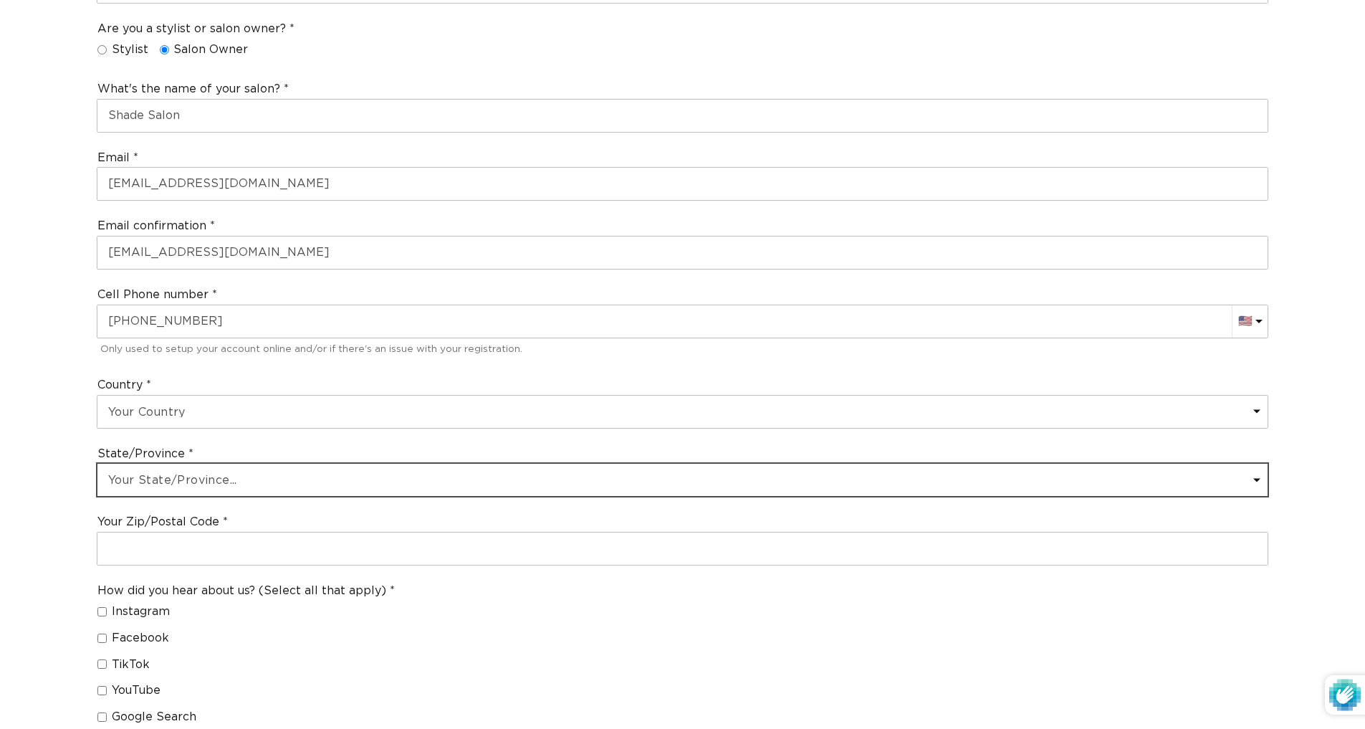
scroll to position [0, 2526]
select select "[US_STATE]"
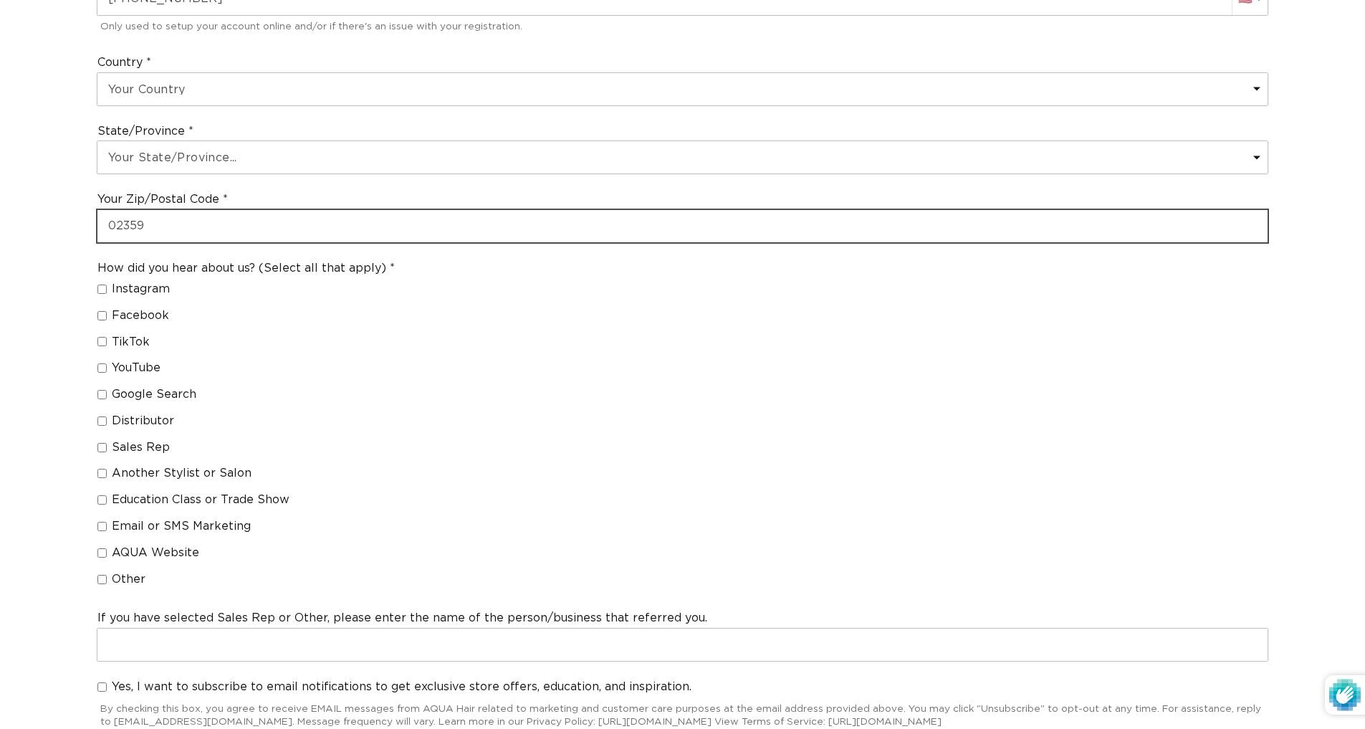
type input "02359"
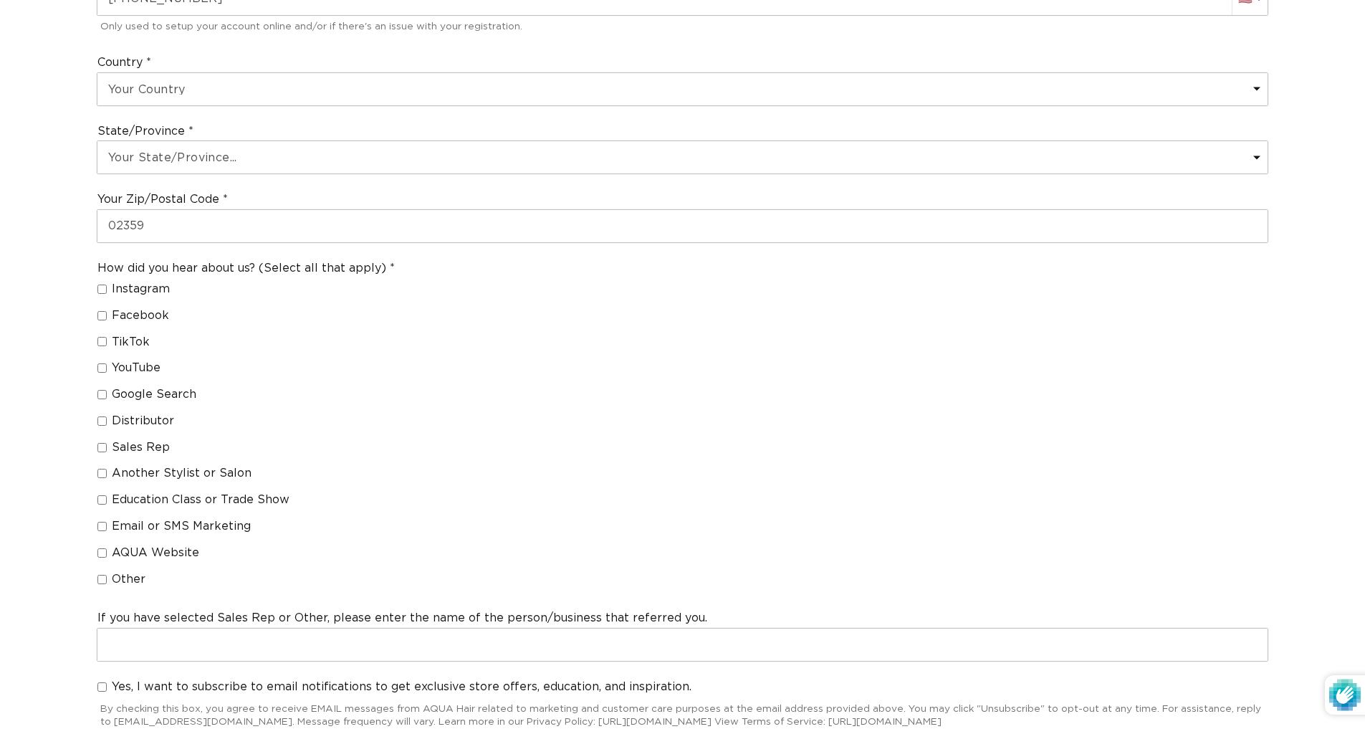
click at [102, 443] on input "Sales Rep" at bounding box center [101, 447] width 9 height 9
checkbox input "true"
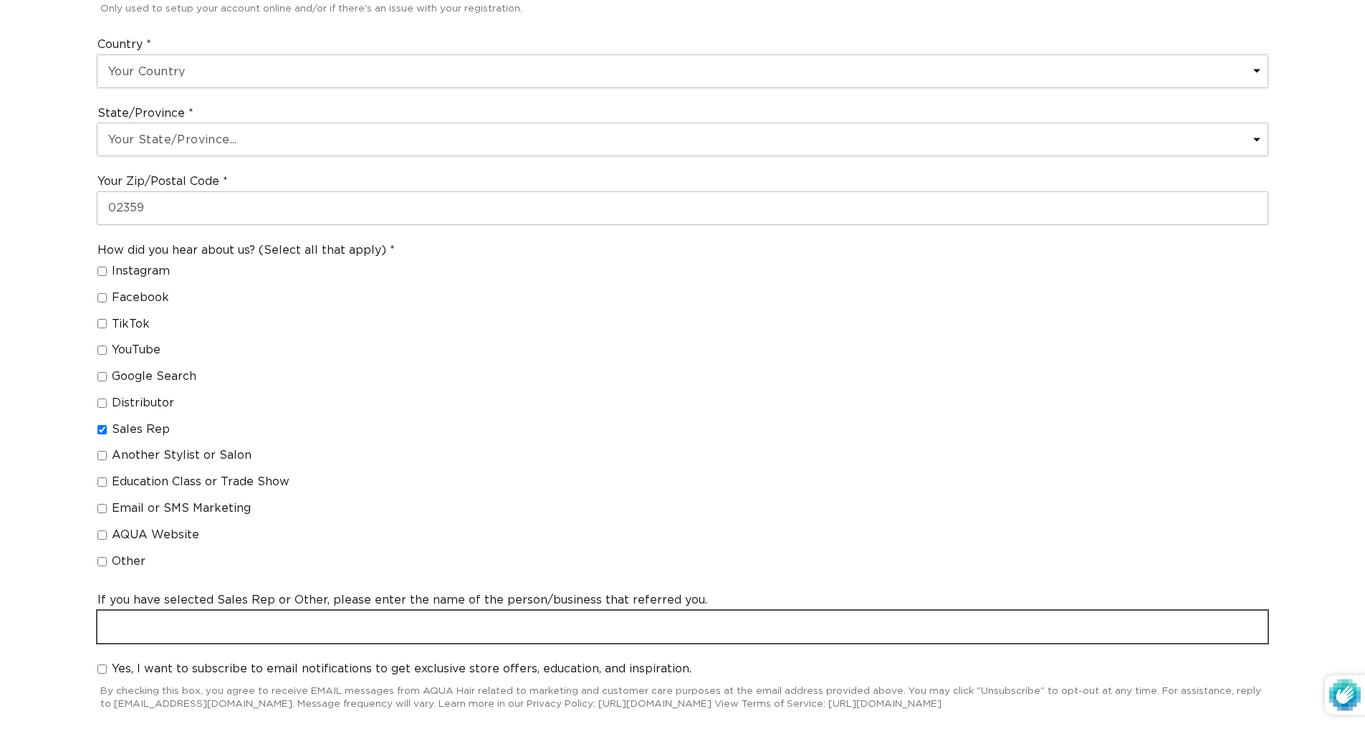
scroll to position [0, 1263]
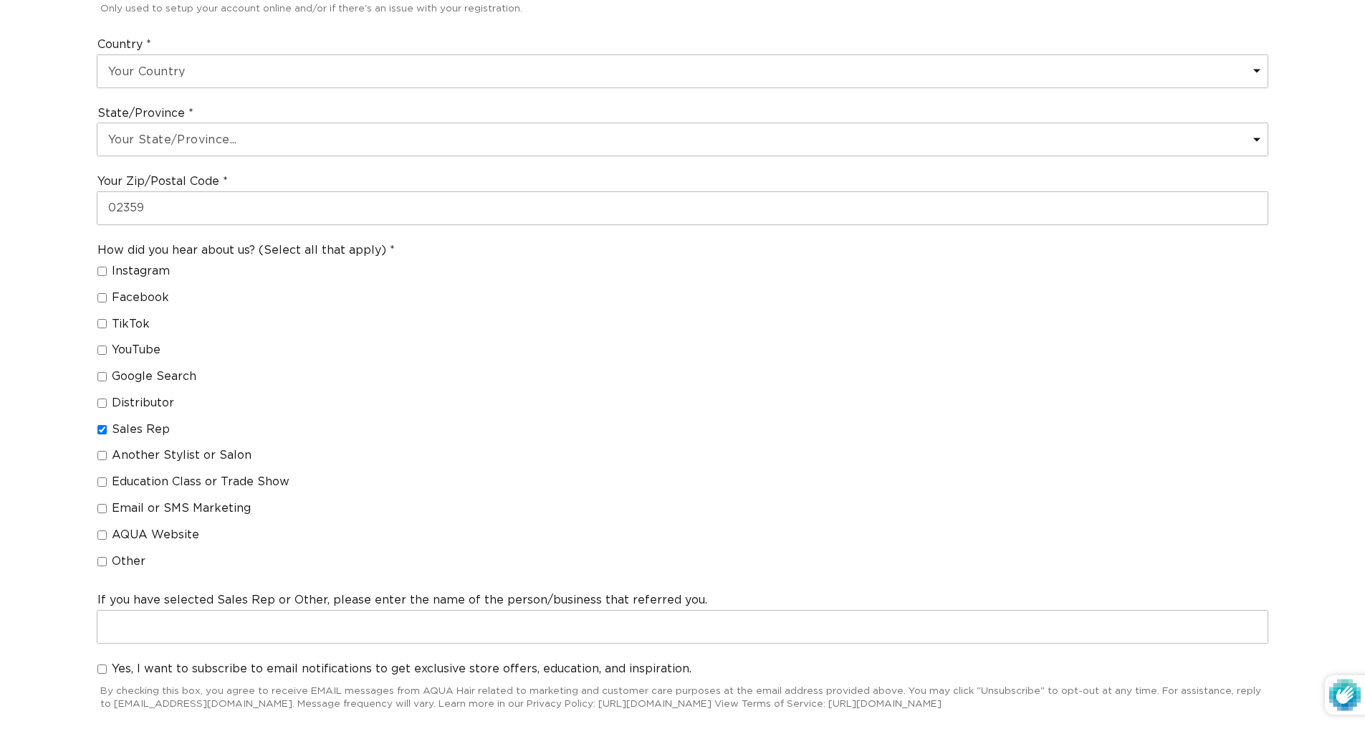
click at [103, 557] on input "Other" at bounding box center [101, 561] width 9 height 9
checkbox input "true"
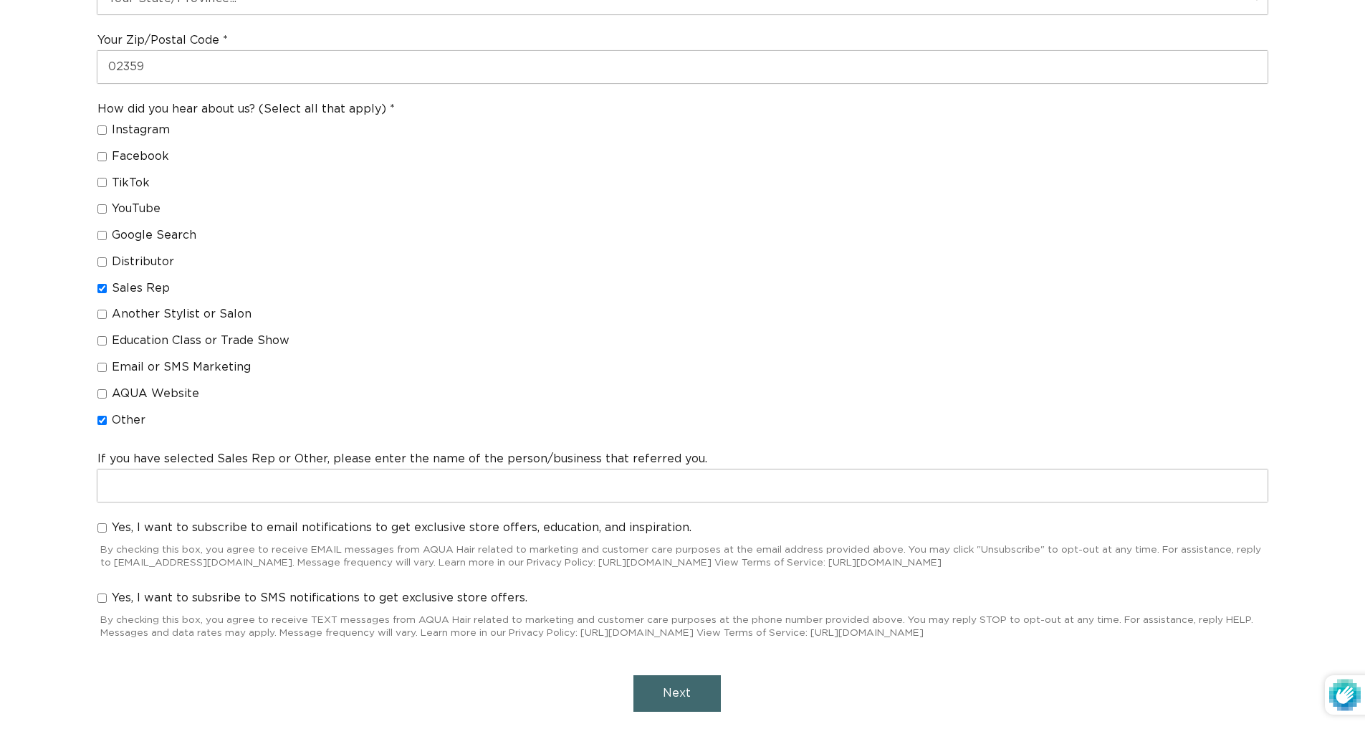
scroll to position [1032, 0]
click at [699, 688] on button "Next" at bounding box center [676, 690] width 87 height 37
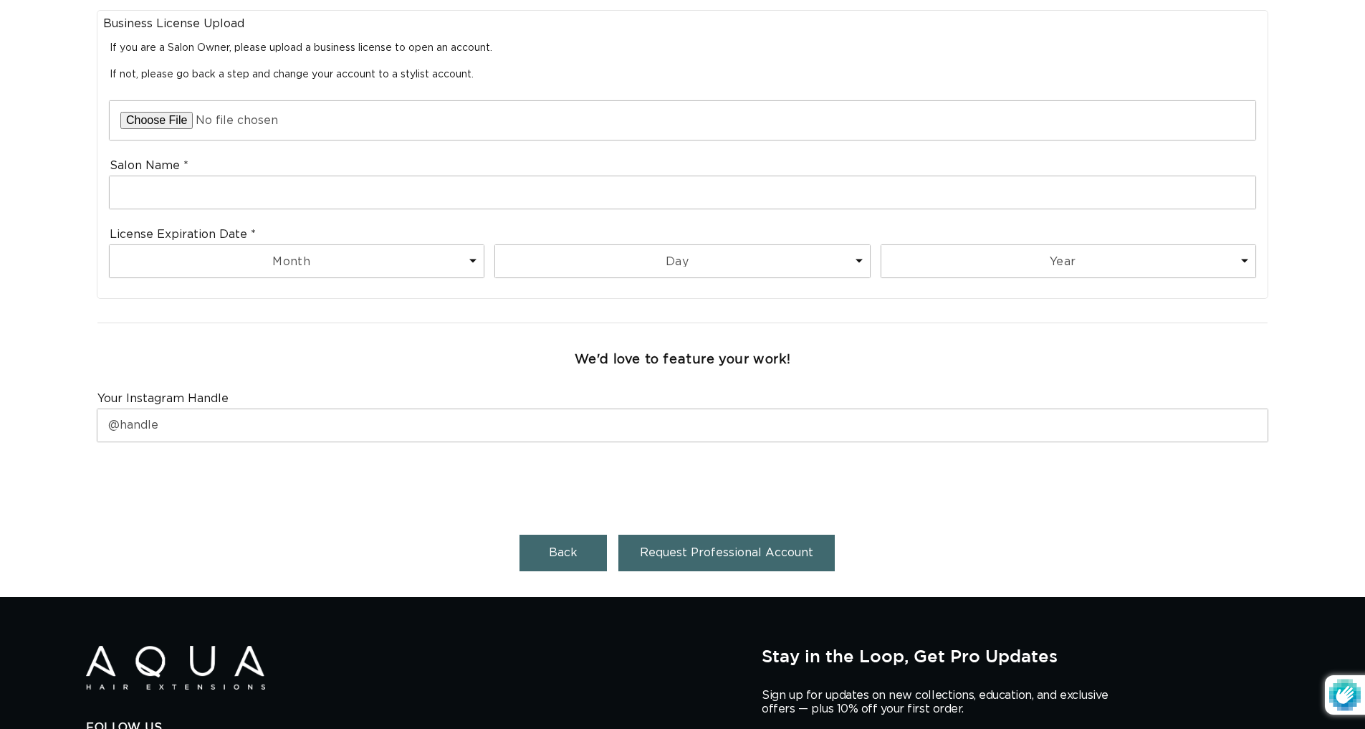
scroll to position [0, 1263]
click at [163, 115] on input "file" at bounding box center [683, 120] width 1146 height 39
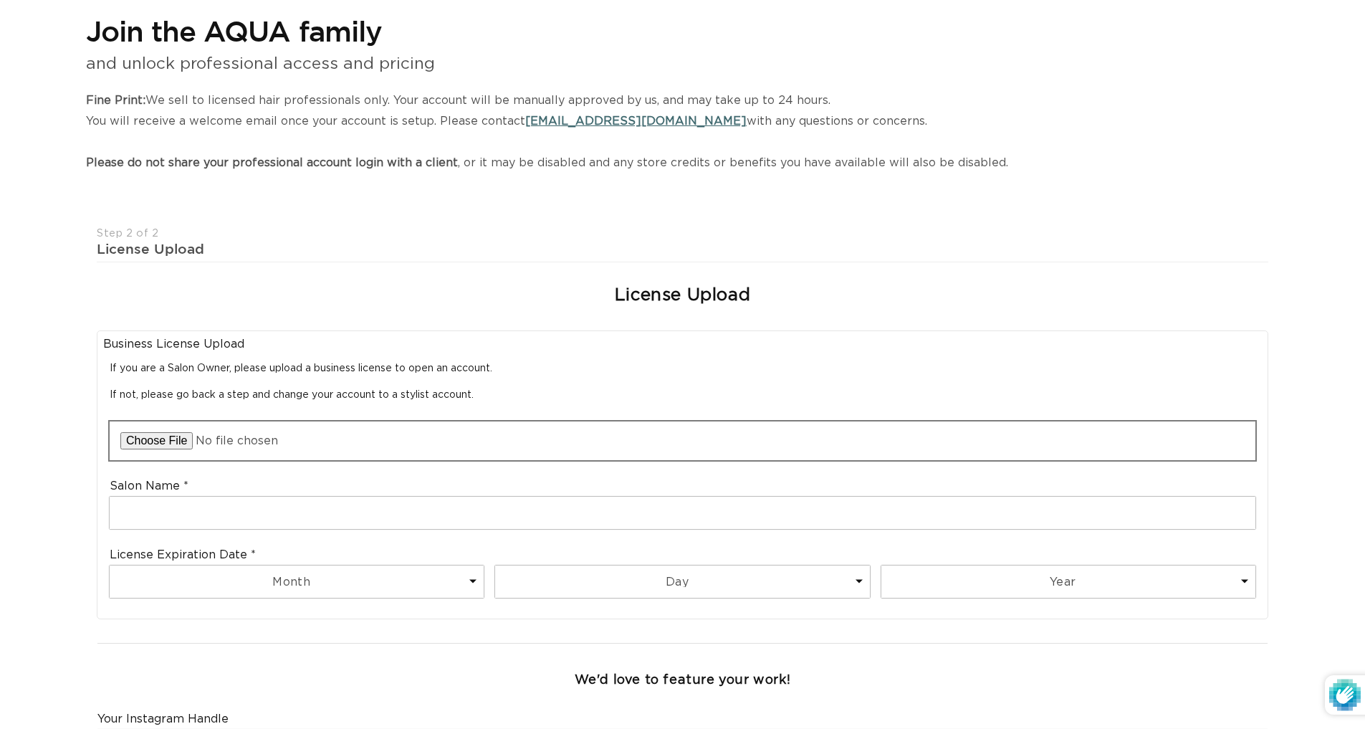
scroll to position [0, 2526]
